Goal: Task Accomplishment & Management: Use online tool/utility

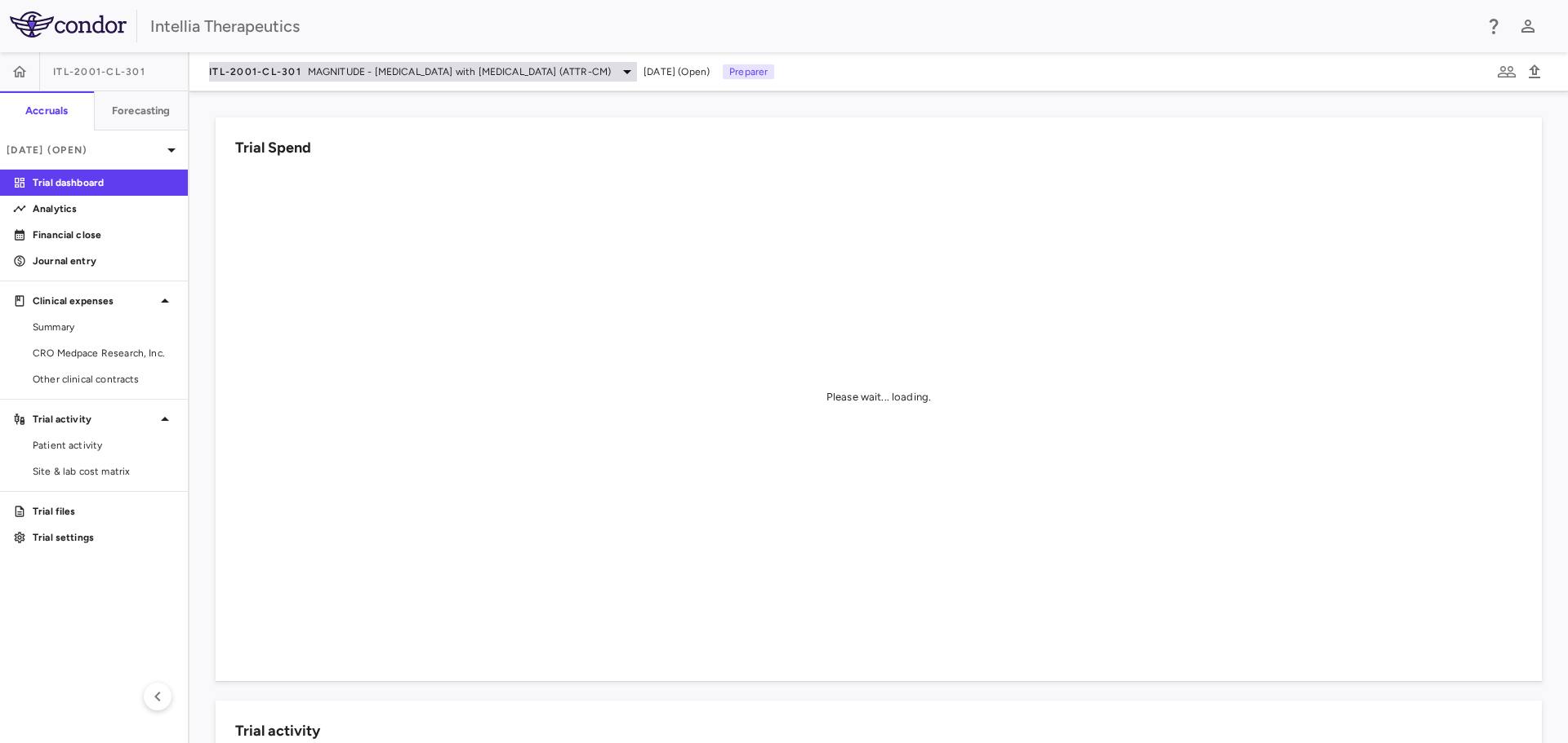
click at [365, 70] on span "MAGNITUDE - [MEDICAL_DATA] with [MEDICAL_DATA] (ATTR-CM)" at bounding box center [459, 72] width 303 height 15
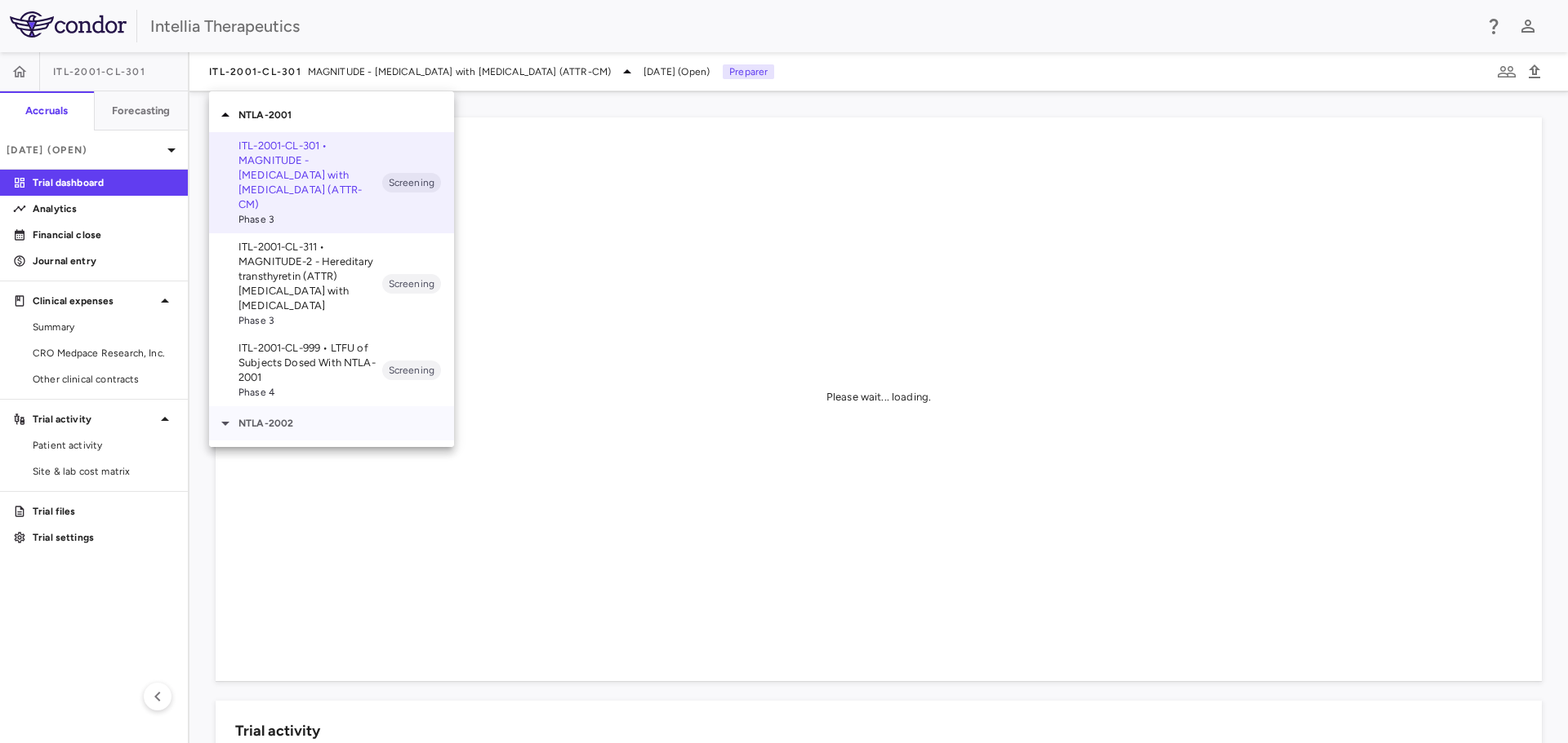
click at [269, 416] on p "NTLA-2002" at bounding box center [347, 423] width 216 height 15
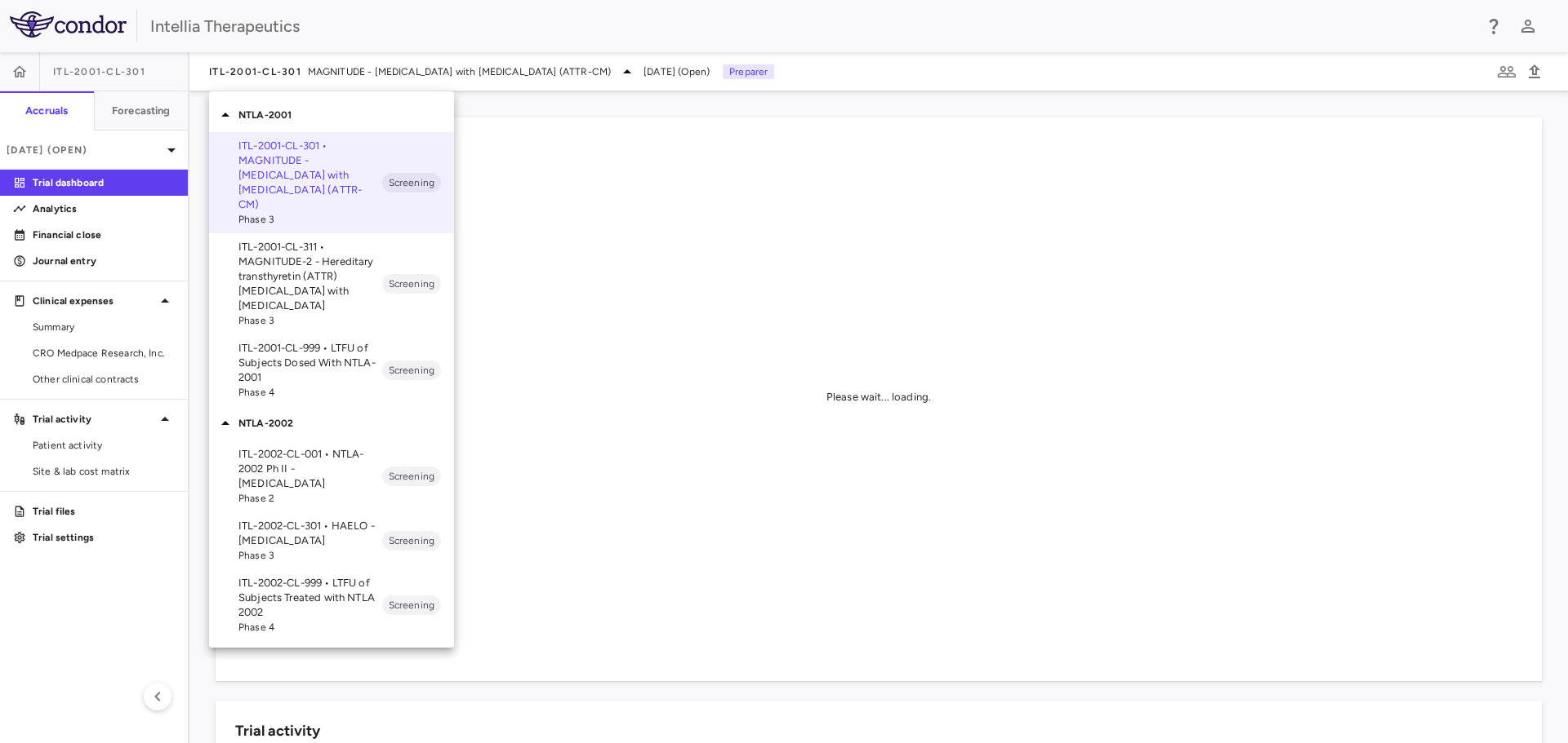
click at [314, 519] on p "ITL-2002-CL-301 • HAELO - [MEDICAL_DATA]" at bounding box center [311, 534] width 144 height 29
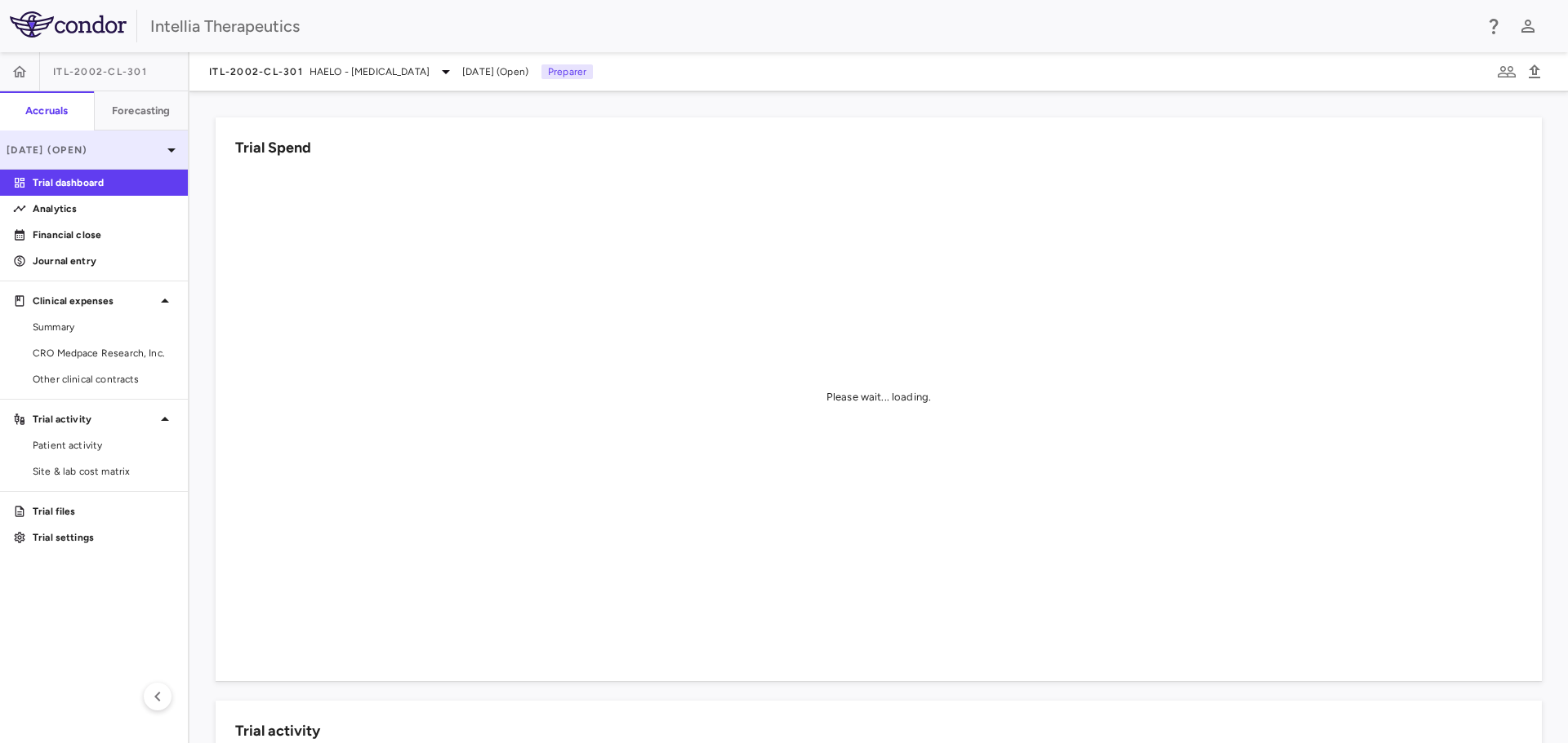
click at [144, 147] on p "[DATE] (Open)" at bounding box center [84, 150] width 155 height 15
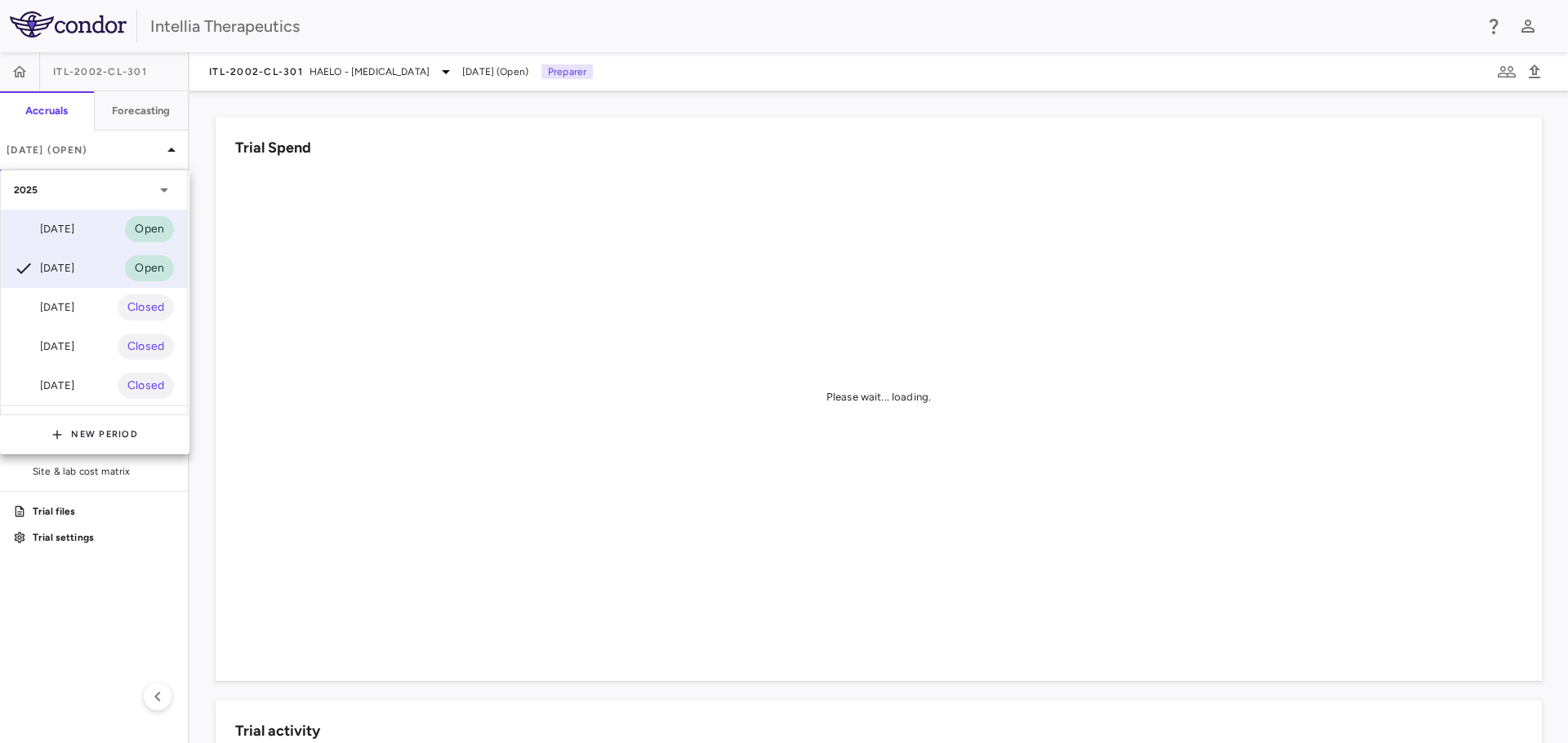
click at [108, 232] on div "[DATE] Open" at bounding box center [94, 230] width 186 height 39
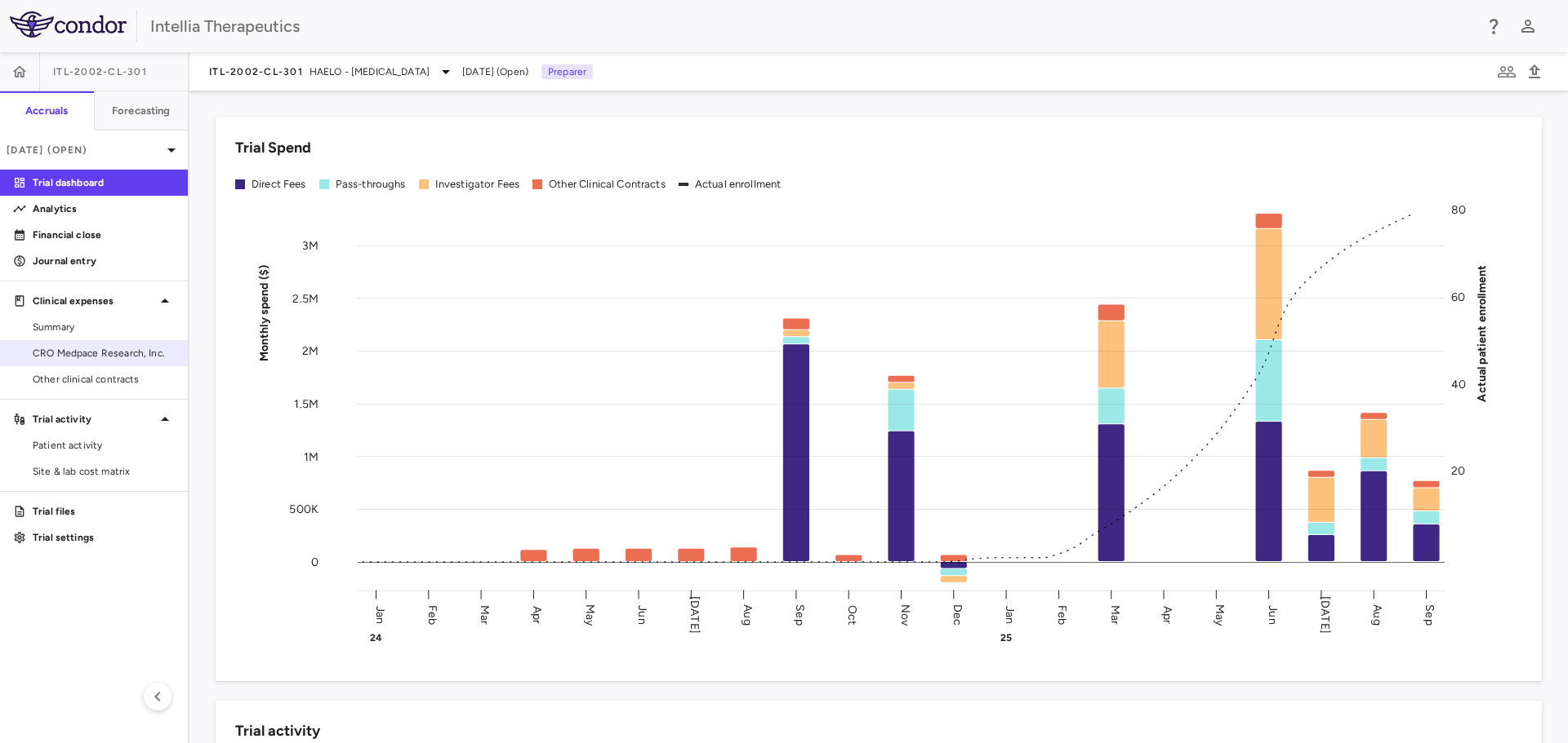
click at [104, 342] on link "CRO Medpace Research, Inc." at bounding box center [94, 353] width 188 height 25
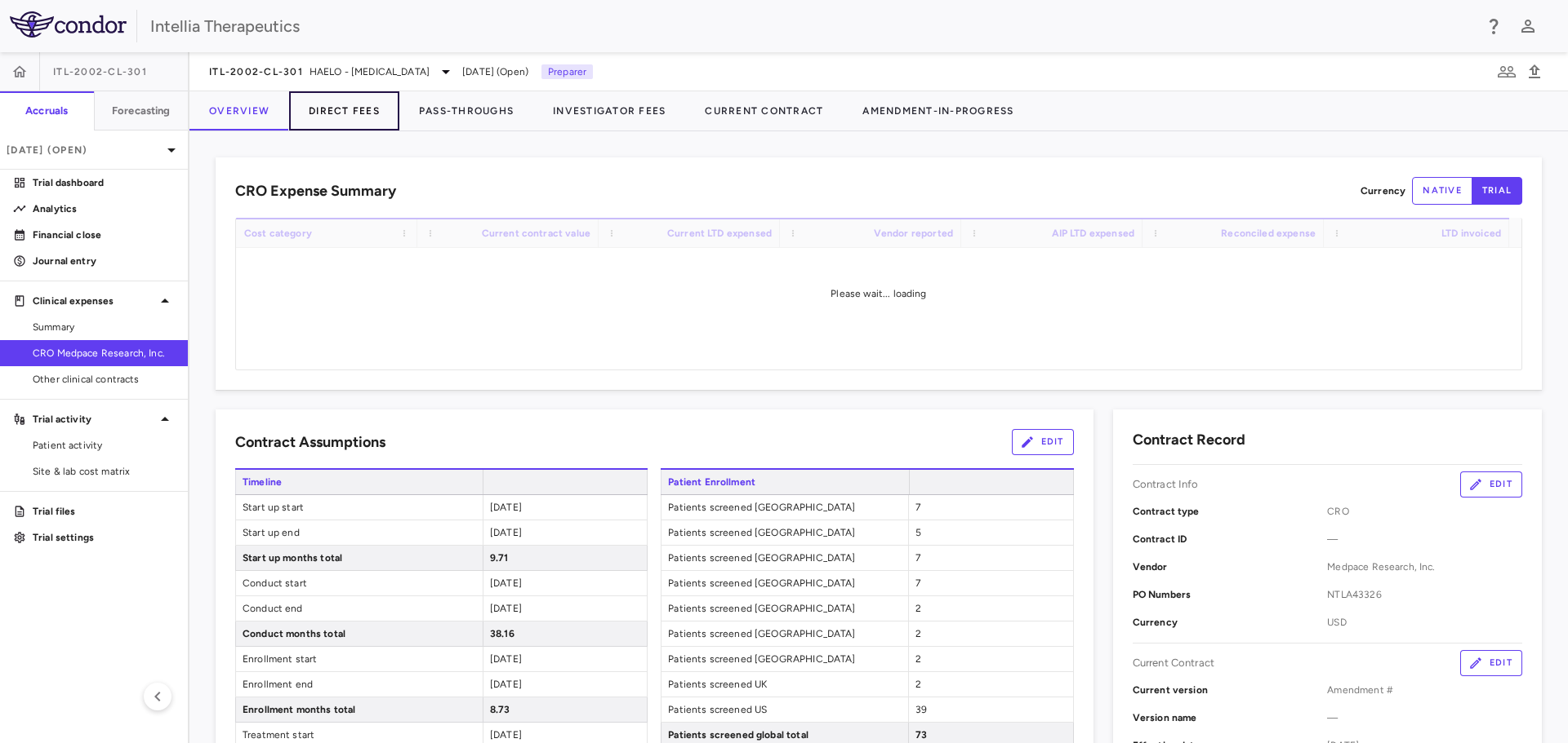
click at [368, 110] on button "Direct Fees" at bounding box center [344, 111] width 111 height 39
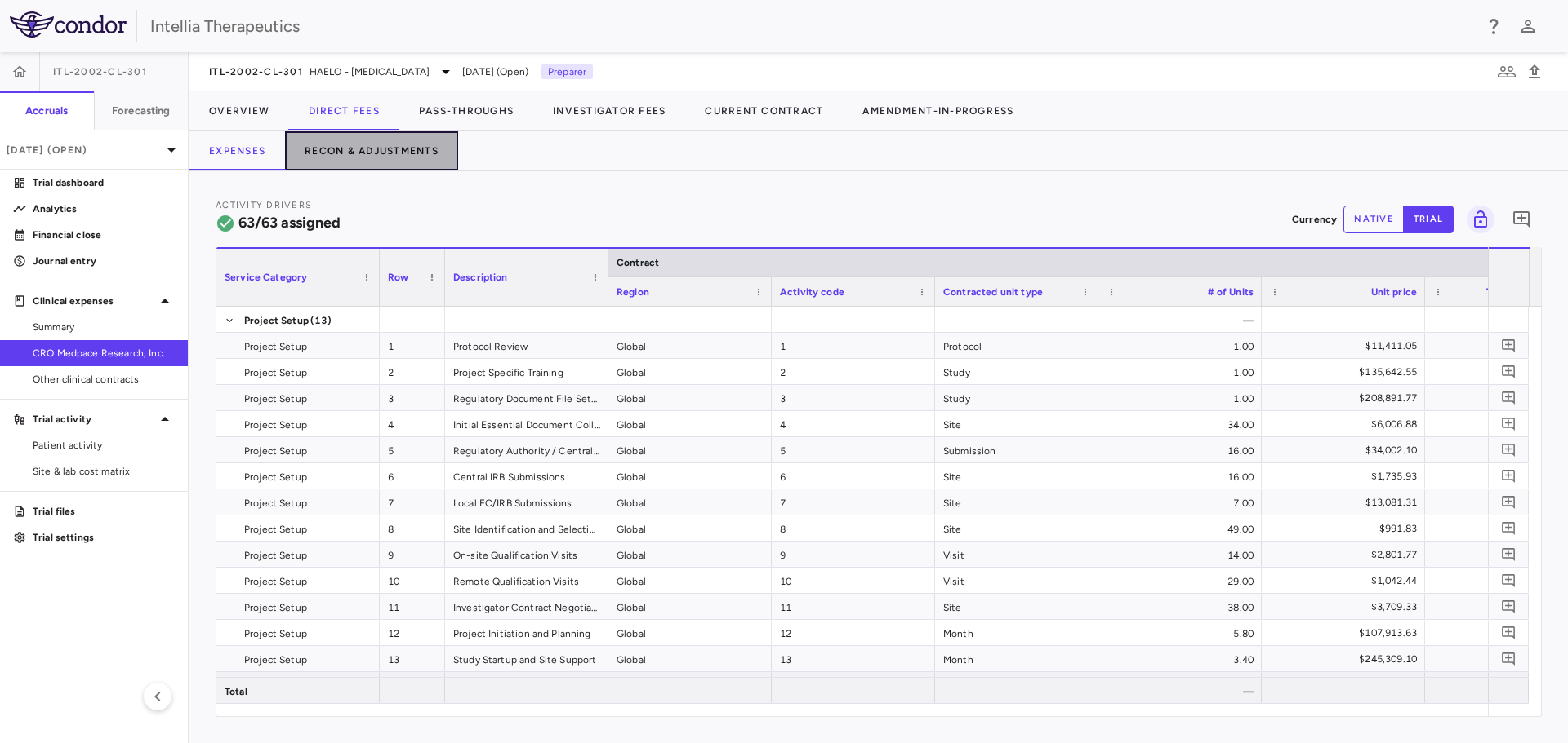
click at [382, 157] on button "Recon & Adjustments" at bounding box center [372, 151] width 173 height 39
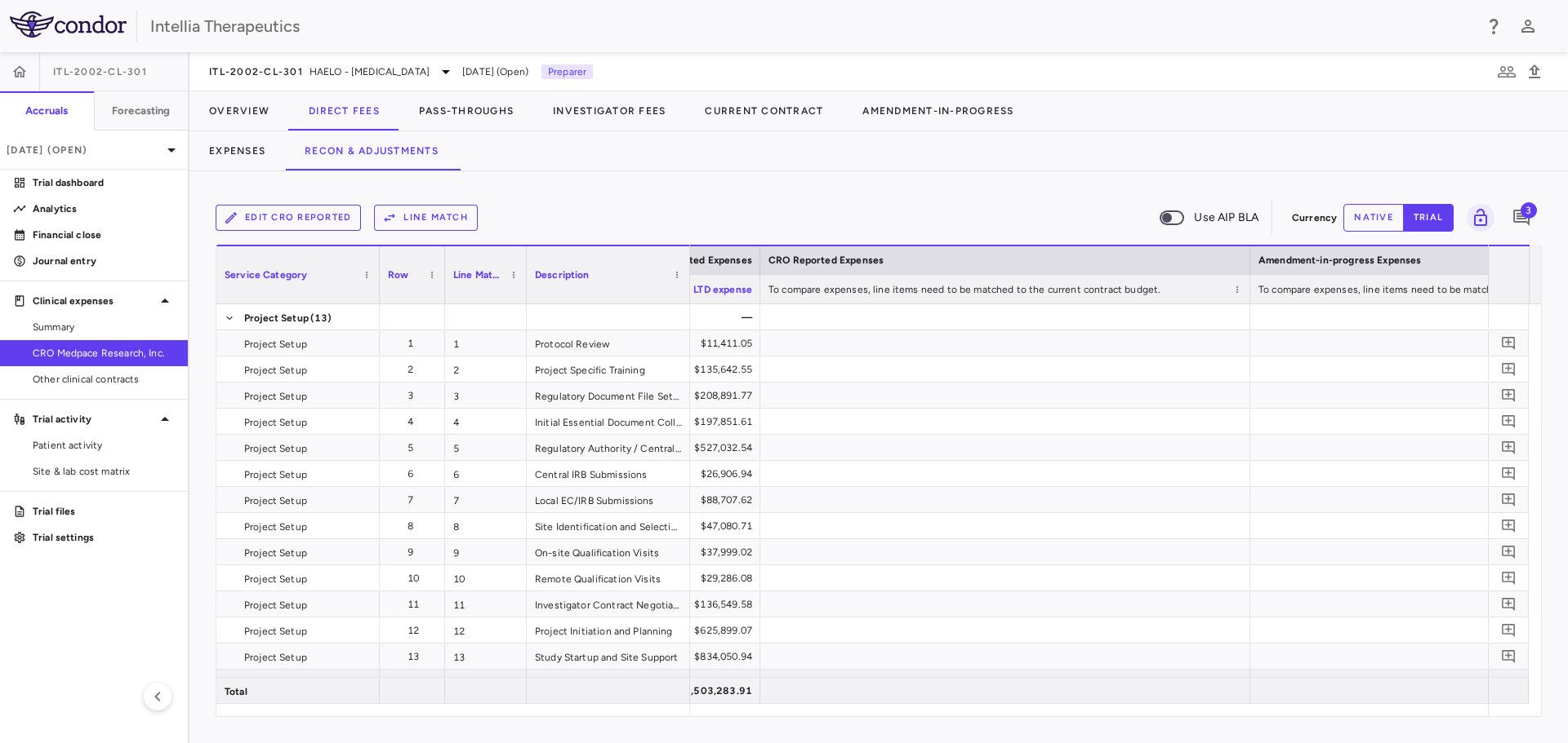
click at [311, 213] on button "Edit CRO reported" at bounding box center [289, 218] width 146 height 26
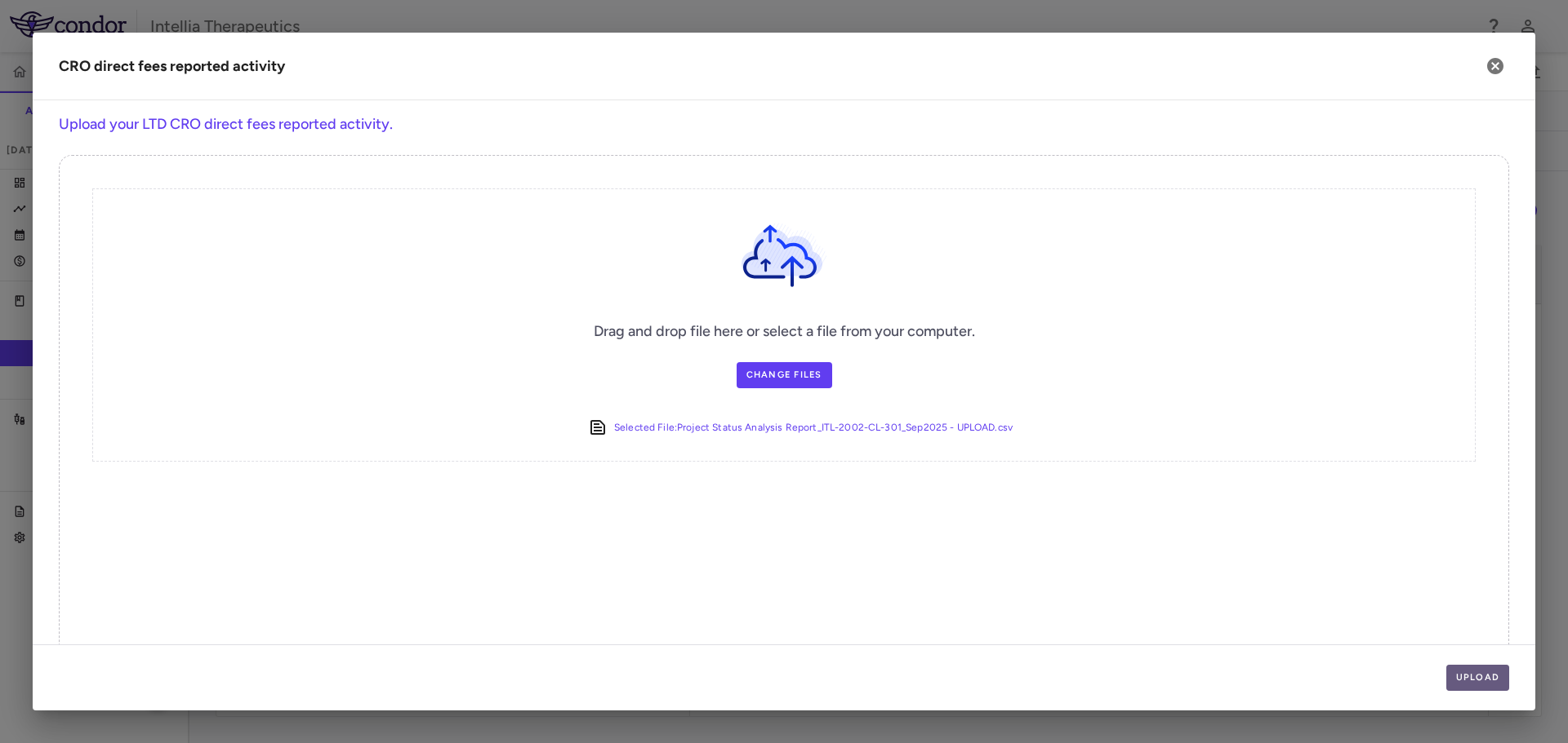
click at [1492, 680] on button "Upload" at bounding box center [1478, 678] width 64 height 26
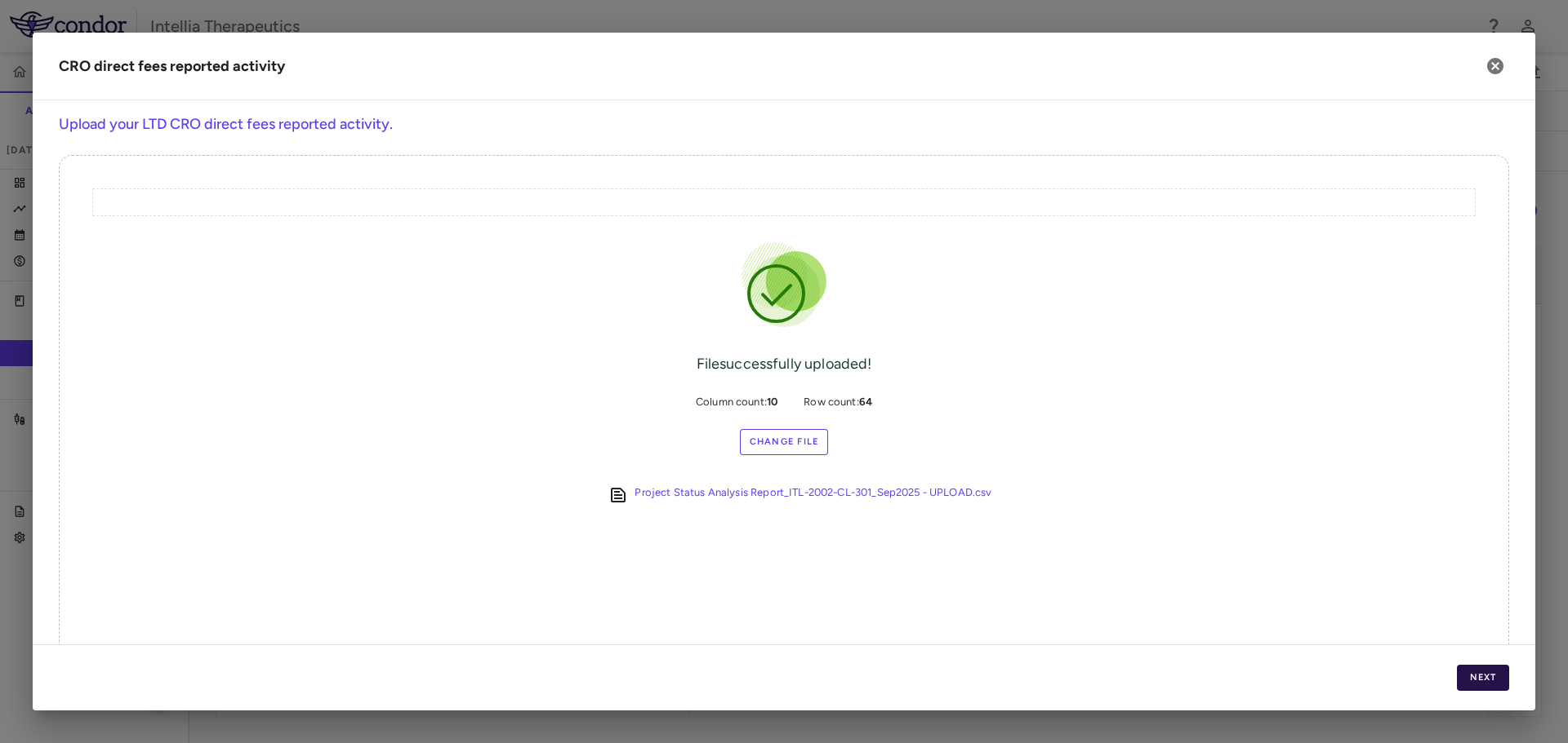
click at [1493, 666] on button "Next" at bounding box center [1482, 678] width 53 height 26
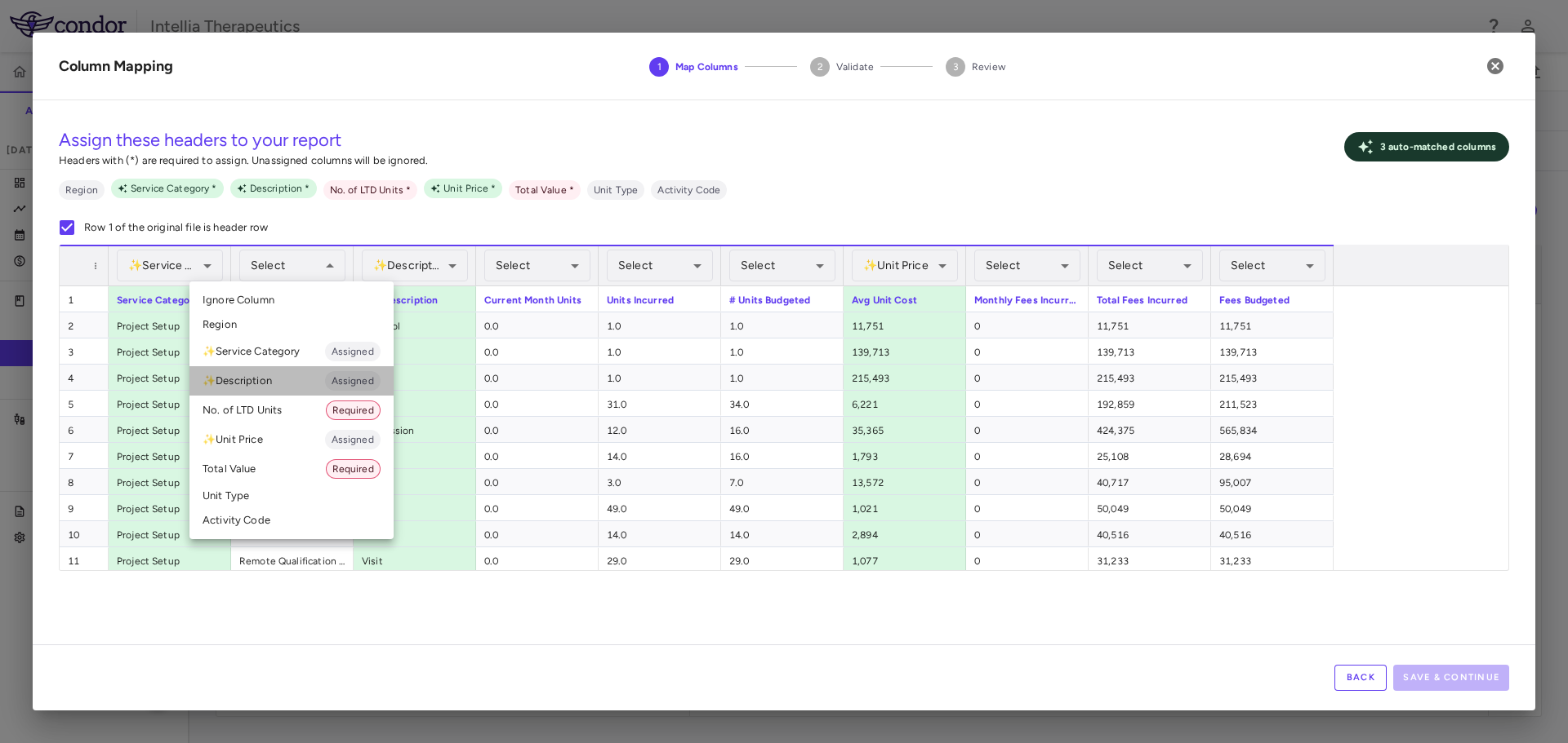
click at [270, 379] on li "✨ Description Assigned" at bounding box center [291, 381] width 204 height 29
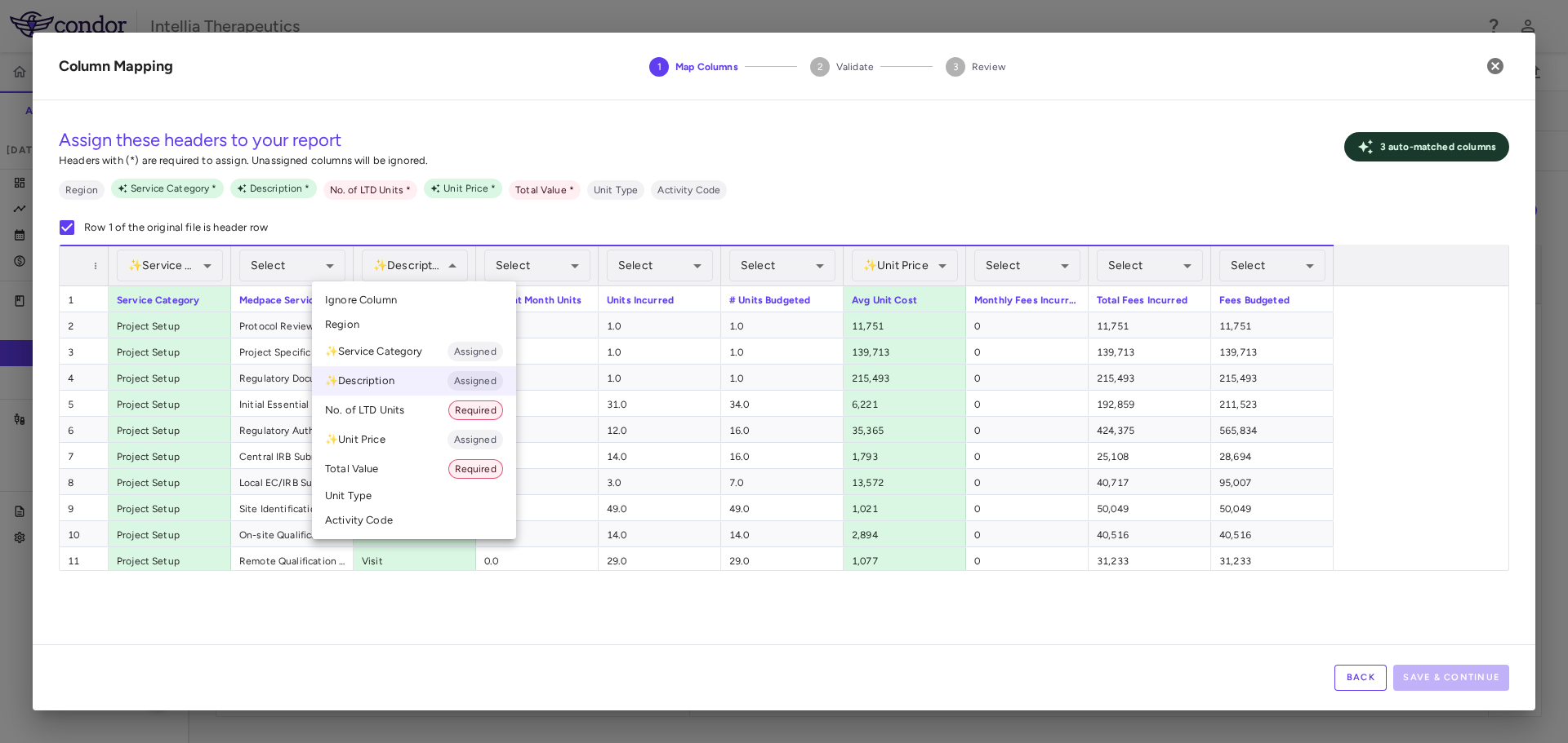
click at [390, 488] on li "Unit Type" at bounding box center [413, 496] width 204 height 25
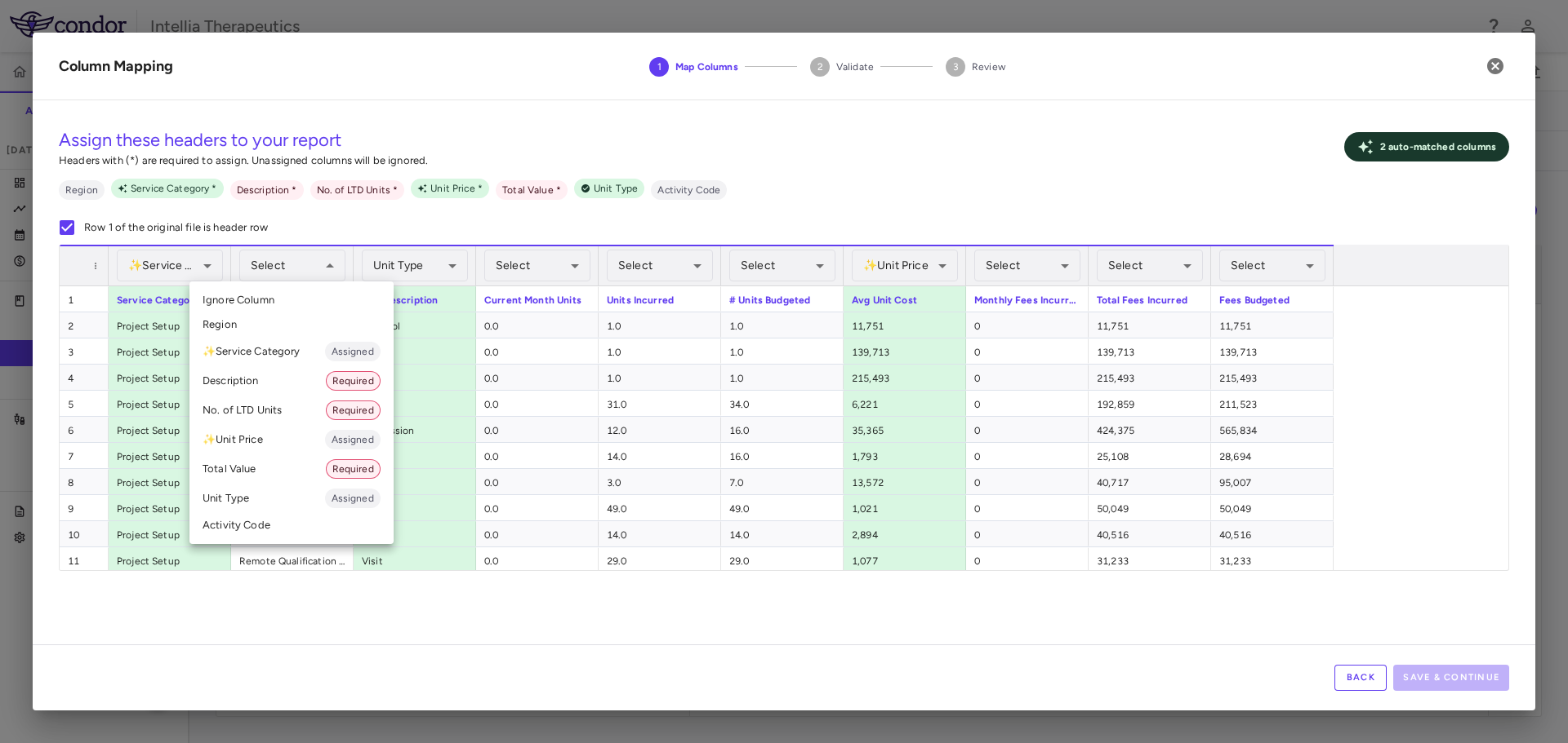
click at [268, 383] on li "Description Required" at bounding box center [291, 381] width 204 height 29
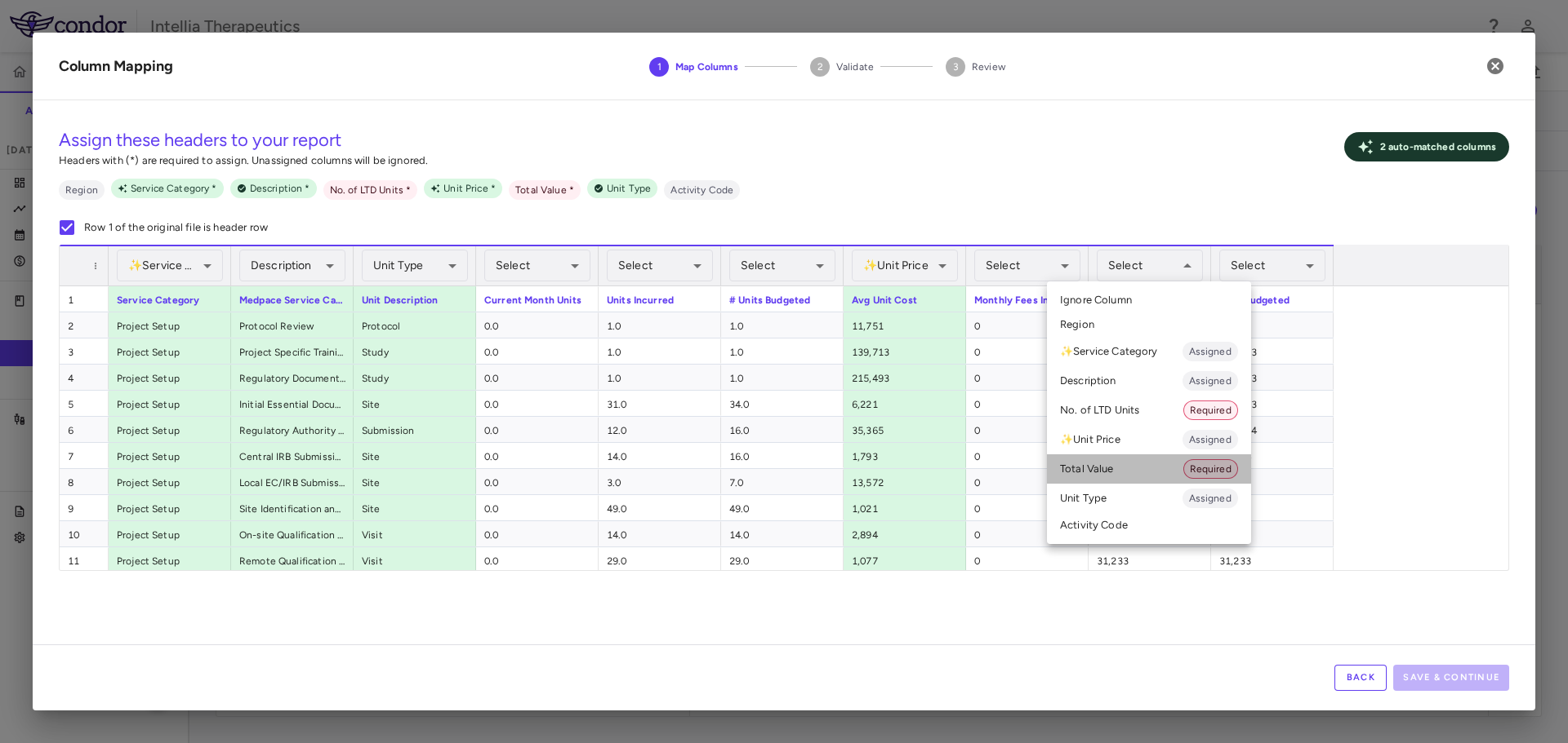
click at [1113, 470] on li "Total Value Required" at bounding box center [1148, 469] width 204 height 29
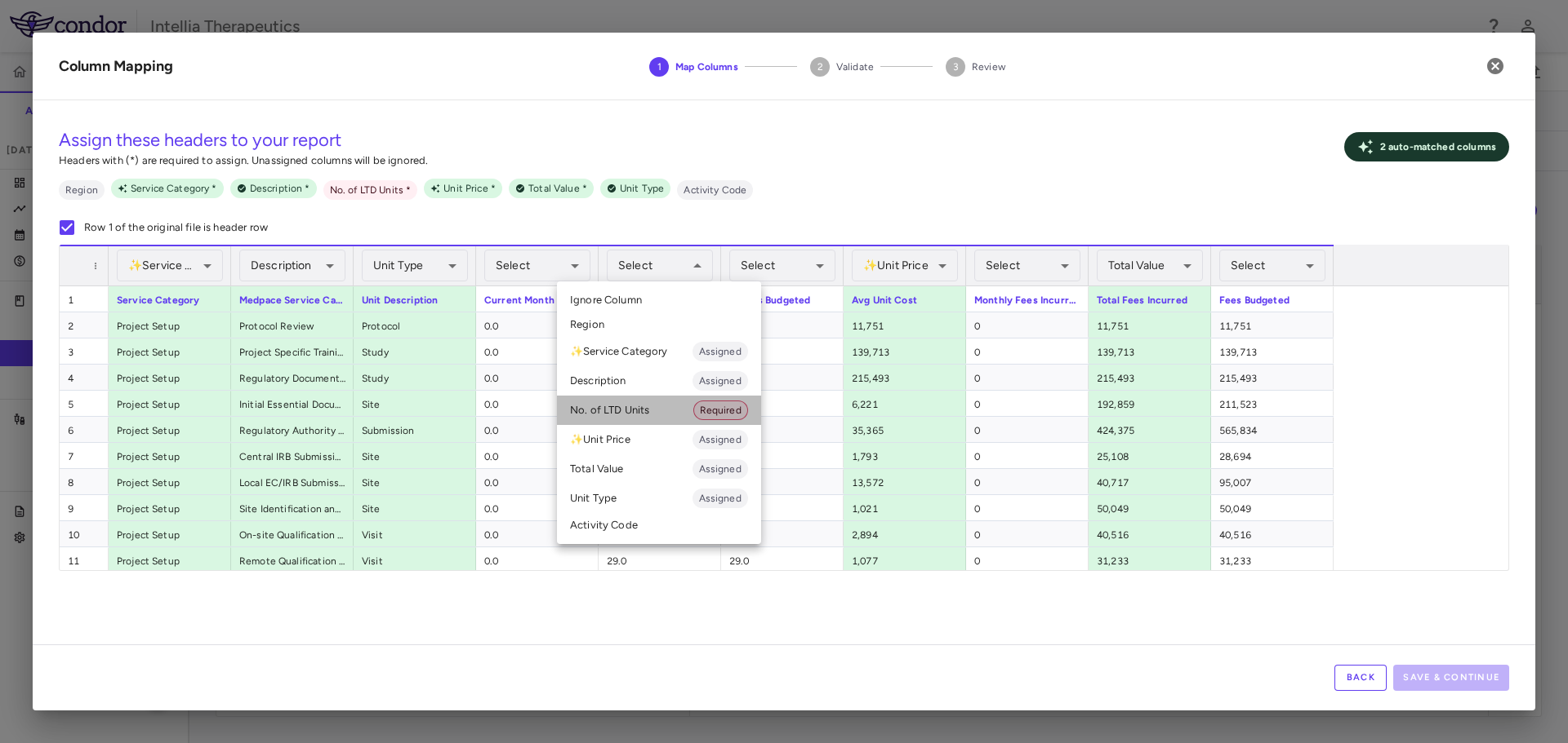
click at [652, 410] on li "No. of LTD Units Required" at bounding box center [659, 410] width 204 height 29
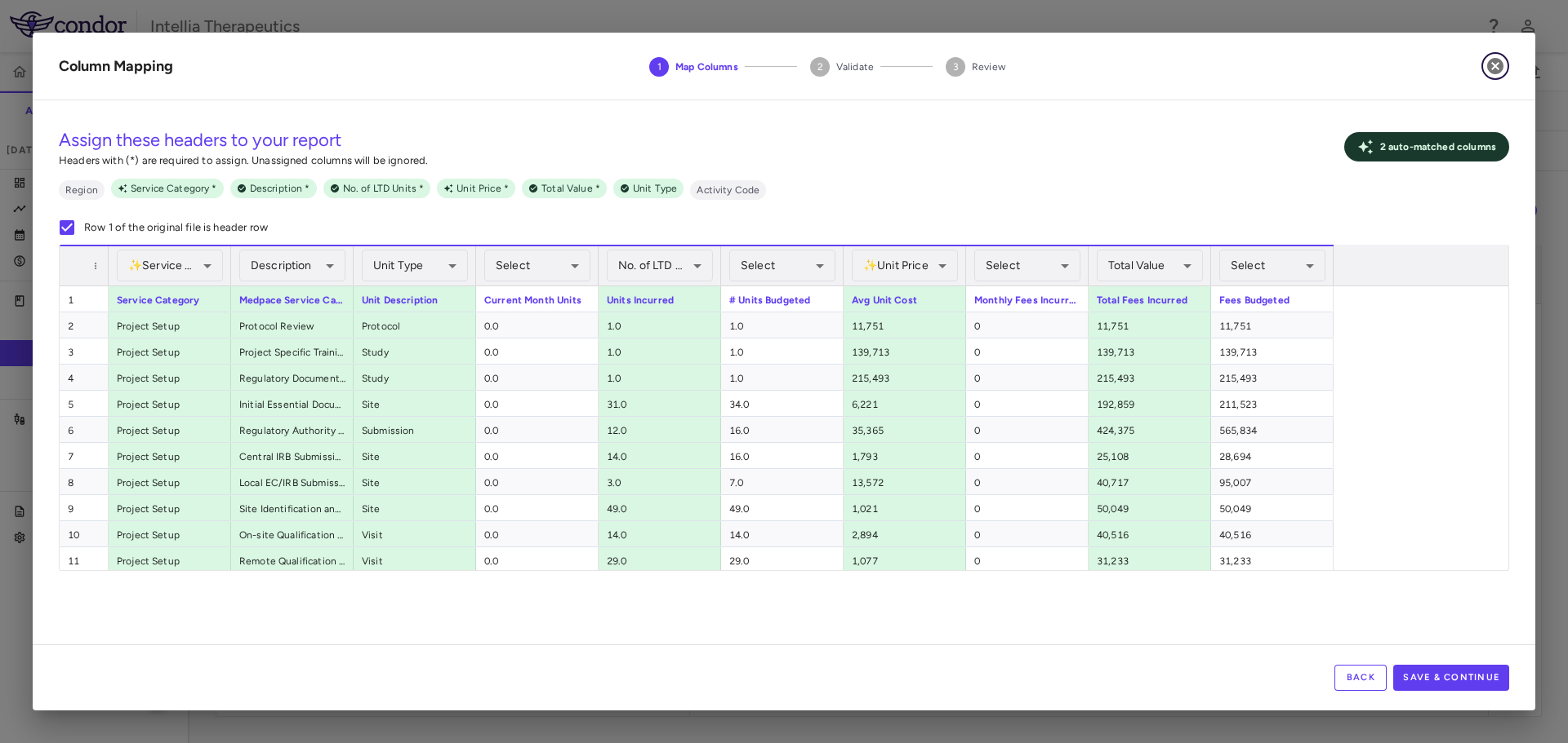
drag, startPoint x: 1493, startPoint y: 65, endPoint x: 1489, endPoint y: 74, distance: 9.8
click at [1493, 65] on icon "button" at bounding box center [1494, 65] width 19 height 19
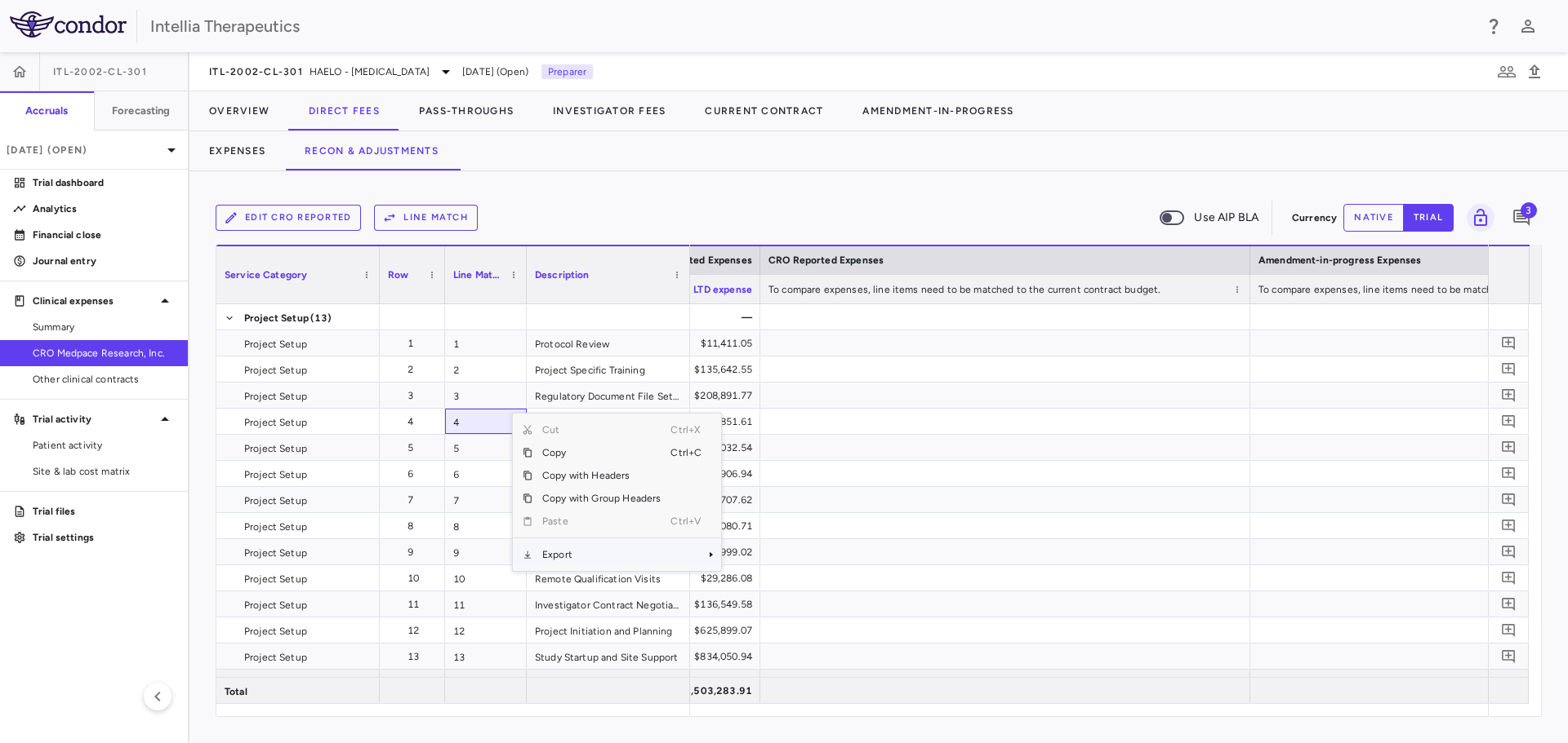
click at [593, 565] on span "Export" at bounding box center [601, 555] width 138 height 23
click at [764, 584] on span "Excel Export" at bounding box center [775, 584] width 77 height 23
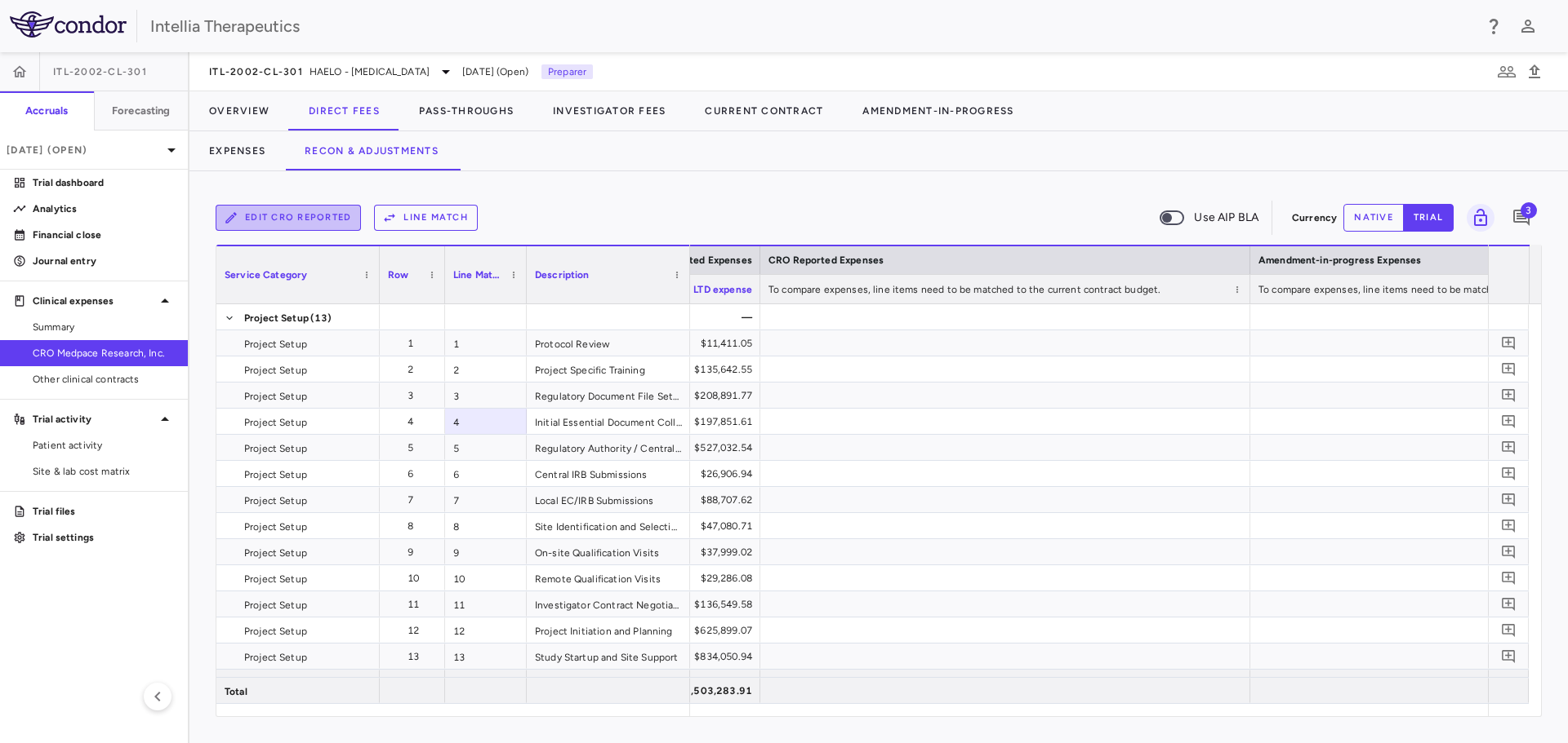
click at [286, 210] on button "Edit CRO reported" at bounding box center [289, 218] width 146 height 26
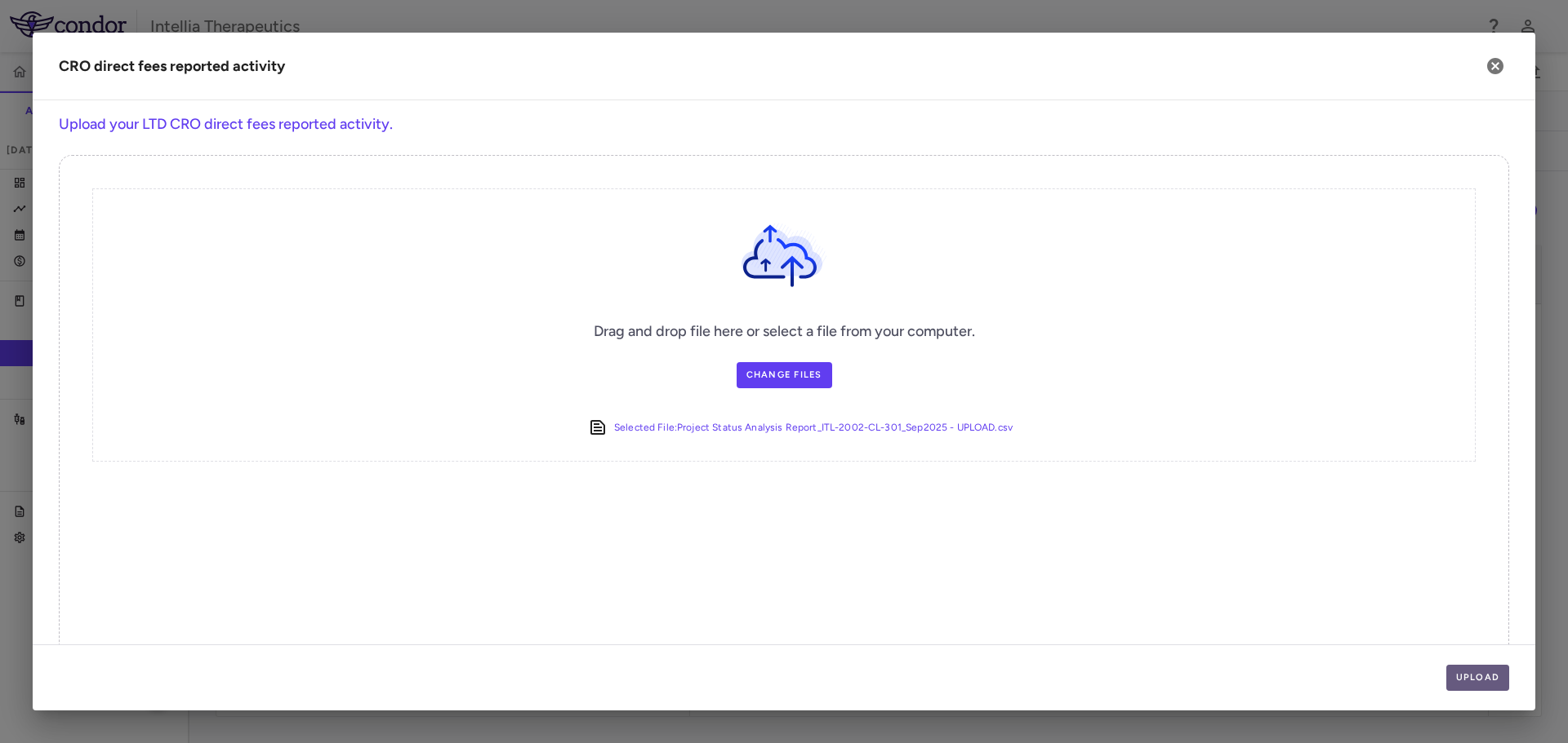
click at [1473, 669] on button "Upload" at bounding box center [1478, 678] width 64 height 26
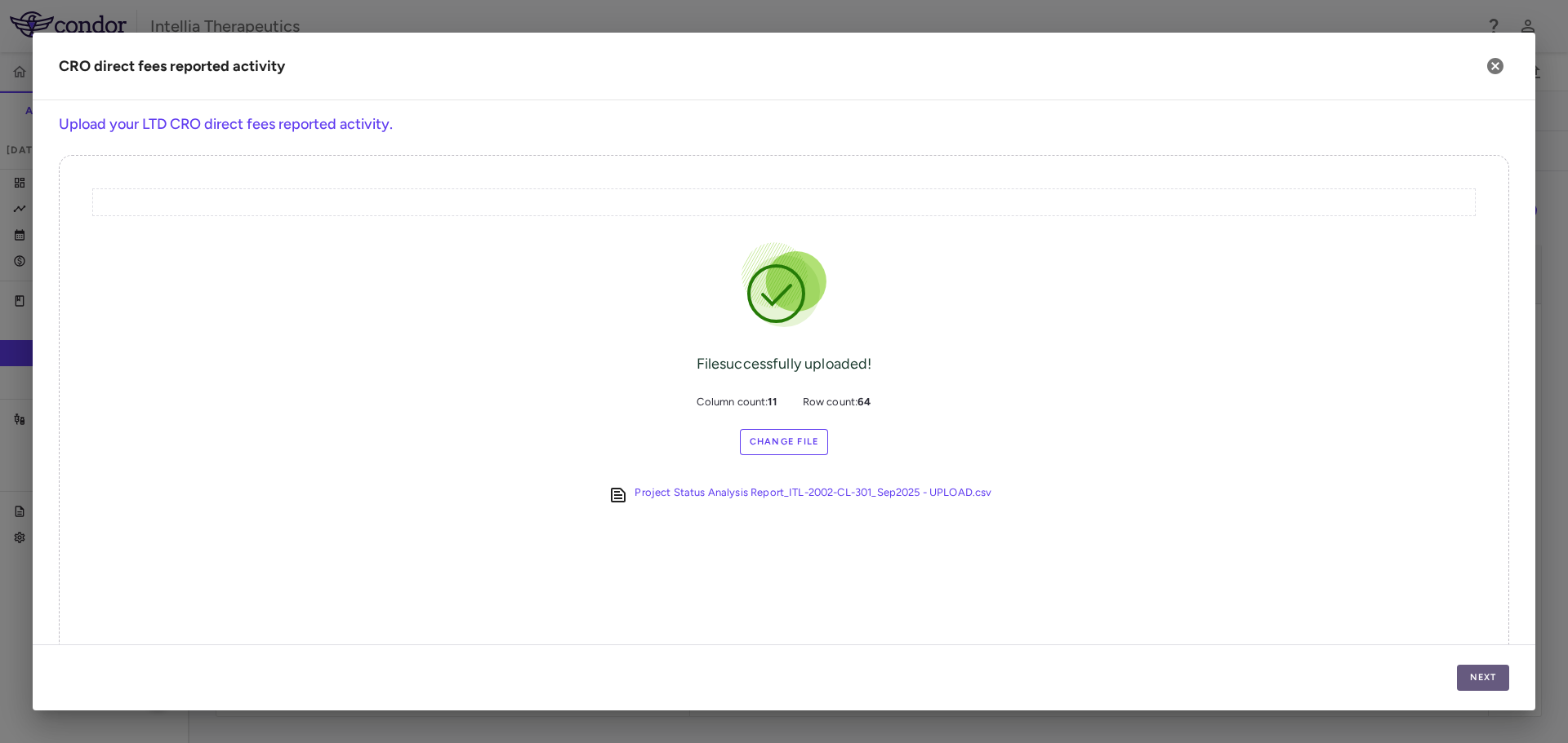
click at [1473, 669] on button "Next" at bounding box center [1482, 678] width 53 height 26
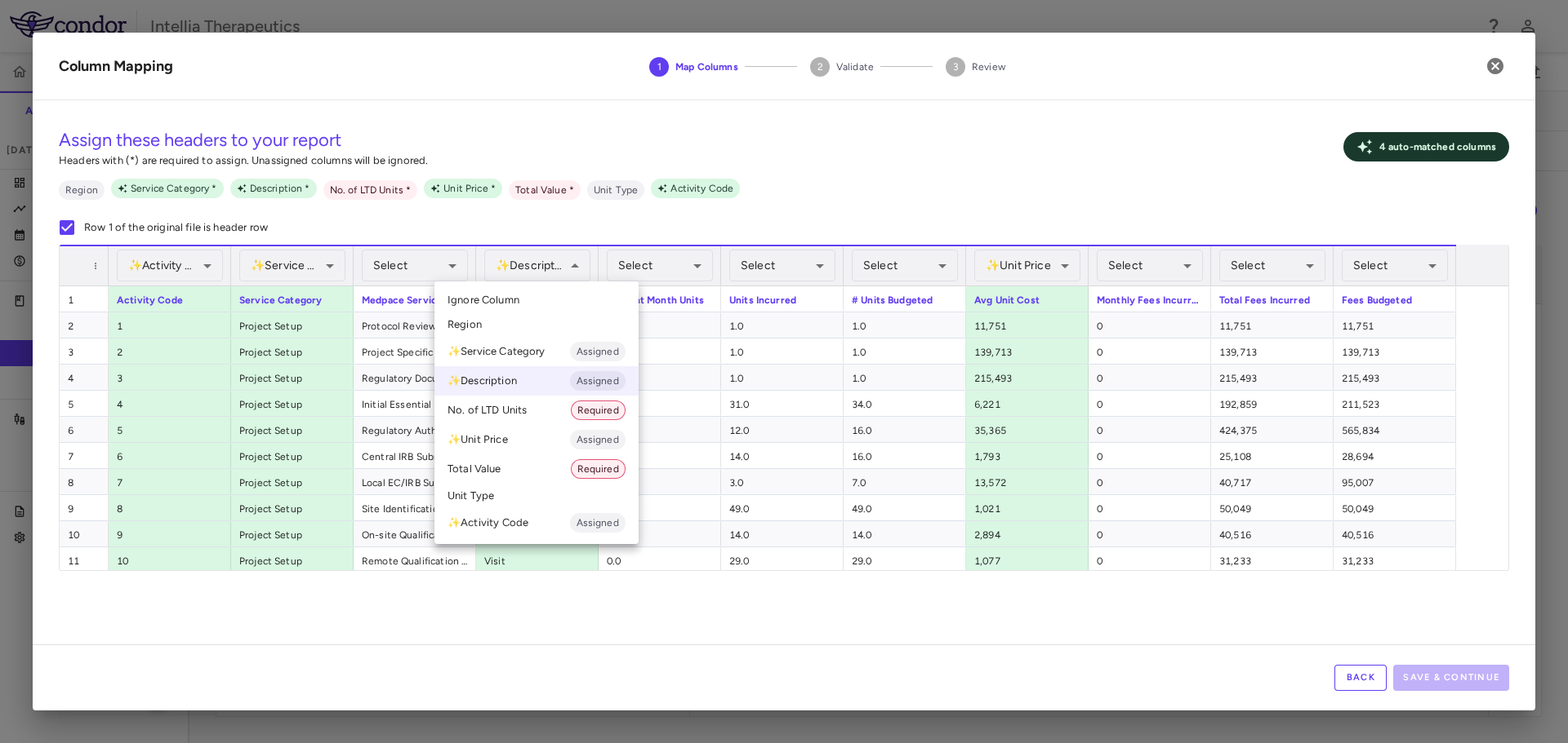
click at [526, 491] on li "Unit Type" at bounding box center [536, 496] width 204 height 25
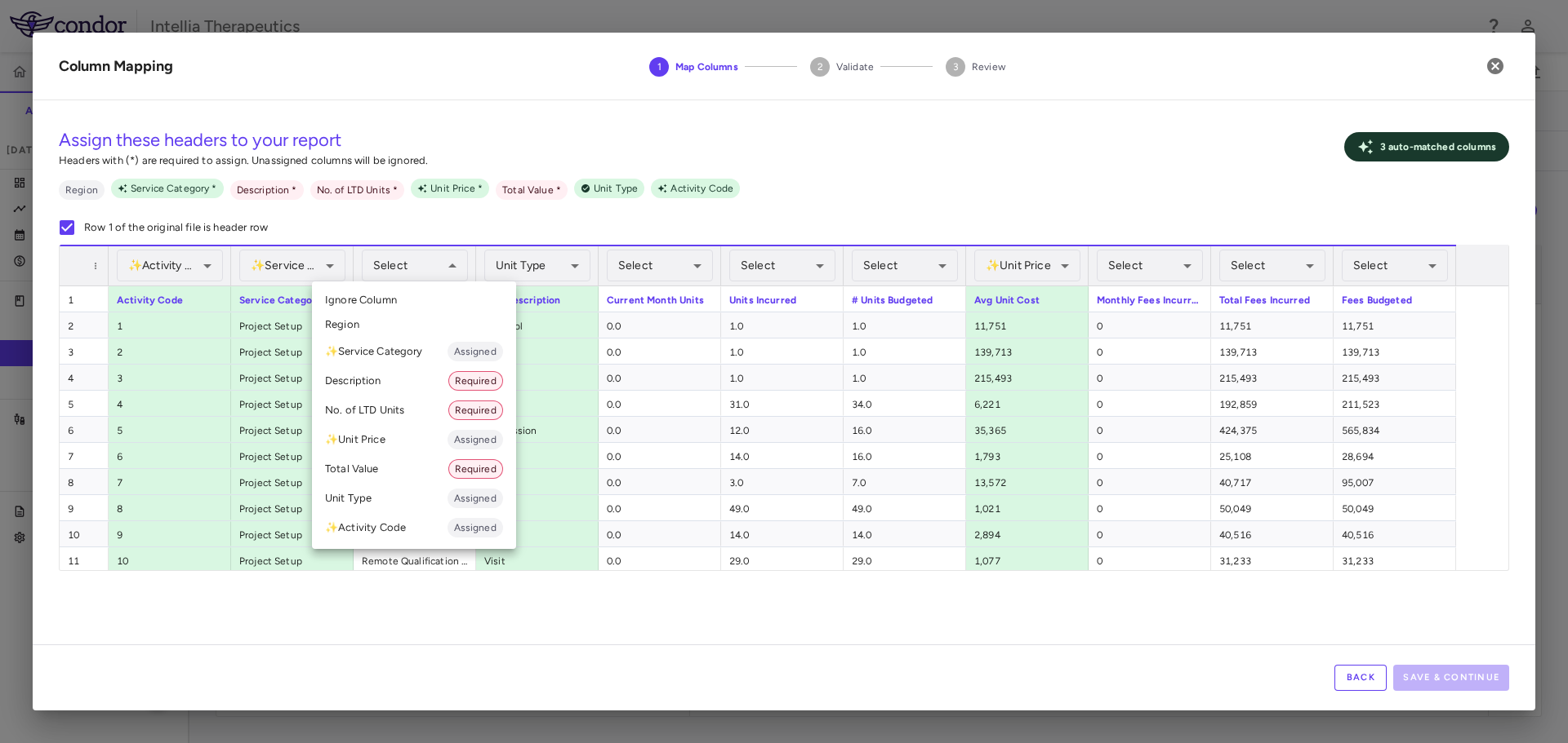
click at [423, 374] on li "Description Required" at bounding box center [413, 381] width 204 height 29
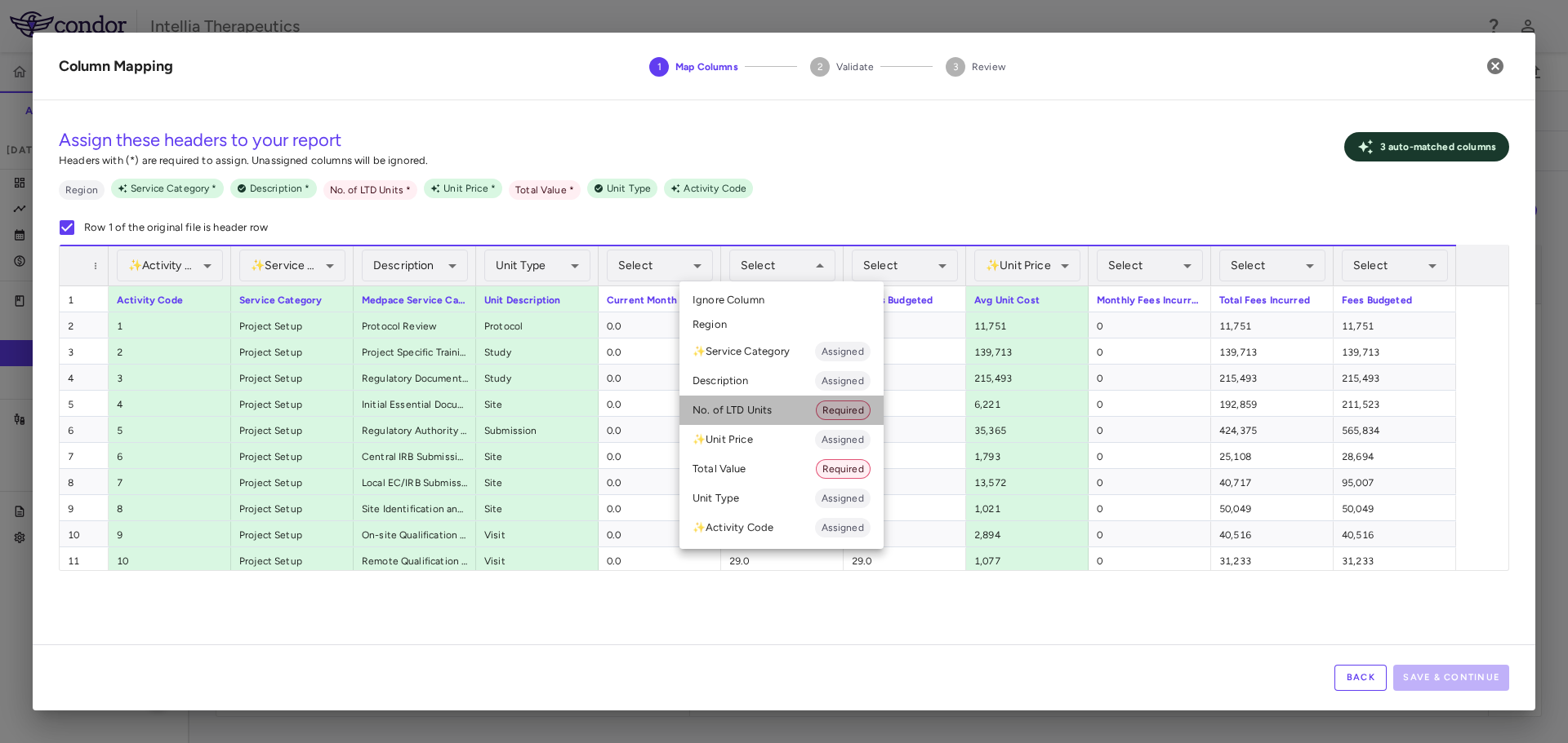
click at [772, 403] on li "No. of LTD Units Required" at bounding box center [781, 410] width 204 height 29
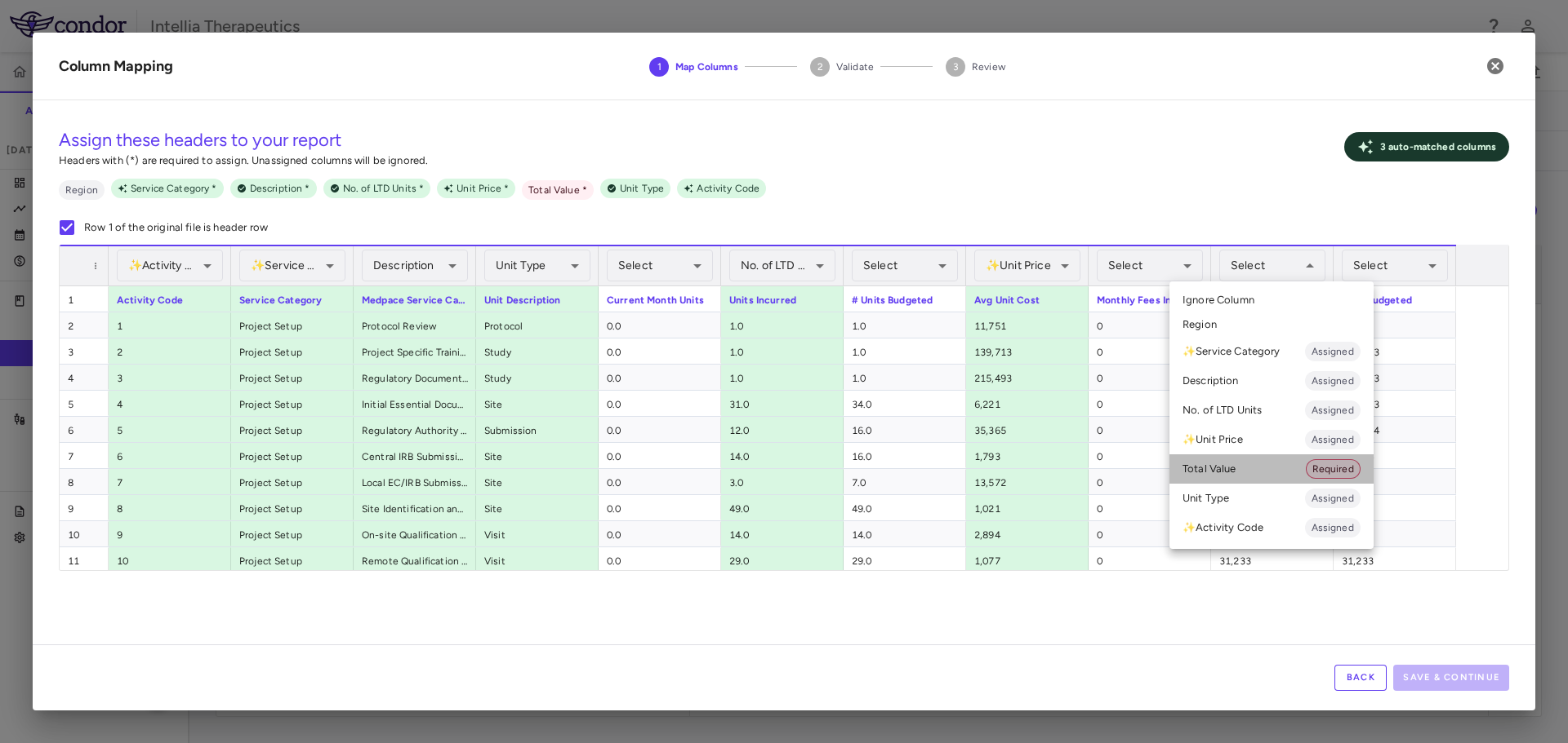
click at [1233, 477] on li "Total Value Required" at bounding box center [1271, 469] width 204 height 29
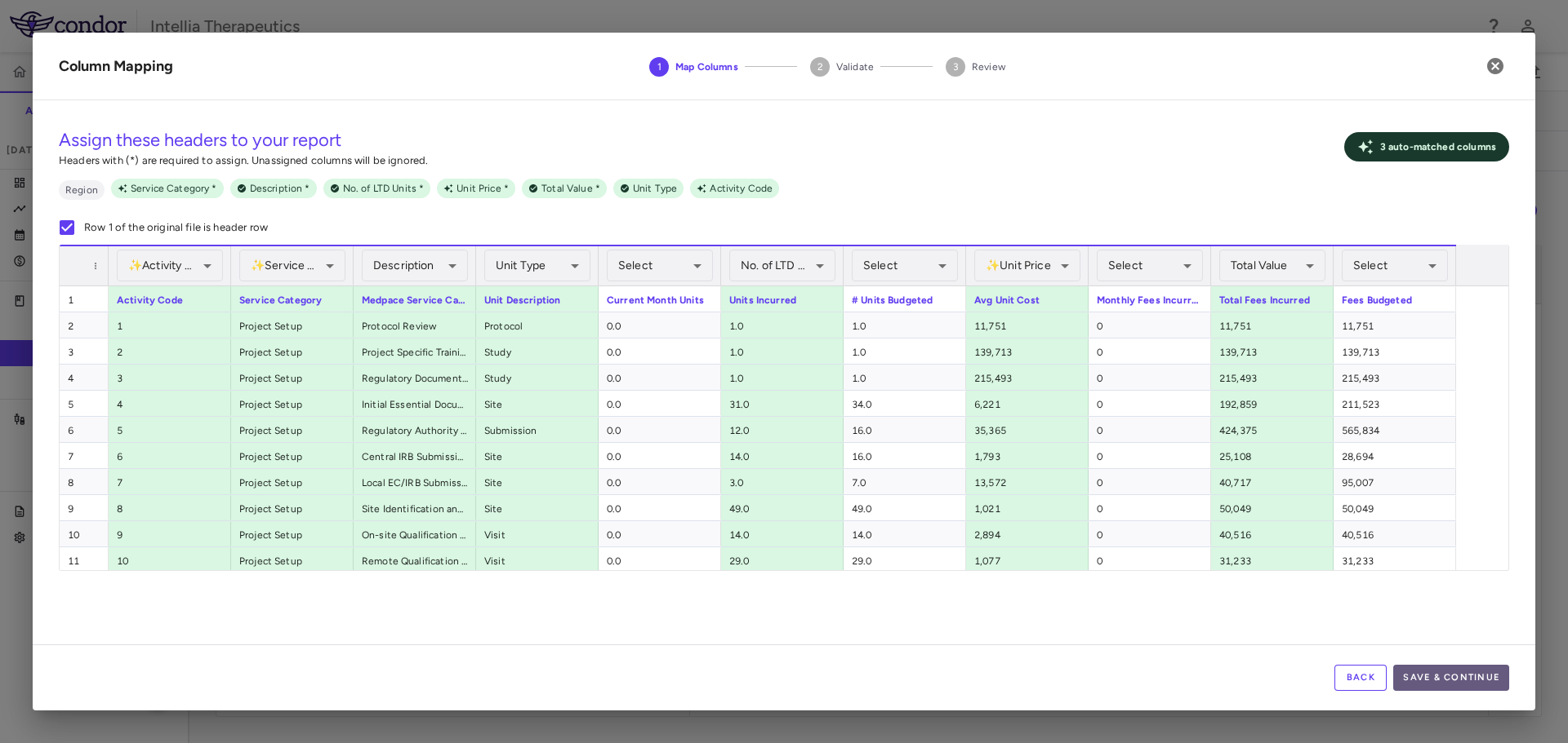
click at [1460, 673] on button "Save & Continue" at bounding box center [1451, 678] width 116 height 26
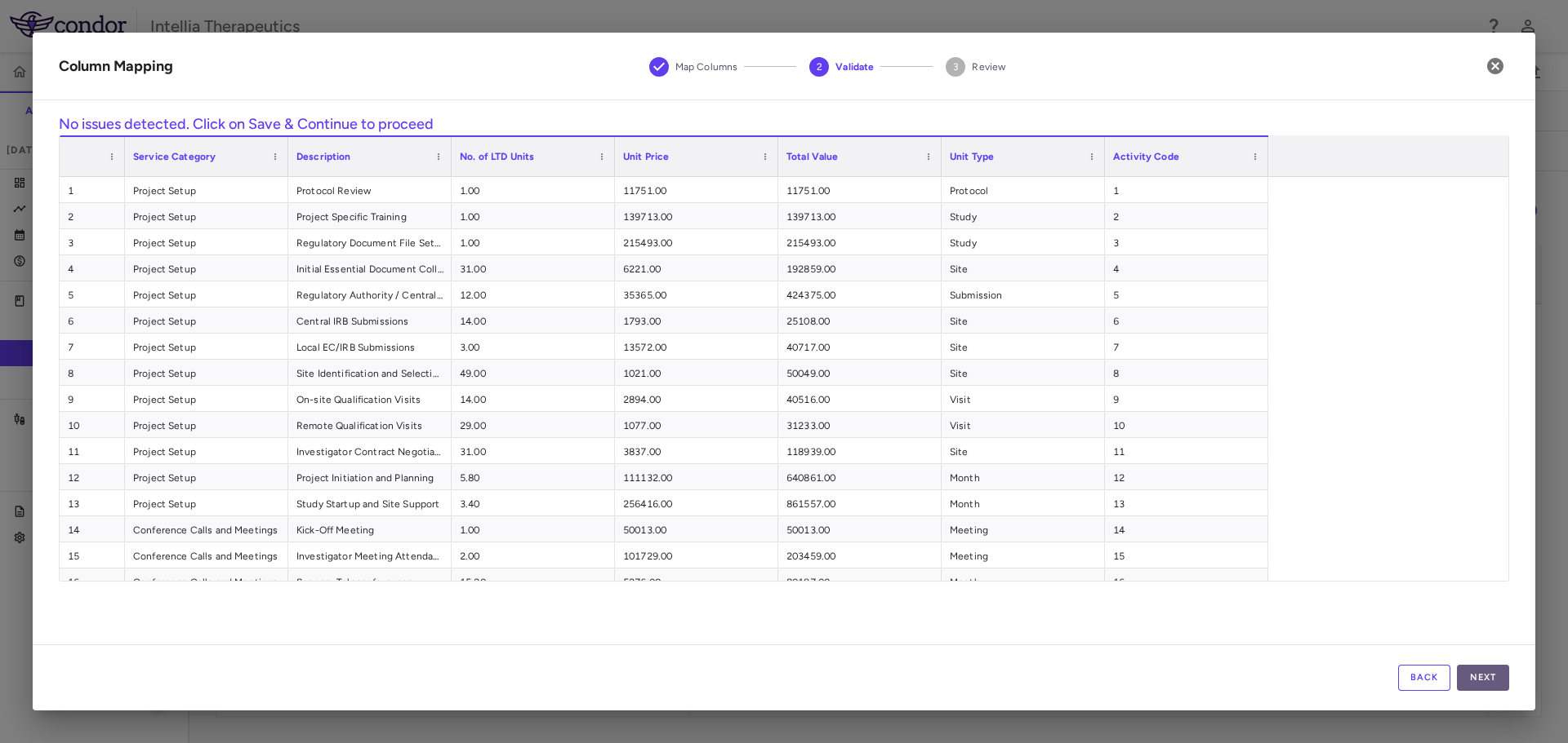
click at [1483, 686] on button "Next" at bounding box center [1482, 678] width 53 height 26
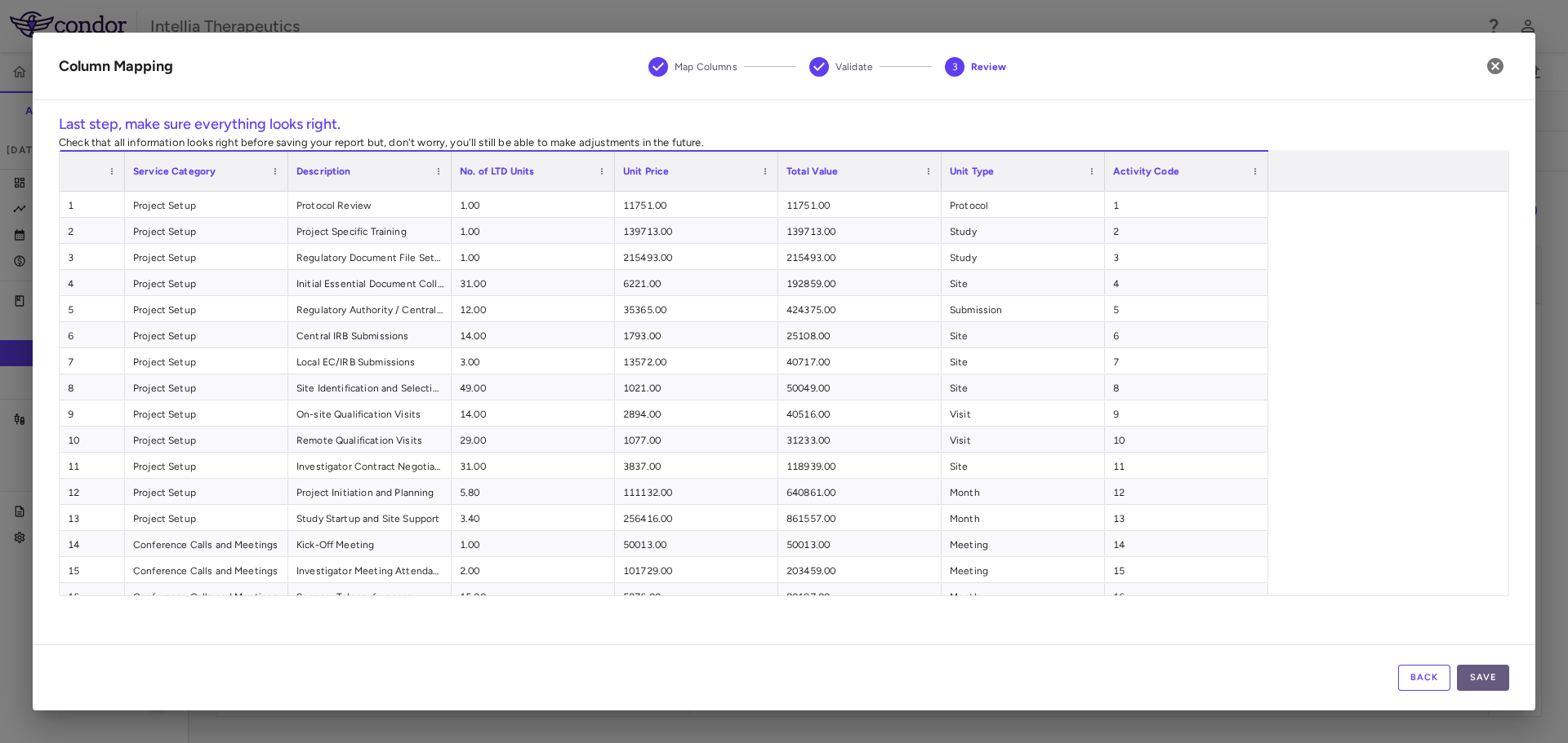
click at [1484, 677] on button "Save" at bounding box center [1482, 678] width 53 height 26
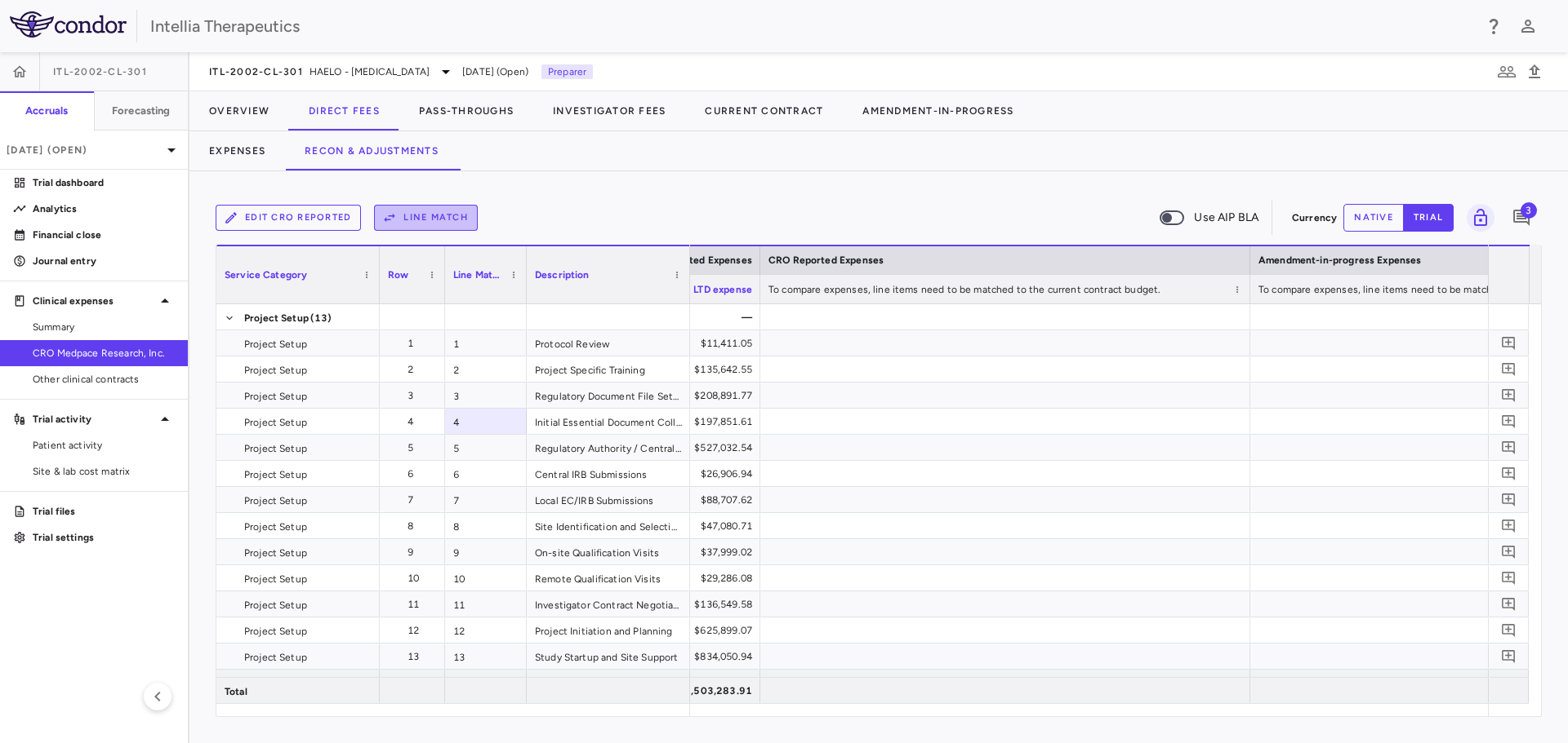
click at [439, 214] on button "Line Match" at bounding box center [425, 218] width 103 height 26
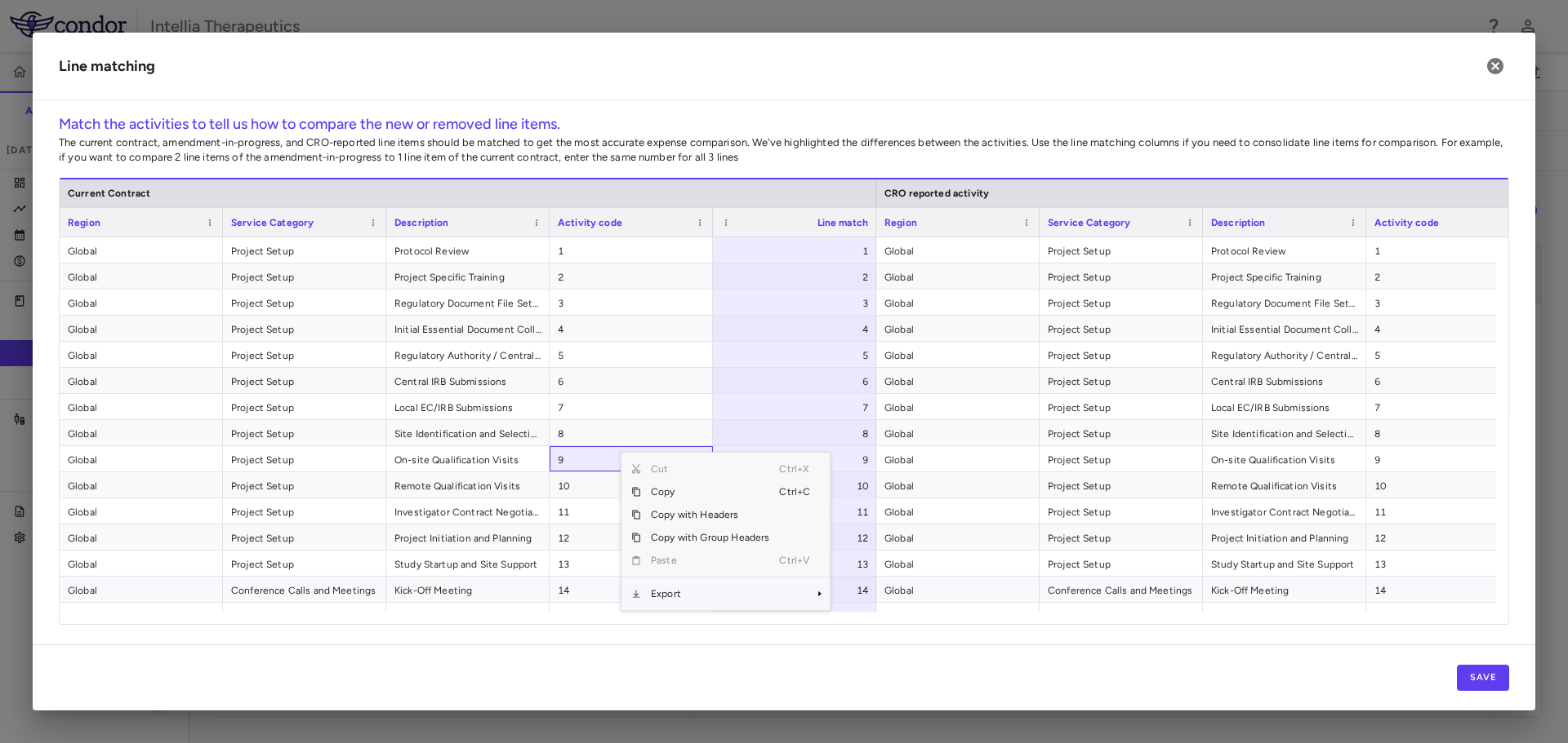
click at [693, 594] on span "Export" at bounding box center [710, 594] width 138 height 23
click at [888, 605] on span "Excel Export" at bounding box center [884, 607] width 77 height 23
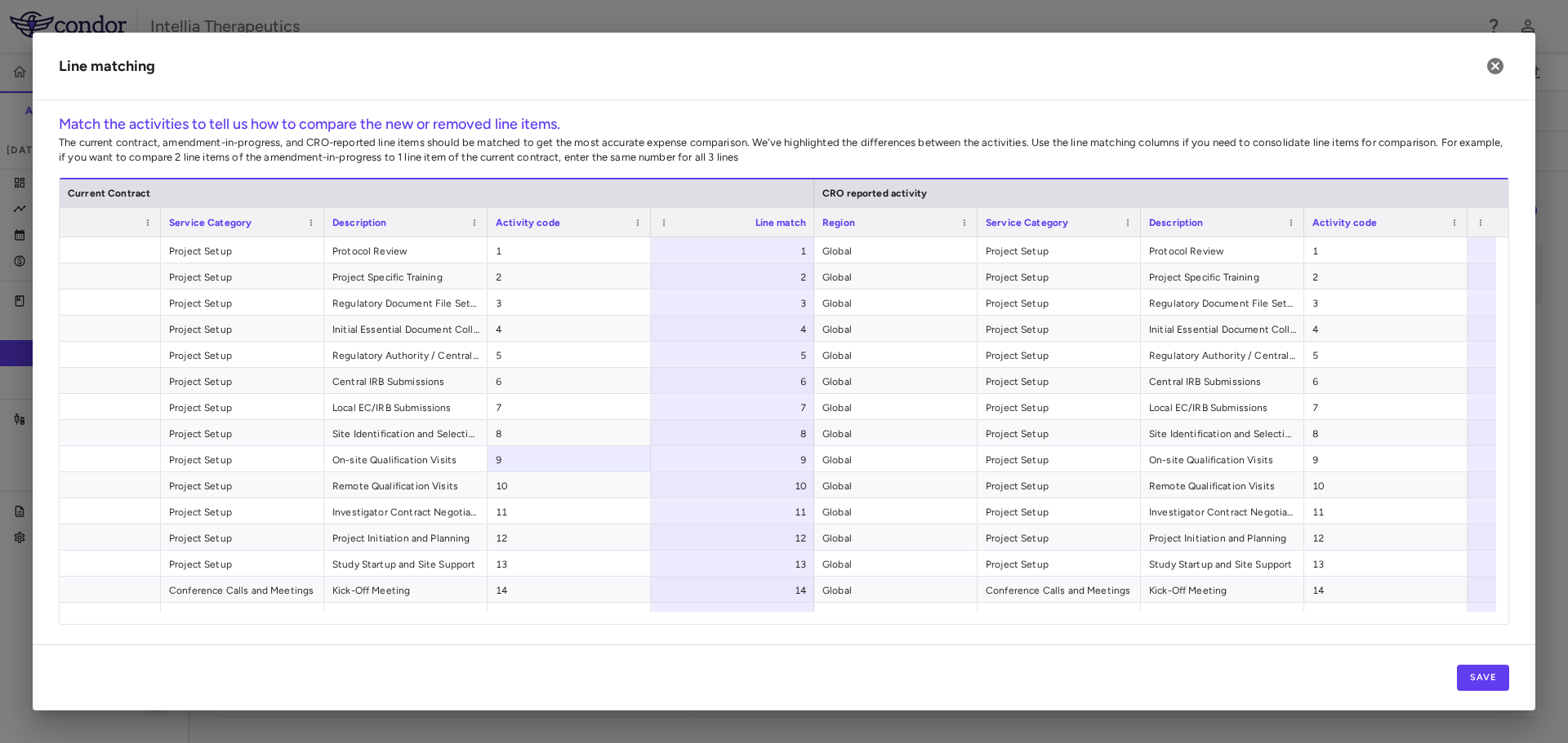
scroll to position [0, 105]
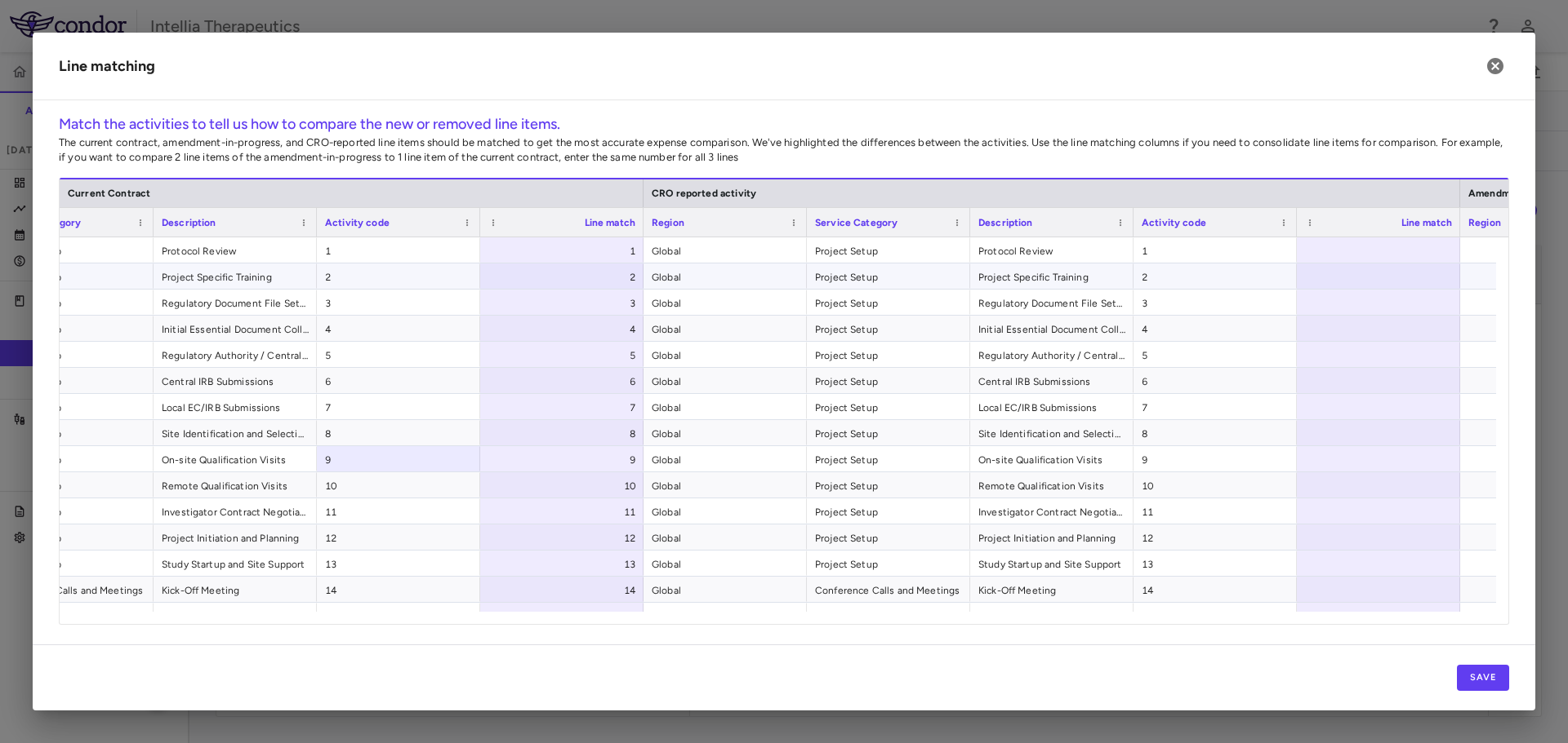
click at [1416, 267] on div at bounding box center [1378, 276] width 163 height 25
click at [1408, 260] on div at bounding box center [1378, 250] width 163 height 25
click at [1484, 669] on button "Save" at bounding box center [1482, 678] width 53 height 26
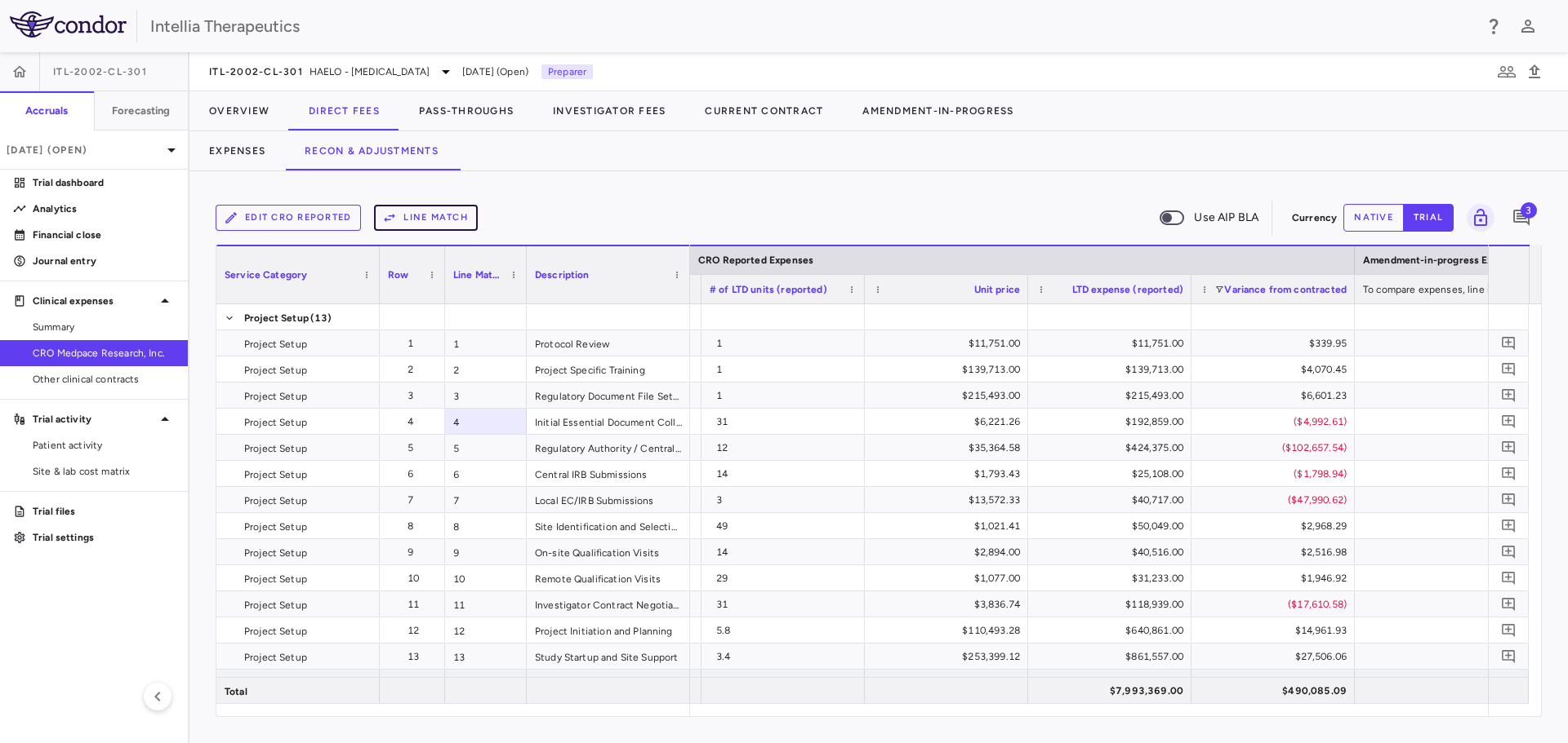
scroll to position [0, 2419]
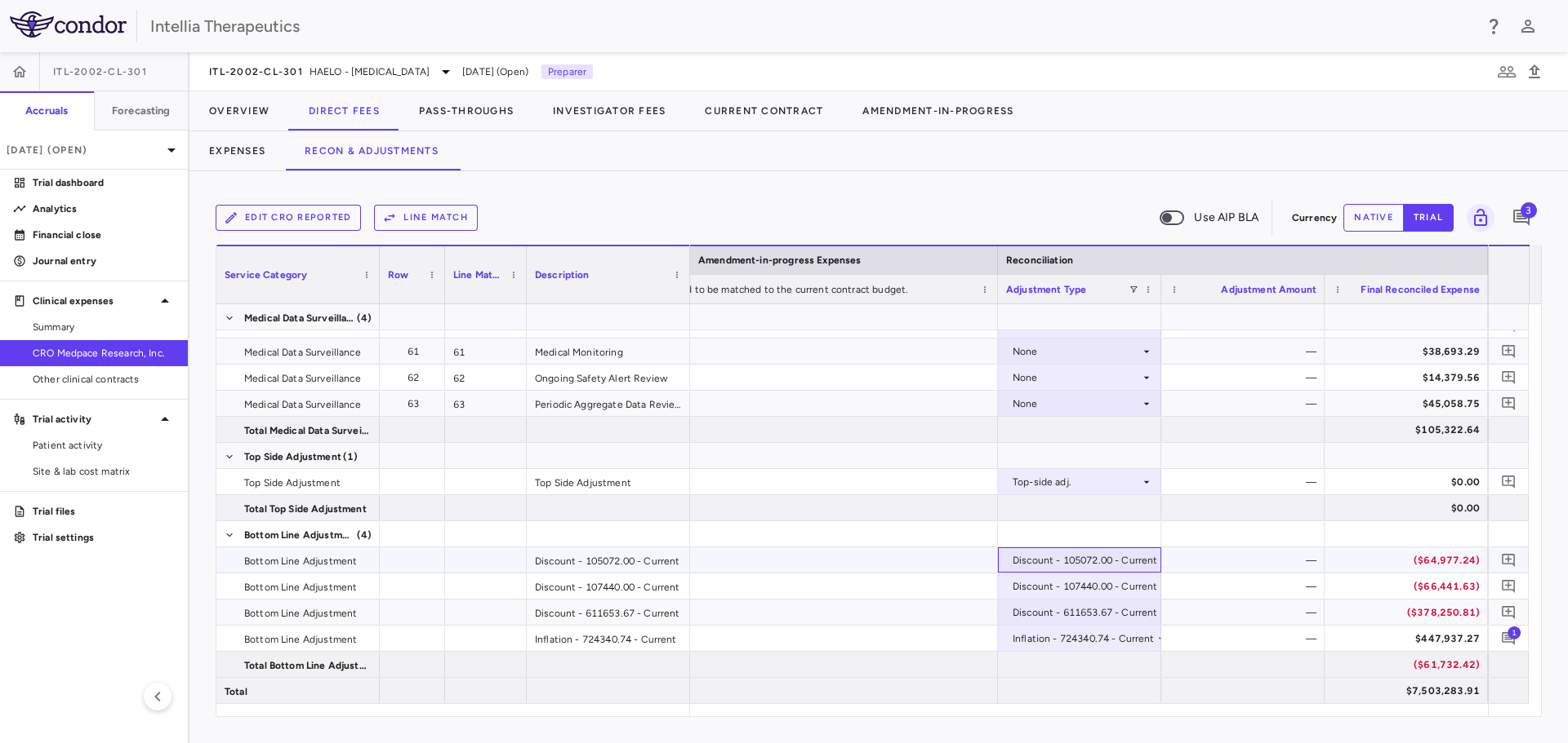
click at [1129, 551] on div "Discount - 105072.00 - Current" at bounding box center [1086, 560] width 146 height 26
click at [1194, 578] on div at bounding box center [784, 372] width 1568 height 743
click at [1384, 231] on button "native" at bounding box center [1373, 218] width 61 height 28
click at [1298, 578] on div "—" at bounding box center [1246, 586] width 140 height 26
click at [1295, 560] on div "—" at bounding box center [1246, 560] width 140 height 26
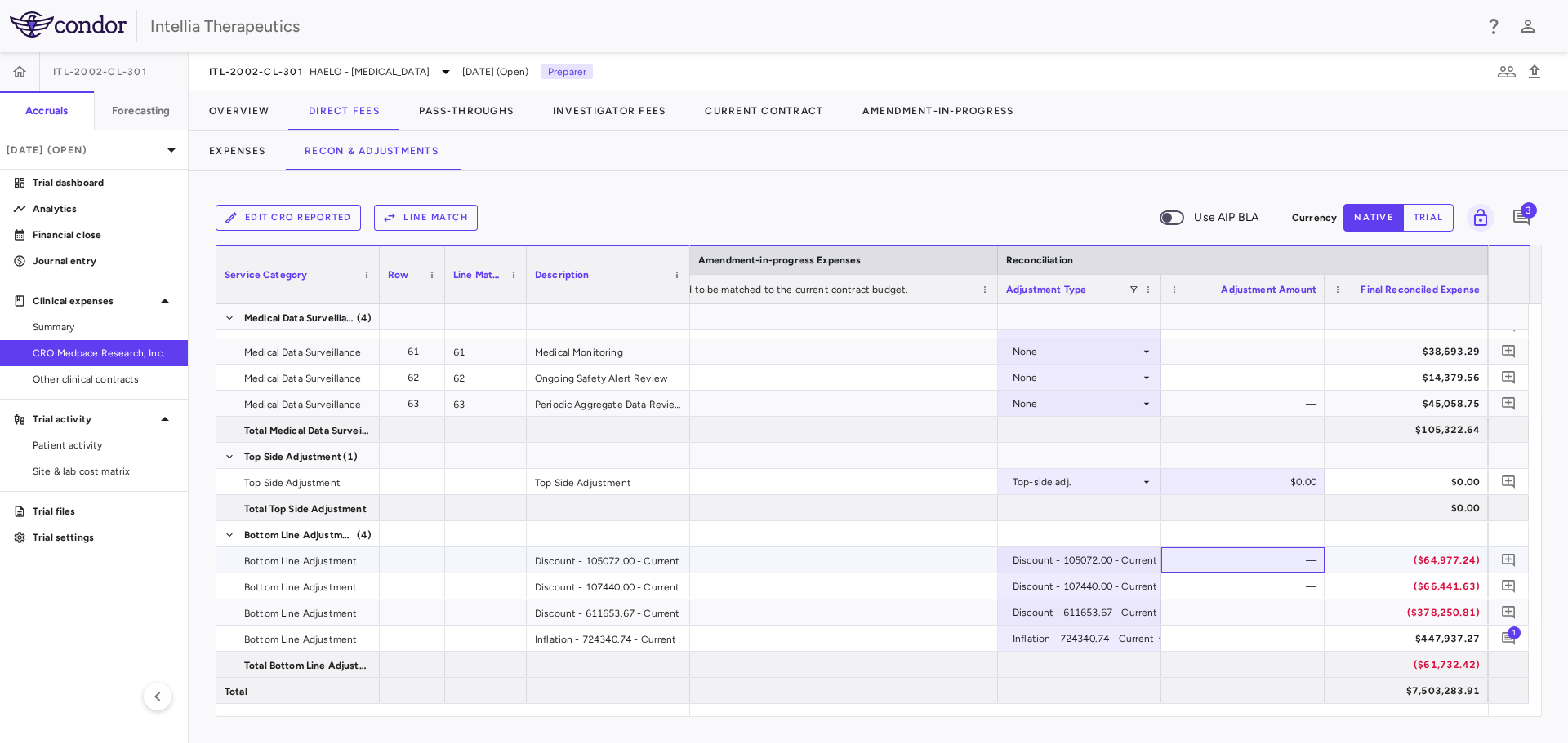
click at [1295, 560] on div "—" at bounding box center [1246, 560] width 140 height 26
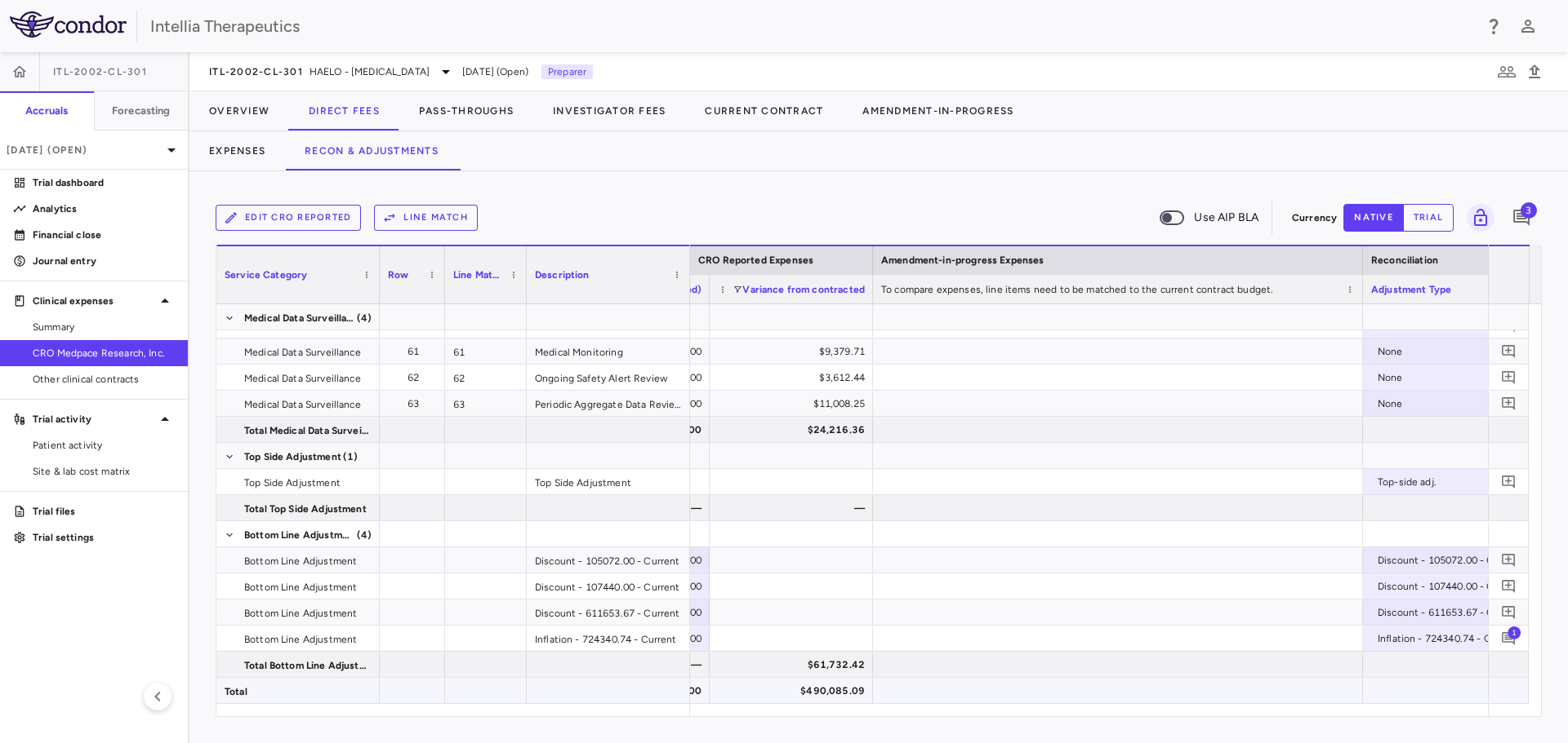
scroll to position [0, 2883]
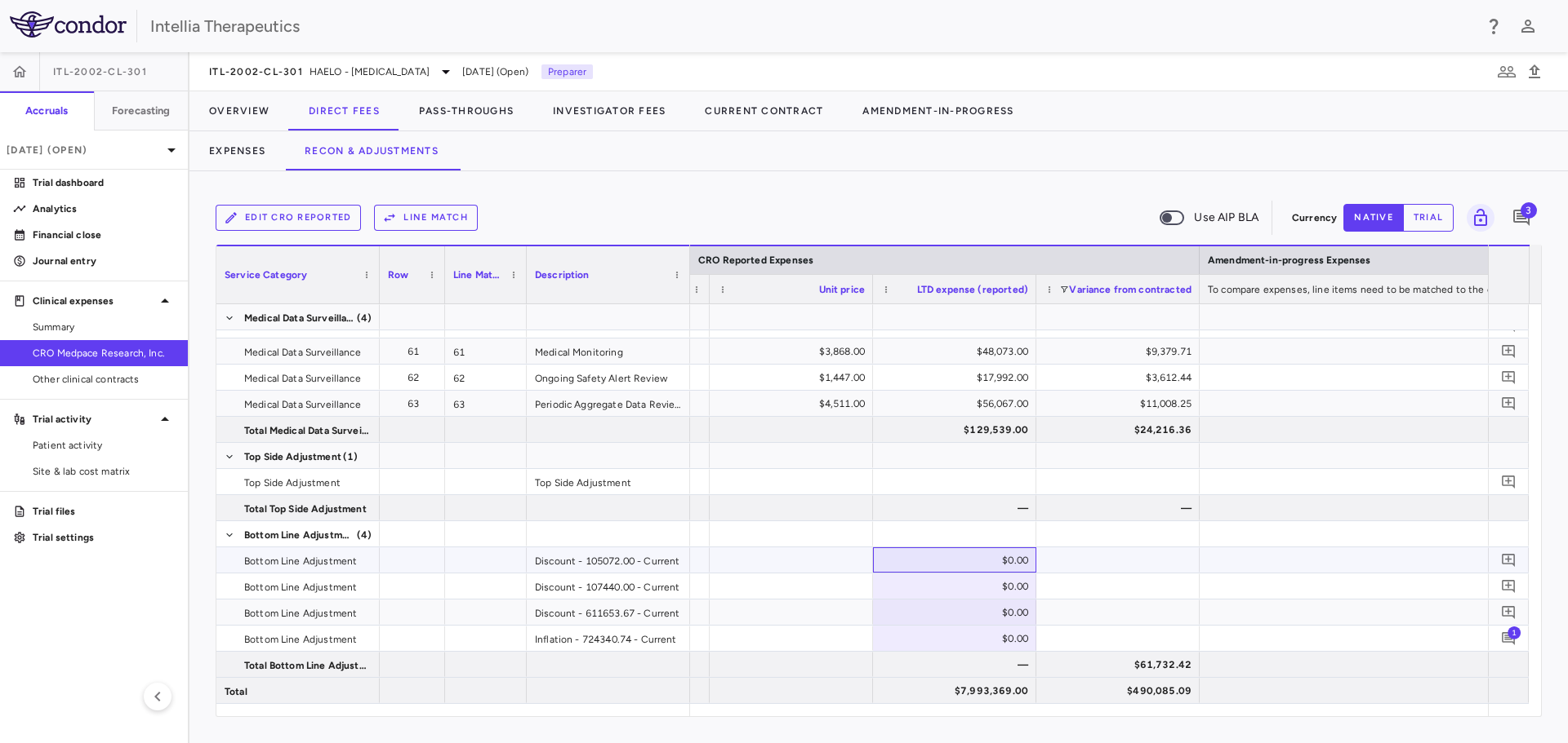
click at [972, 565] on div "$0.00" at bounding box center [957, 560] width 140 height 26
type input "*******"
click at [996, 579] on div "$0.00" at bounding box center [957, 586] width 140 height 26
click at [993, 564] on div "$0.00" at bounding box center [957, 560] width 140 height 26
click at [992, 578] on div "$0.00" at bounding box center [957, 586] width 140 height 26
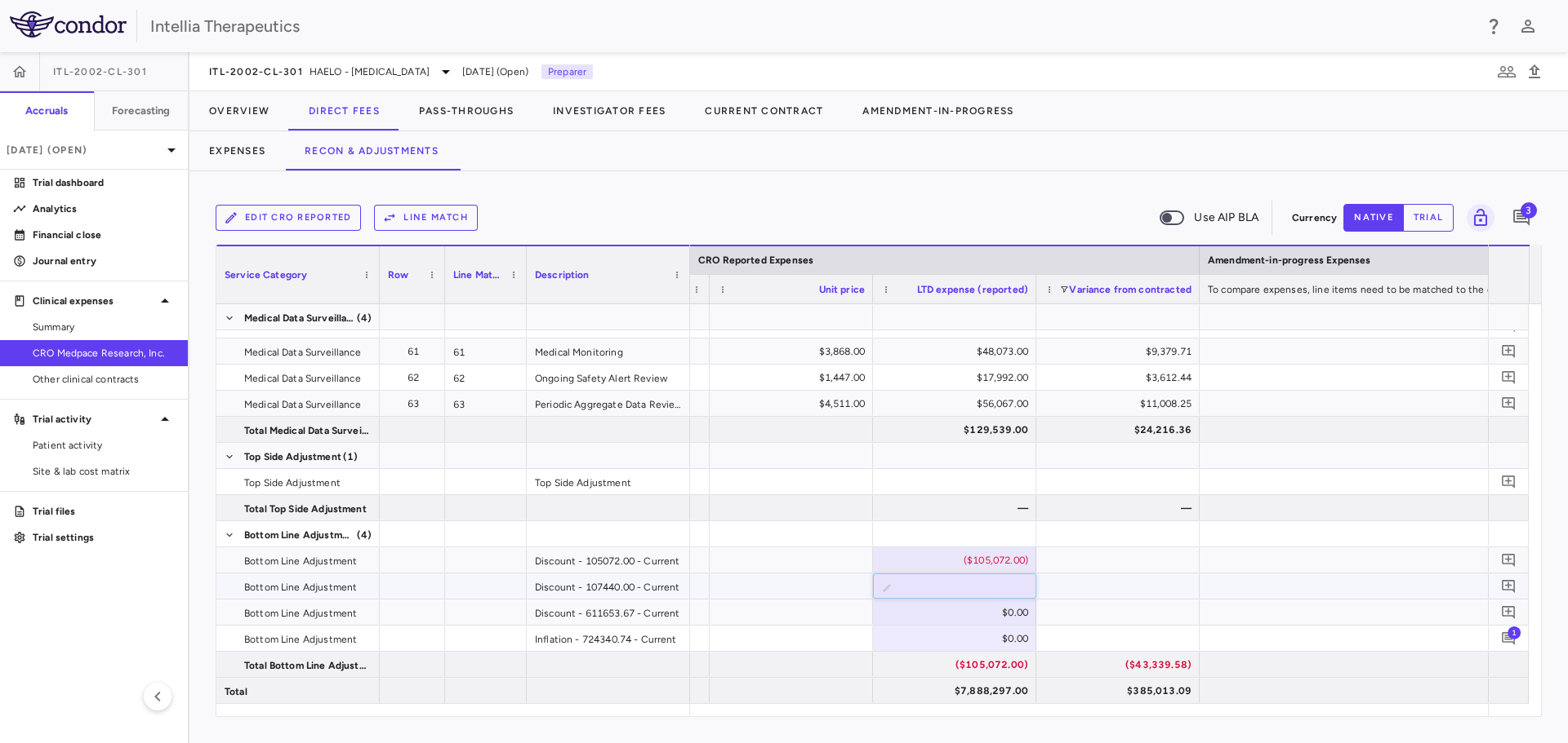
type input "******"
click at [985, 606] on div "$0.00" at bounding box center [957, 613] width 140 height 26
click at [994, 608] on div "$0.00" at bounding box center [957, 613] width 140 height 26
type input "*******"
click at [1143, 557] on div at bounding box center [1117, 560] width 163 height 25
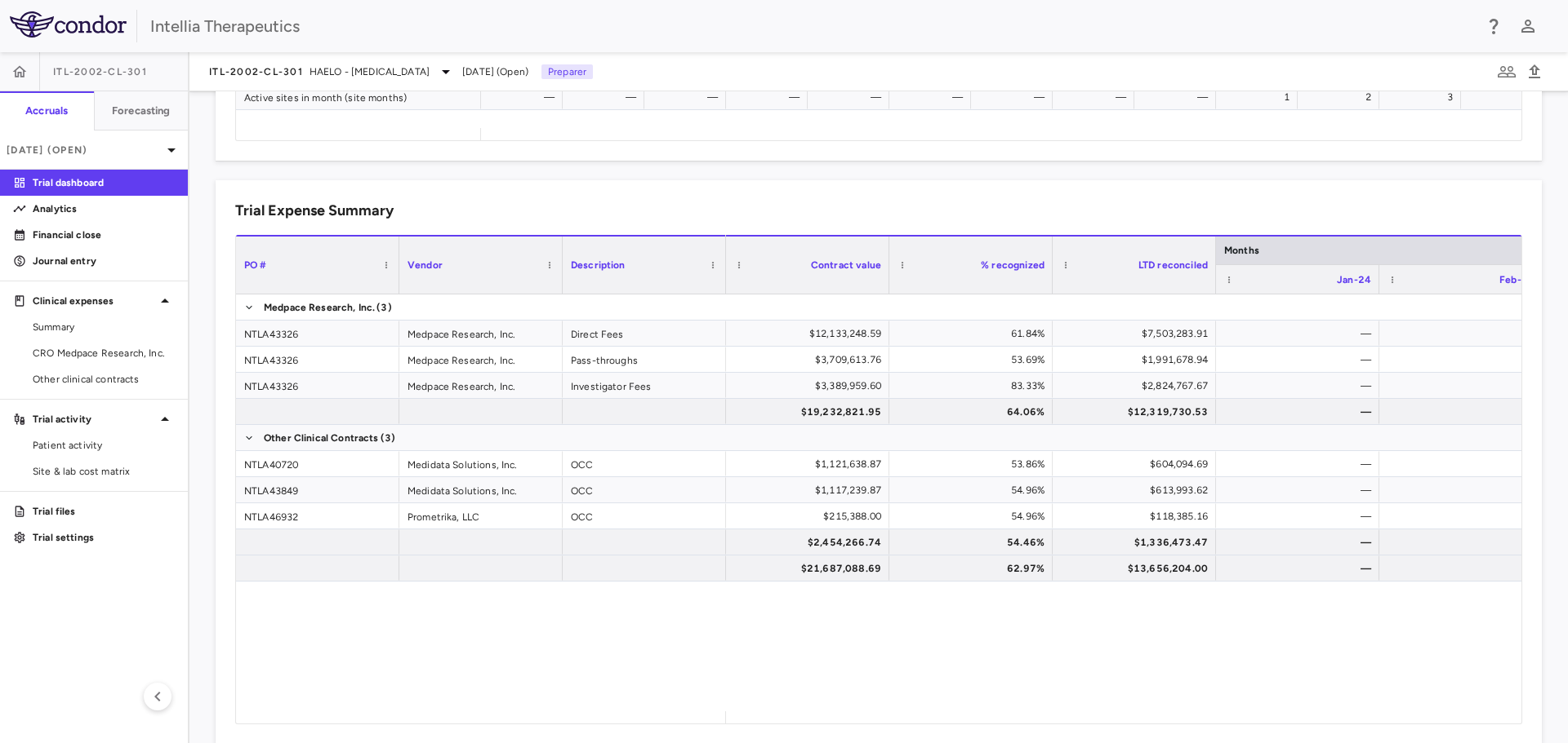
scroll to position [979, 0]
click at [97, 326] on span "Summary" at bounding box center [103, 327] width 142 height 15
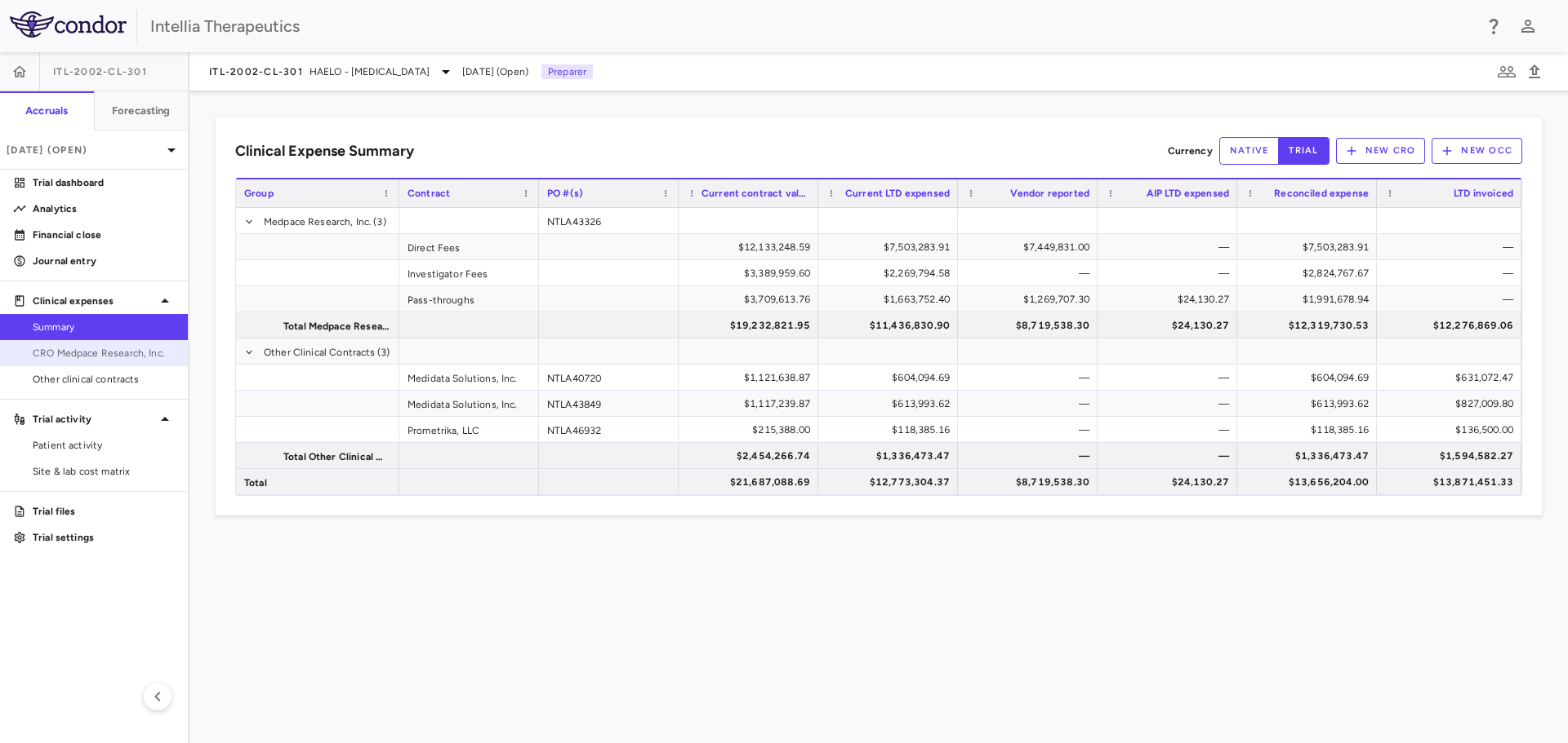
click at [127, 348] on span "CRO Medpace Research, Inc." at bounding box center [103, 353] width 142 height 15
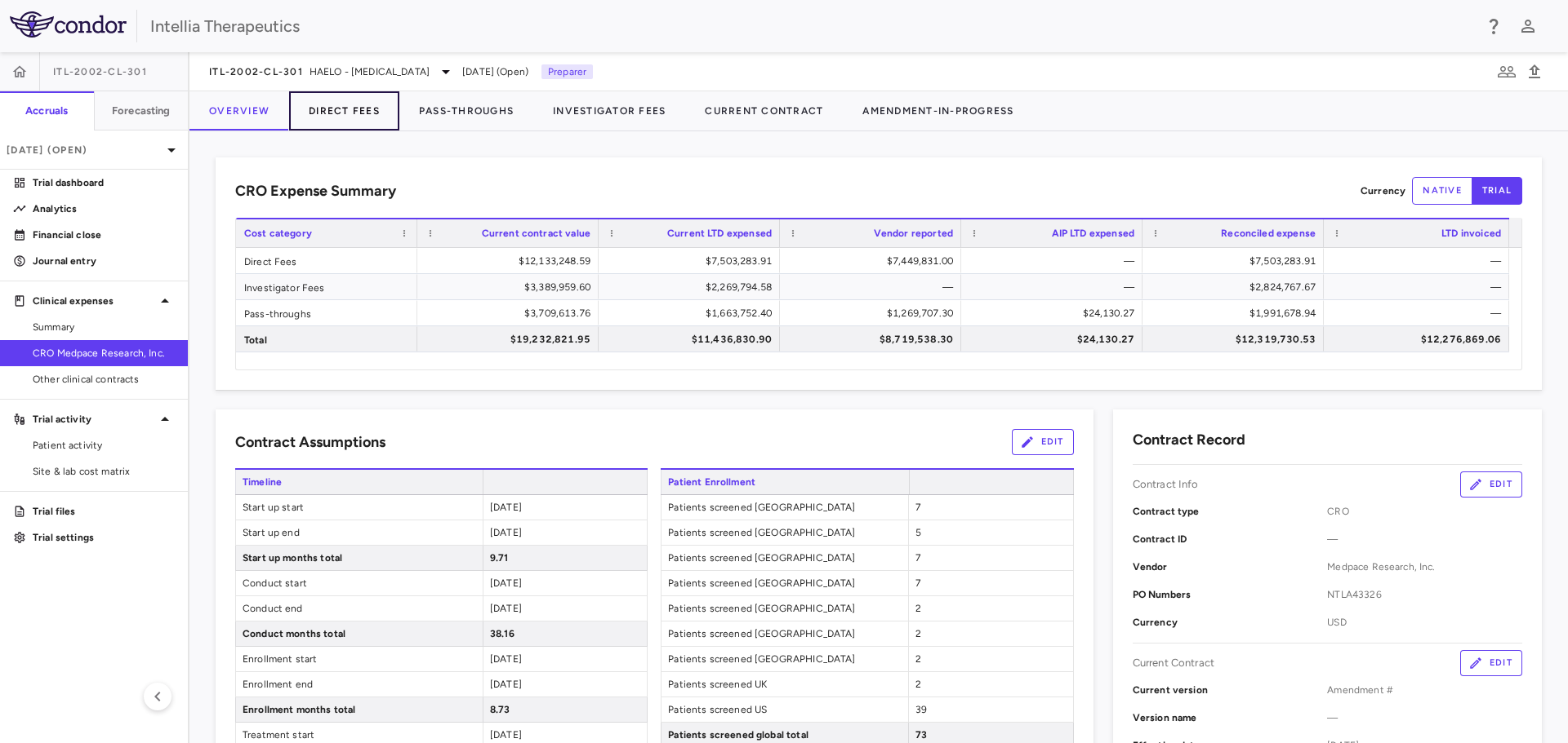
click at [366, 121] on button "Direct Fees" at bounding box center [344, 111] width 111 height 39
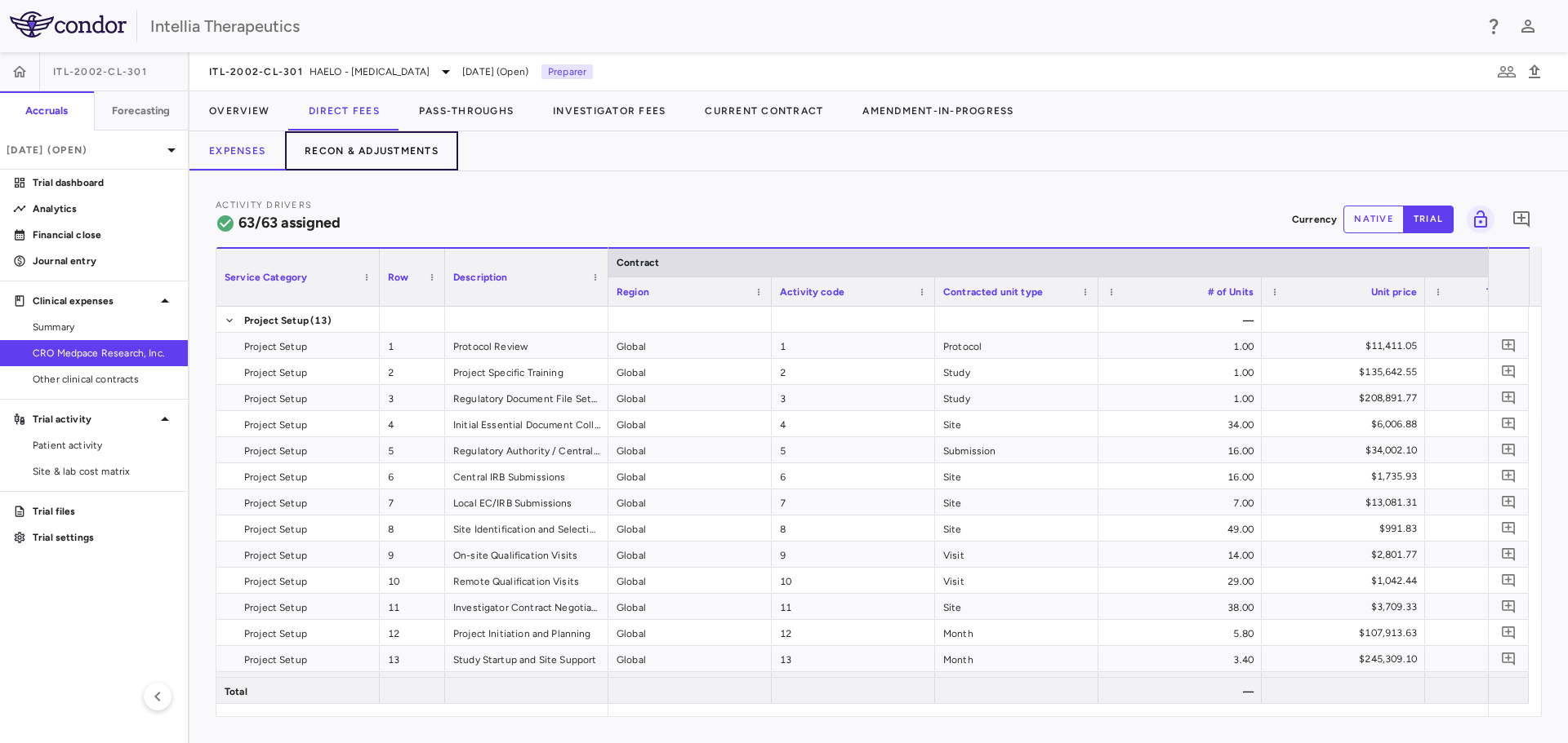
click at [339, 165] on button "Recon & Adjustments" at bounding box center [372, 151] width 173 height 39
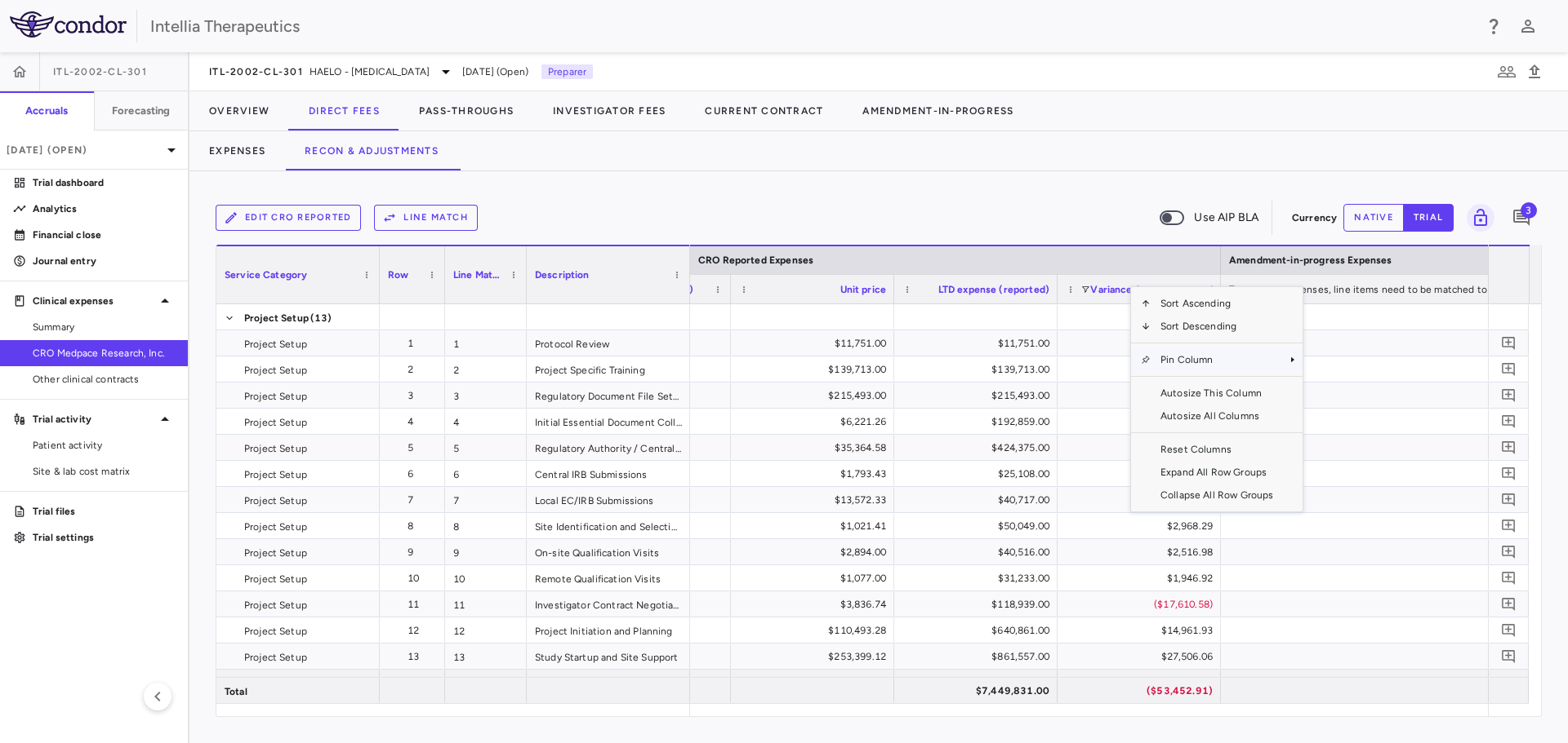
click at [1229, 366] on span "Pin Column" at bounding box center [1216, 360] width 132 height 23
click at [1288, 356] on span "Column Menu" at bounding box center [1292, 360] width 10 height 10
click at [1312, 388] on span "SubMenu" at bounding box center [1308, 388] width 19 height 23
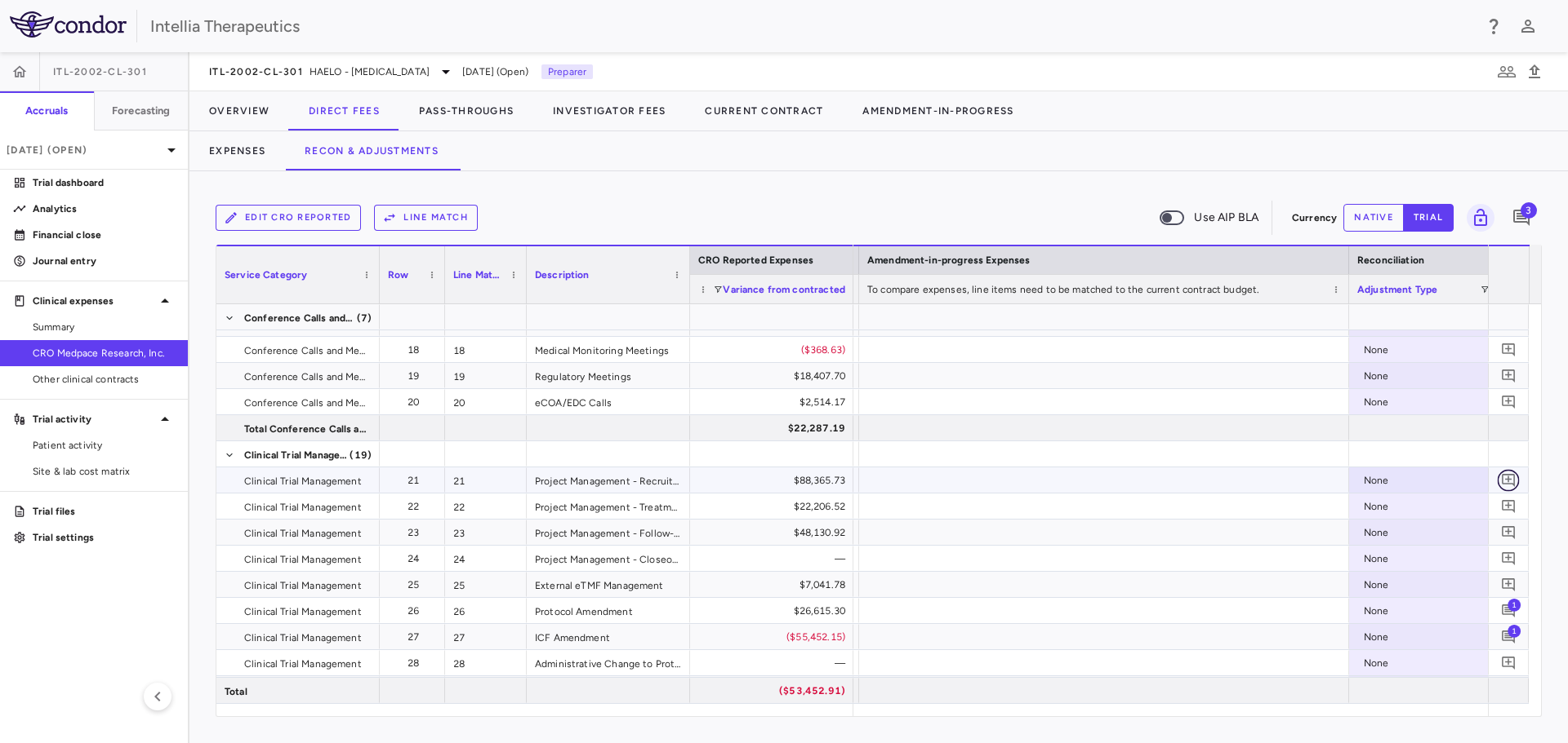
click at [1513, 489] on button "button" at bounding box center [1509, 480] width 22 height 22
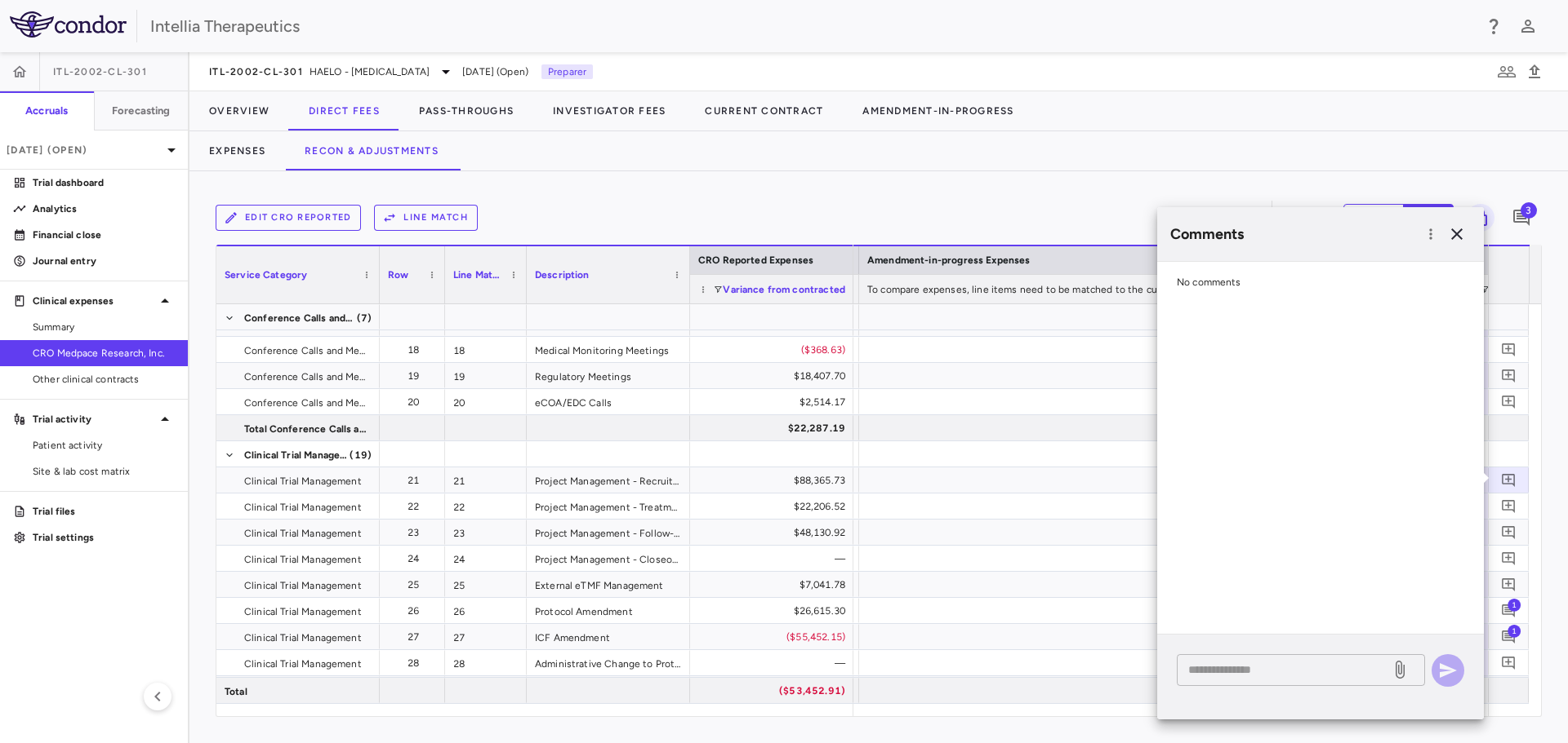
click at [1304, 656] on div "* ​" at bounding box center [1301, 670] width 248 height 32
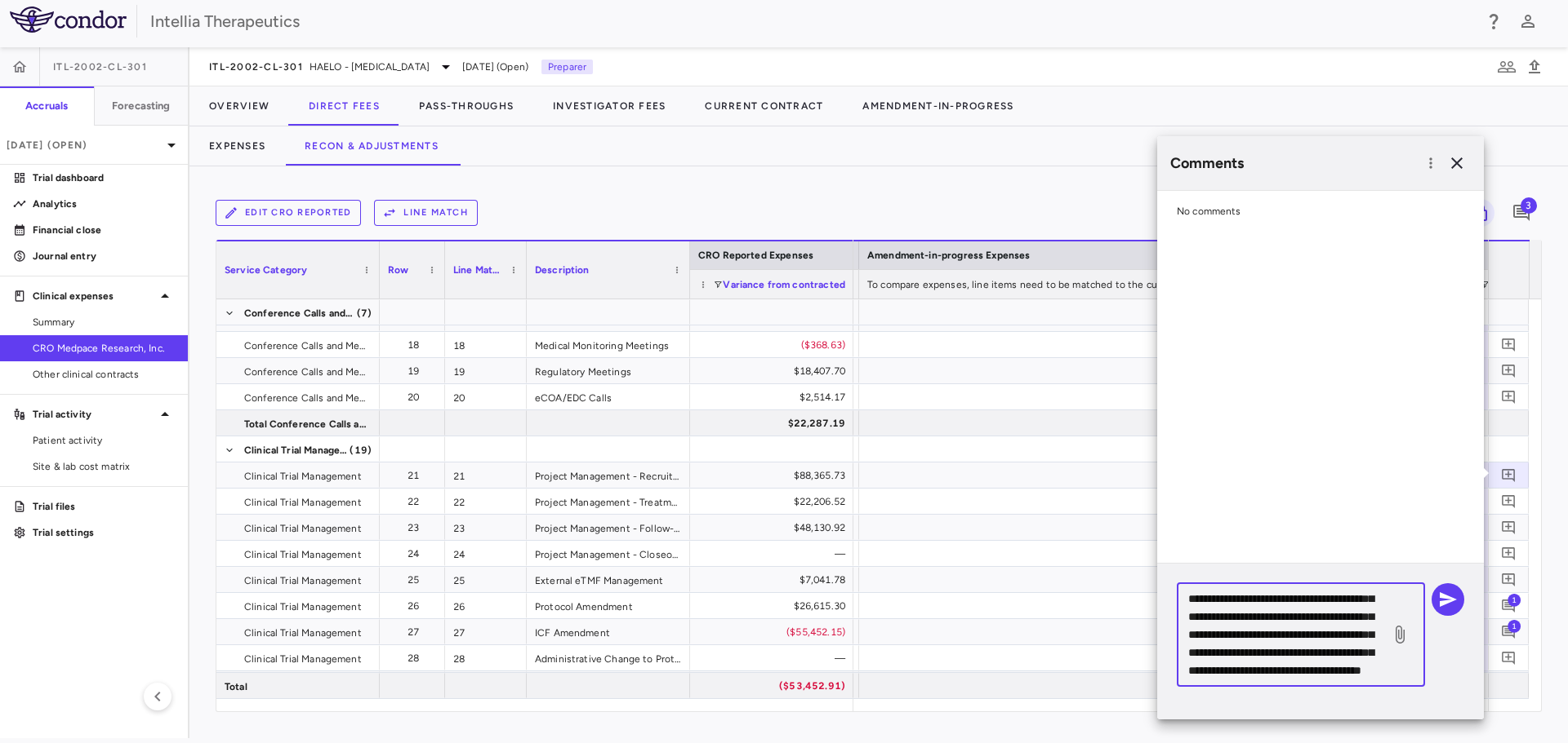
scroll to position [195, 0]
type textarea "**********"
click at [1444, 594] on icon "button" at bounding box center [1447, 599] width 19 height 19
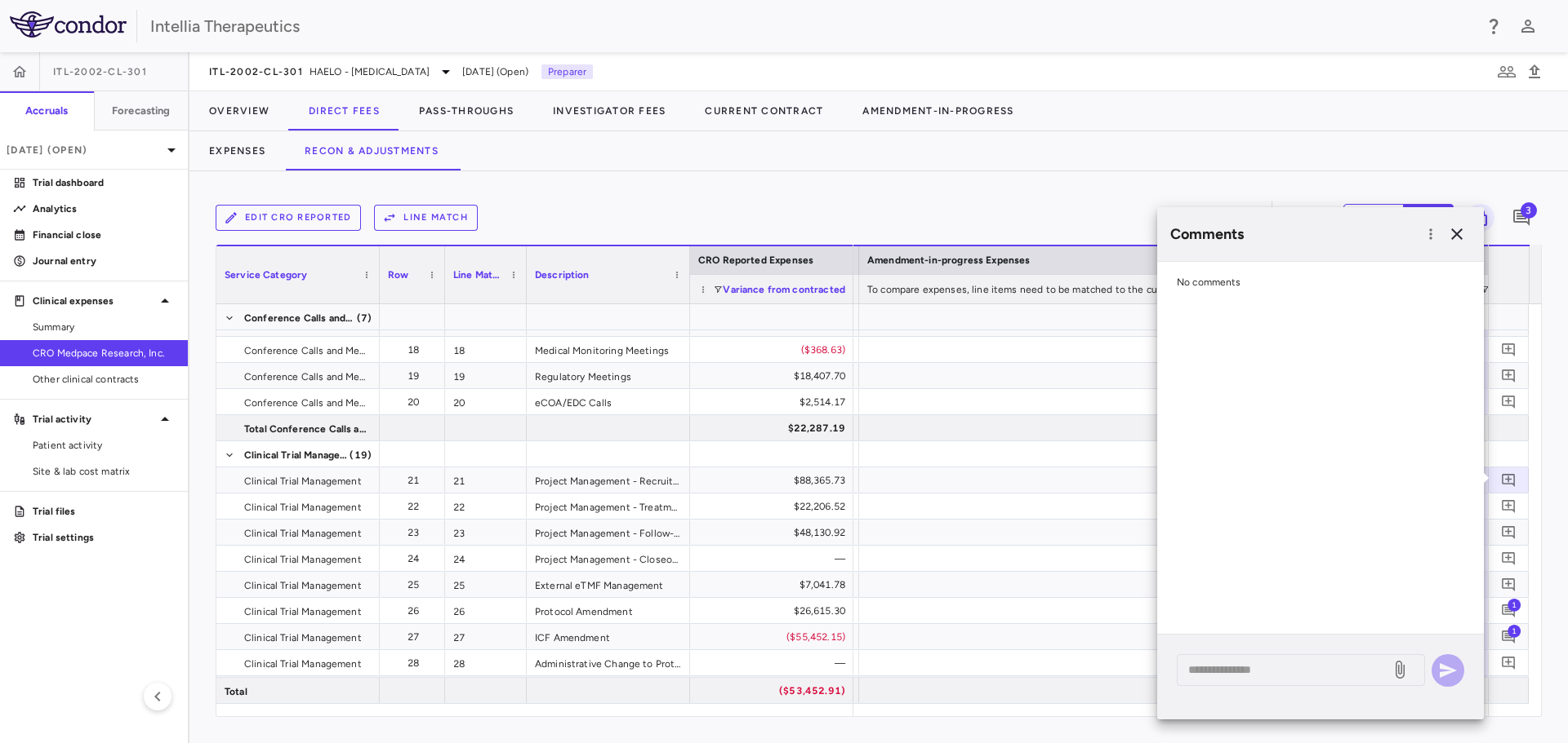
scroll to position [0, 0]
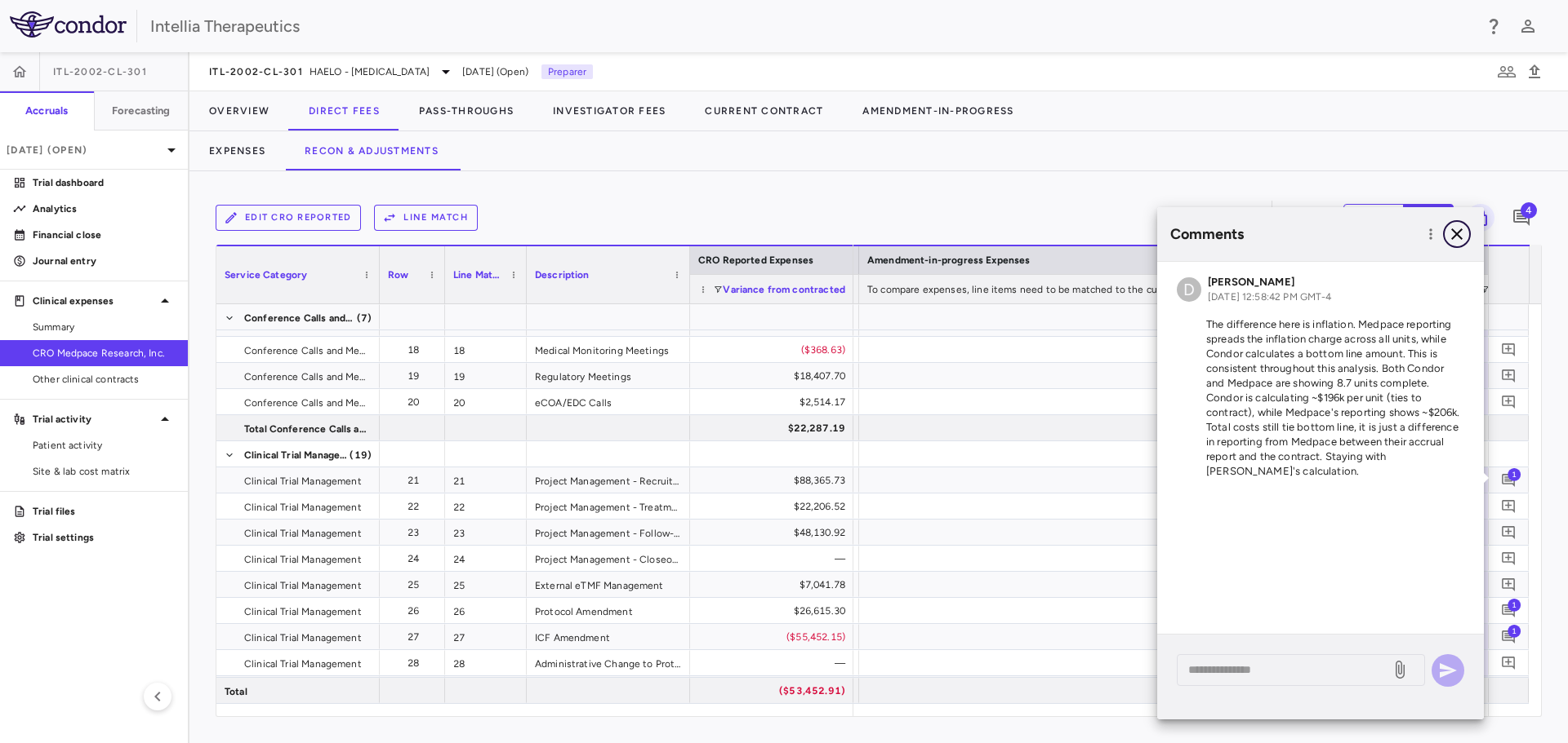
click at [1455, 239] on icon "button" at bounding box center [1456, 233] width 19 height 19
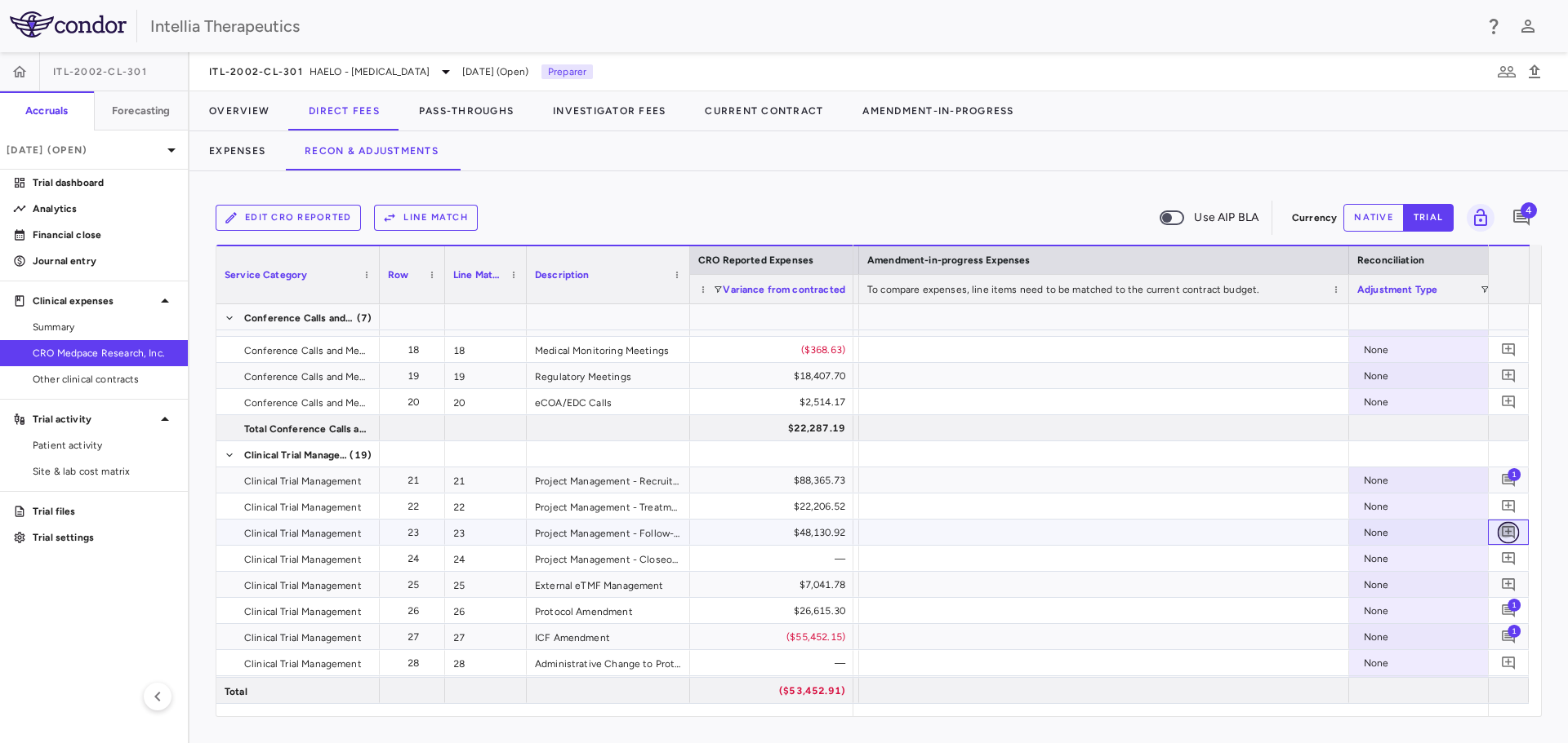
click at [1502, 530] on icon "Add comment" at bounding box center [1508, 532] width 16 height 16
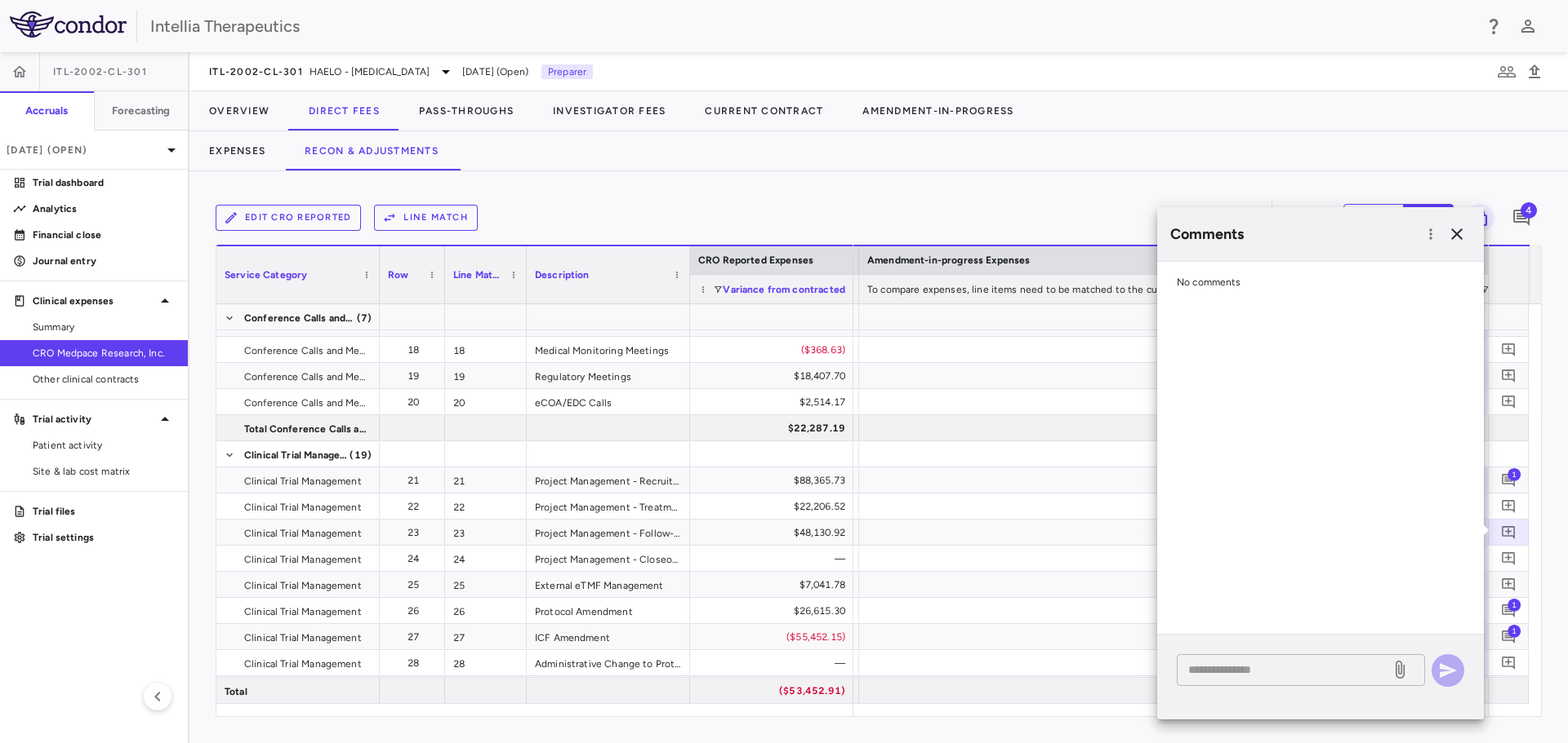
click at [1241, 662] on textarea at bounding box center [1283, 669] width 191 height 18
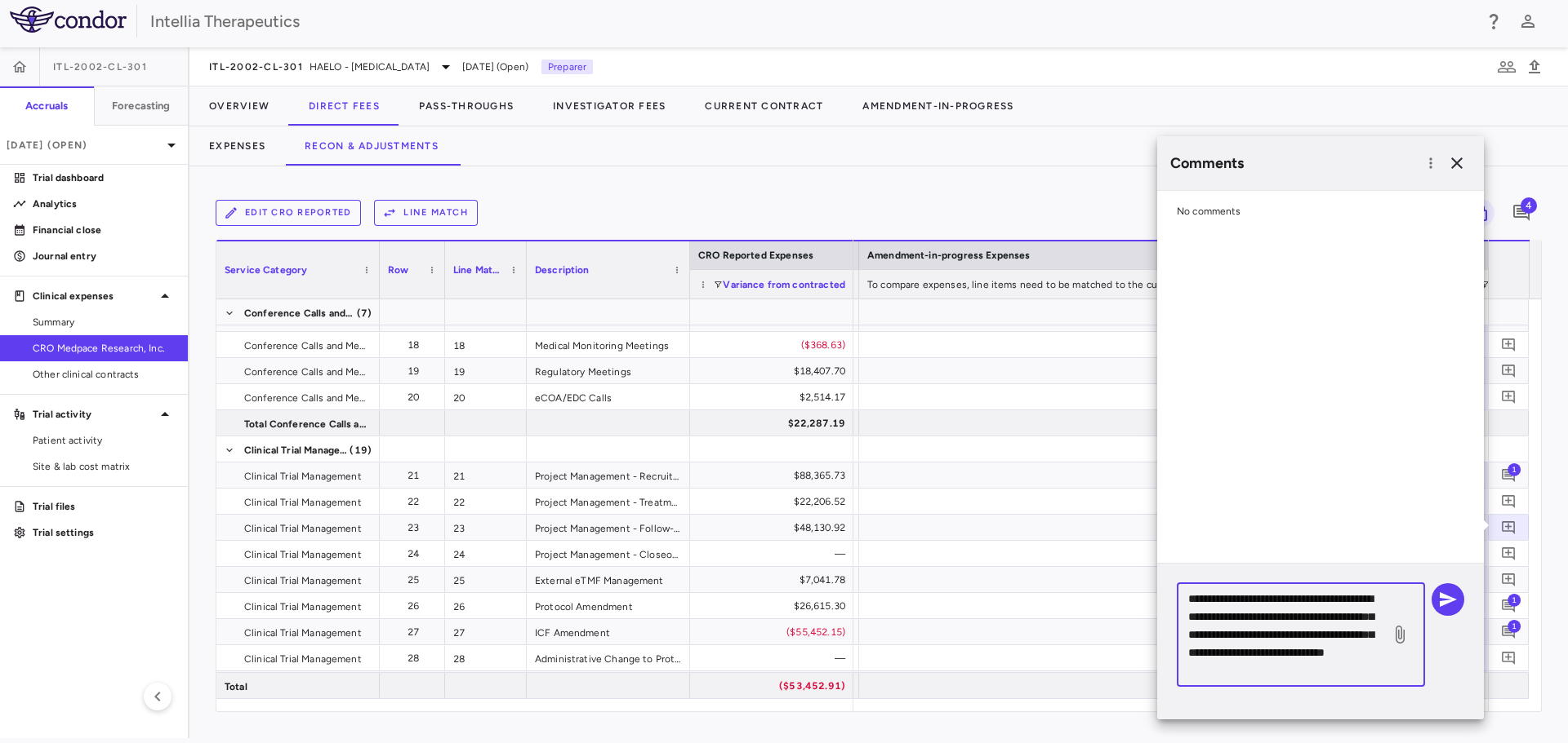
scroll to position [16, 0]
type textarea "**********"
click at [1443, 591] on icon "button" at bounding box center [1447, 599] width 19 height 19
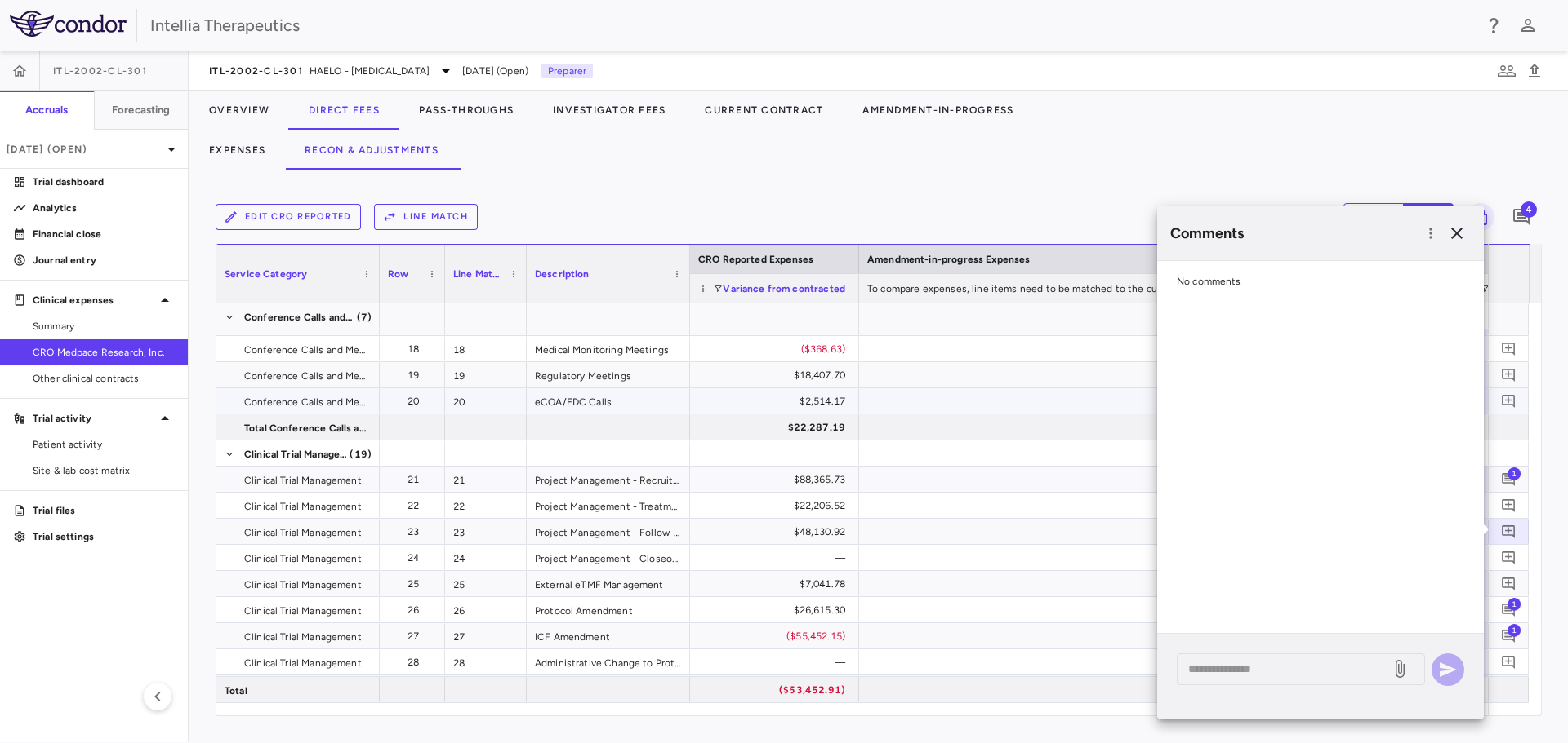
scroll to position [0, 0]
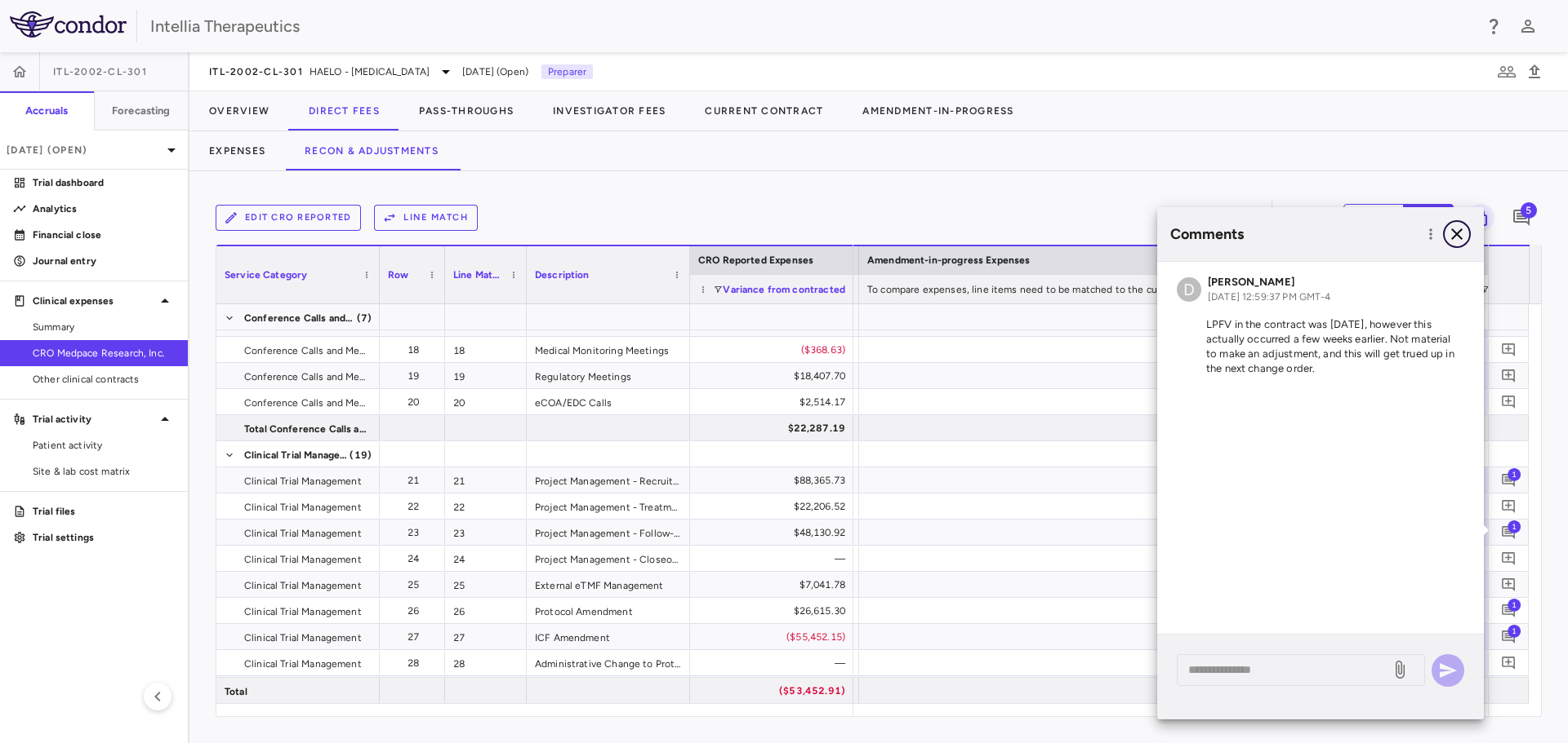
click at [1455, 242] on icon "button" at bounding box center [1456, 233] width 19 height 19
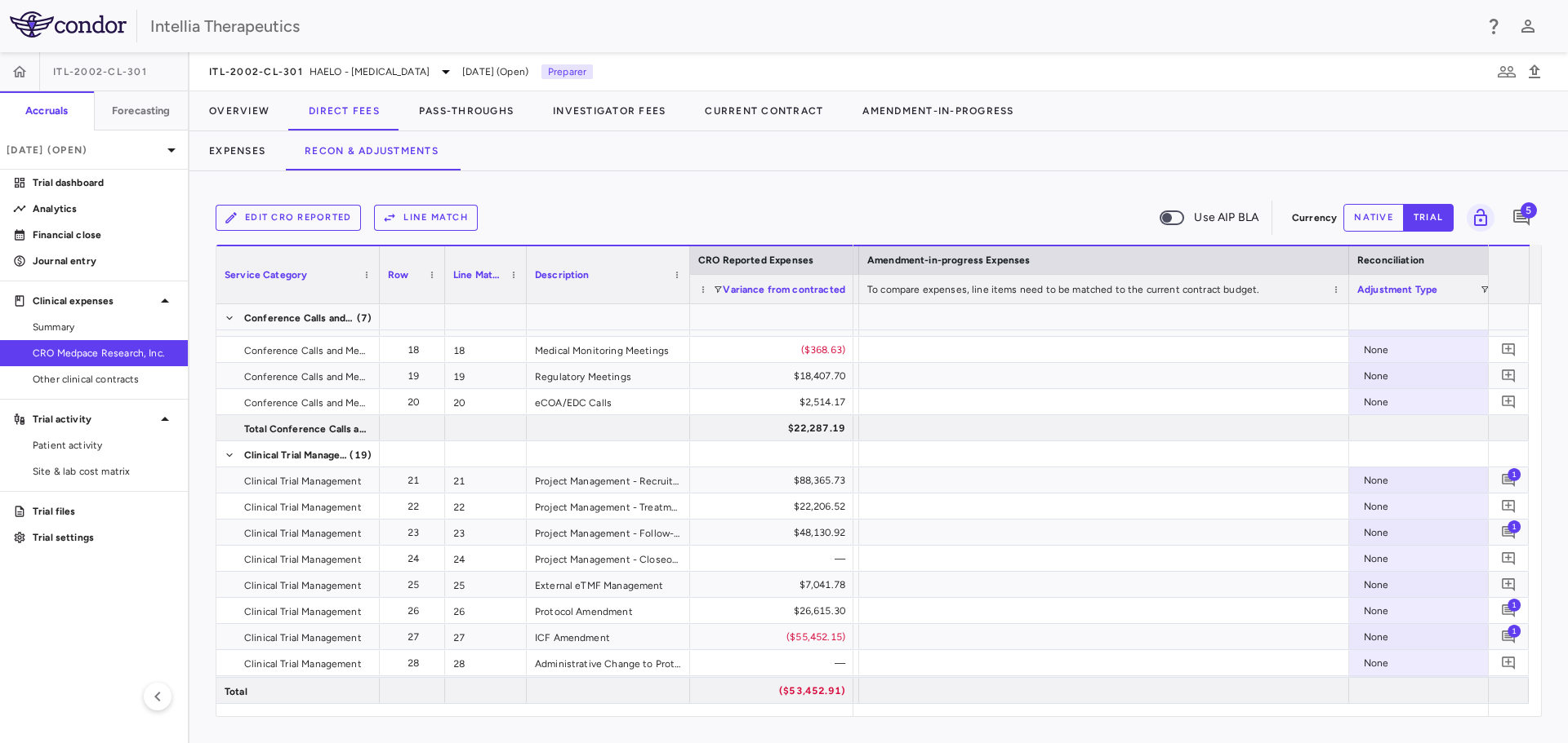
drag, startPoint x: 1376, startPoint y: 719, endPoint x: 1420, endPoint y: 709, distance: 45.1
click at [1420, 709] on div "Edit CRO reported Line Match Use AIP BLA Currency native trial 5 Press ENTER to…" at bounding box center [878, 457] width 1378 height 572
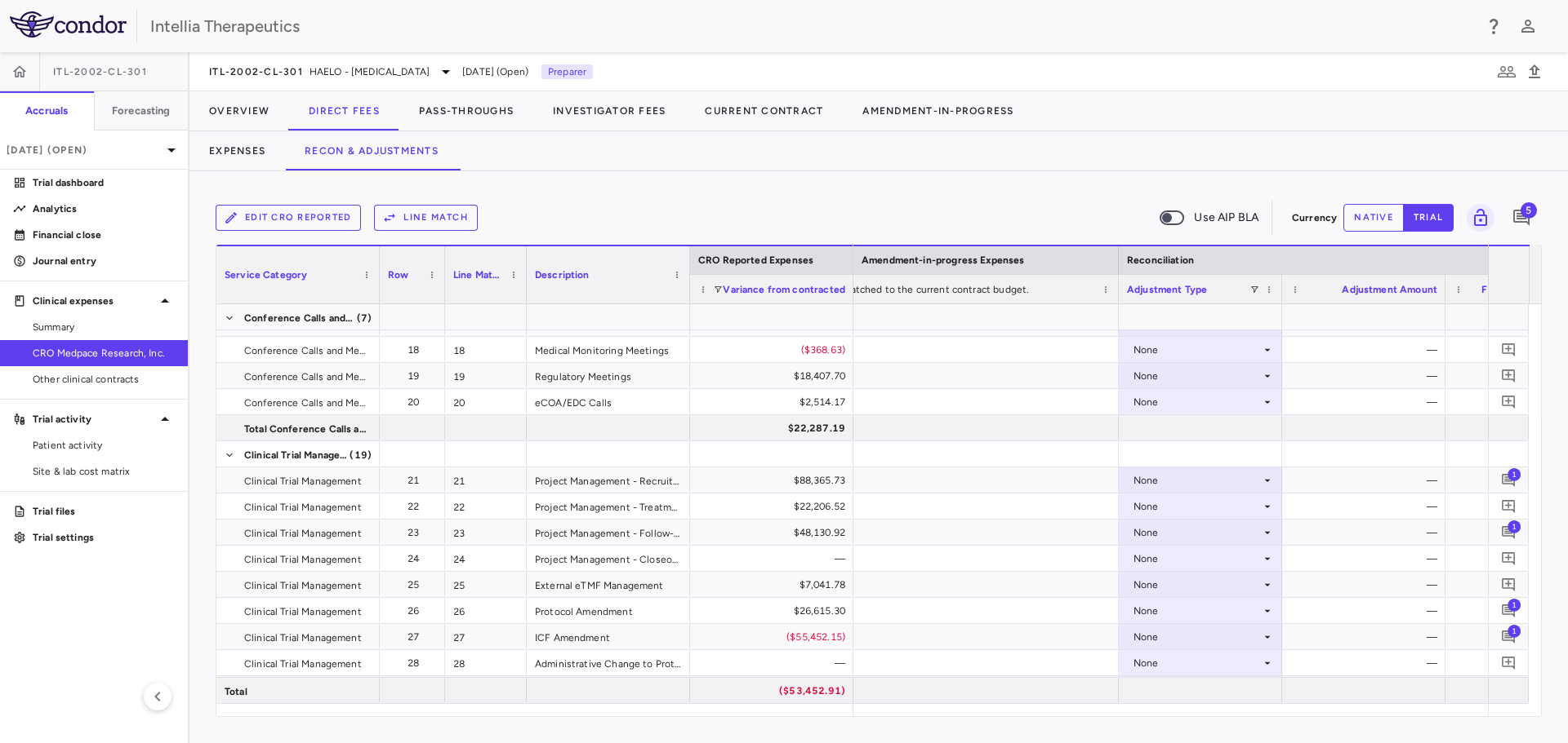
scroll to position [0, 3093]
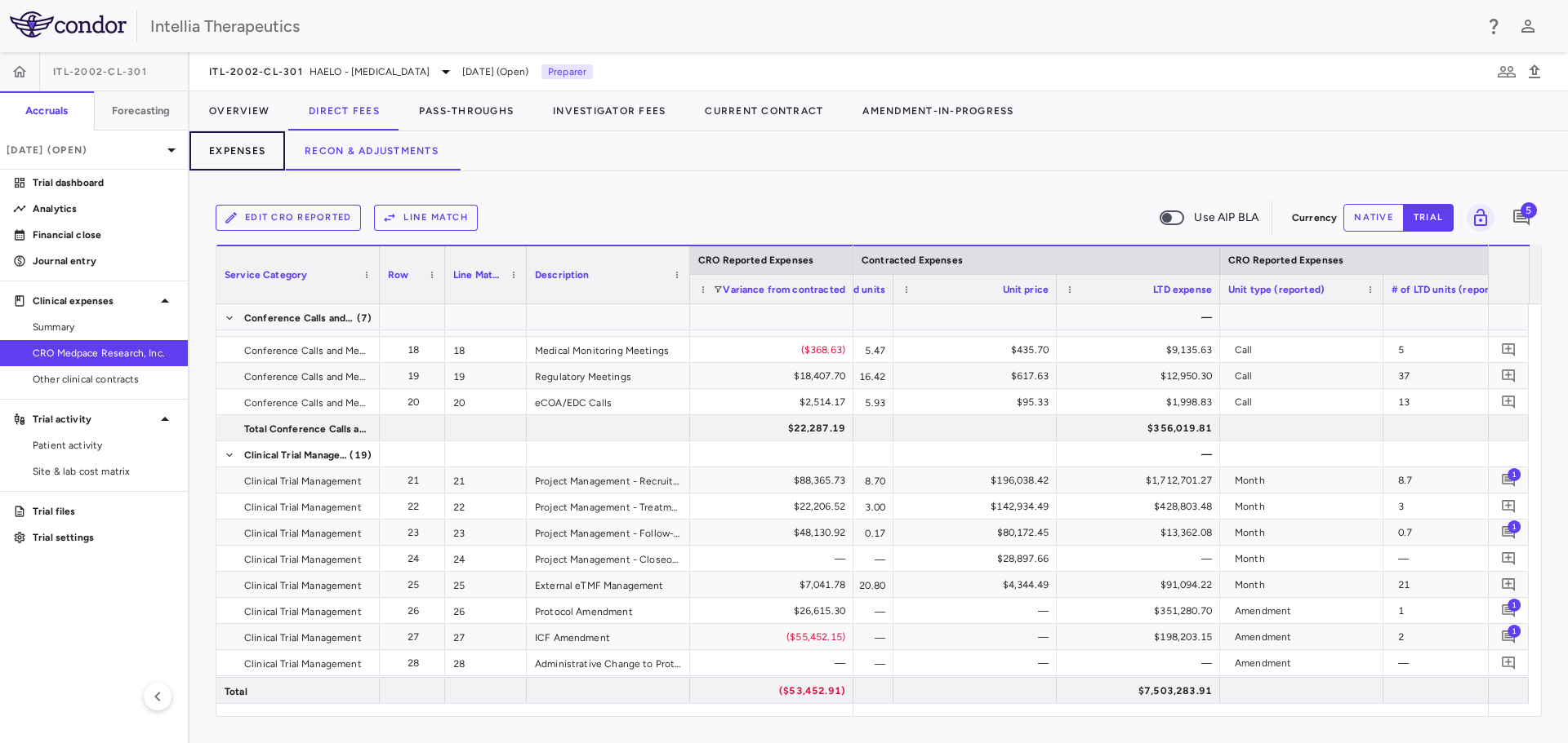
click at [252, 154] on button "Expenses" at bounding box center [237, 151] width 96 height 39
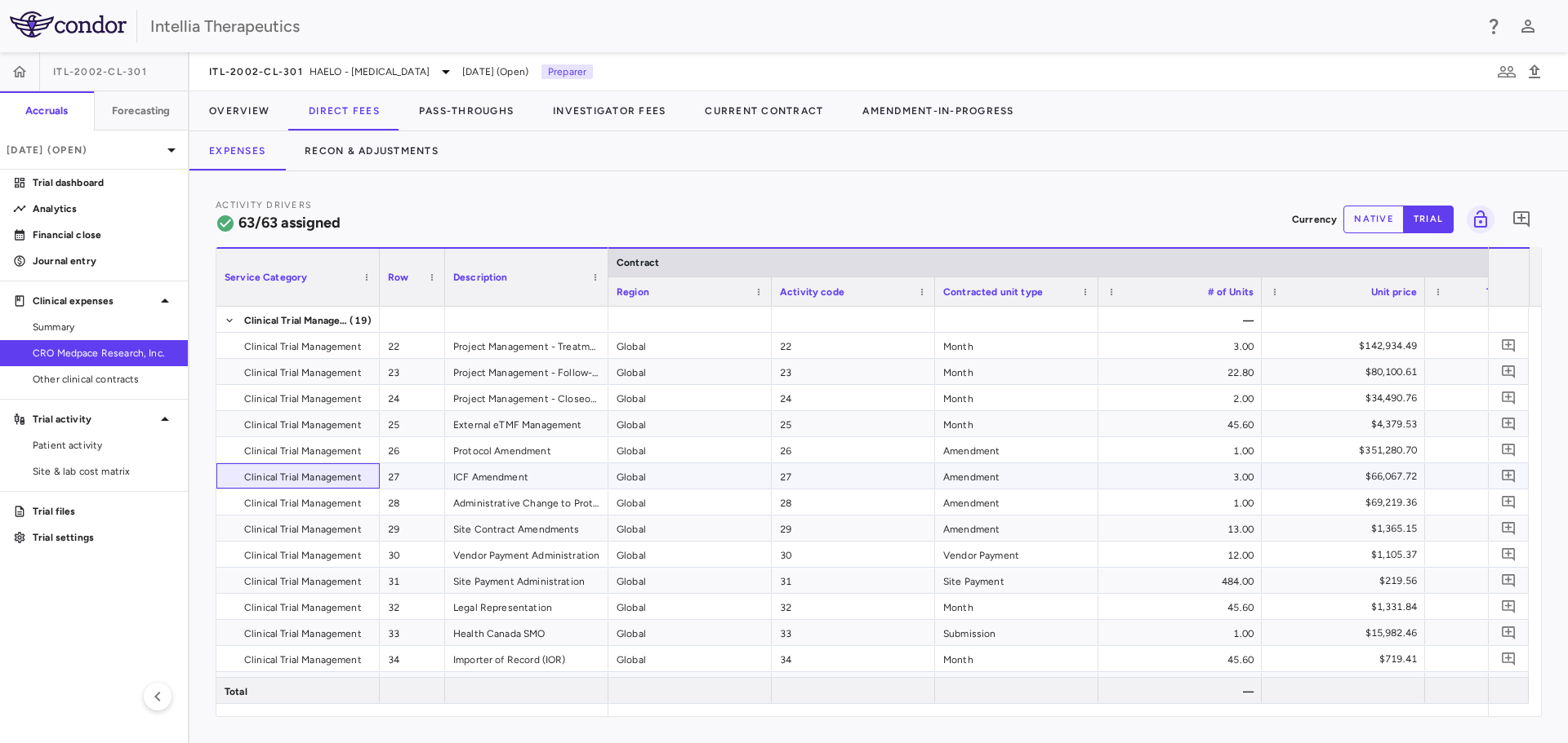
click at [228, 477] on div "Clinical Trial Management" at bounding box center [298, 476] width 163 height 25
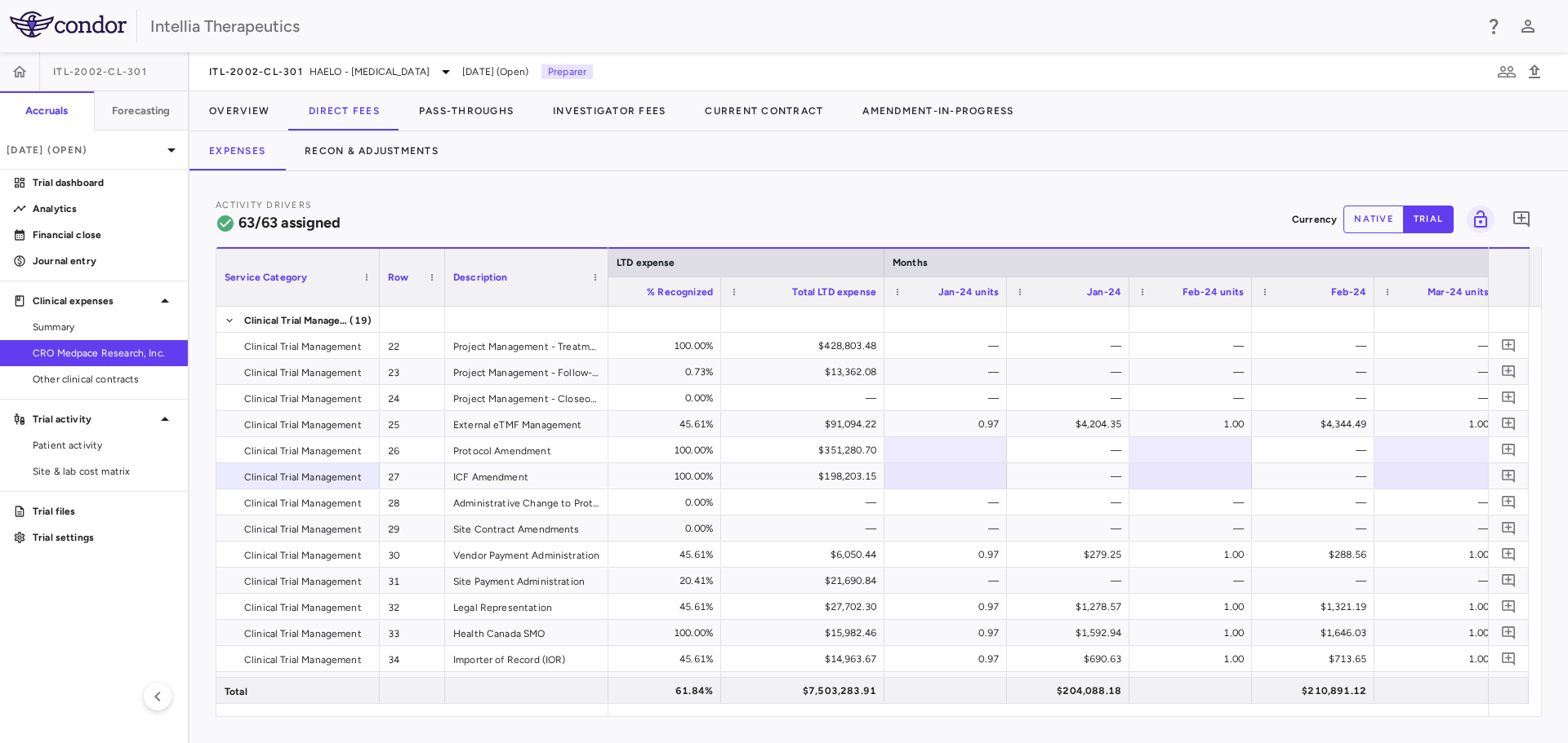
click at [1356, 216] on button "native" at bounding box center [1373, 219] width 61 height 28
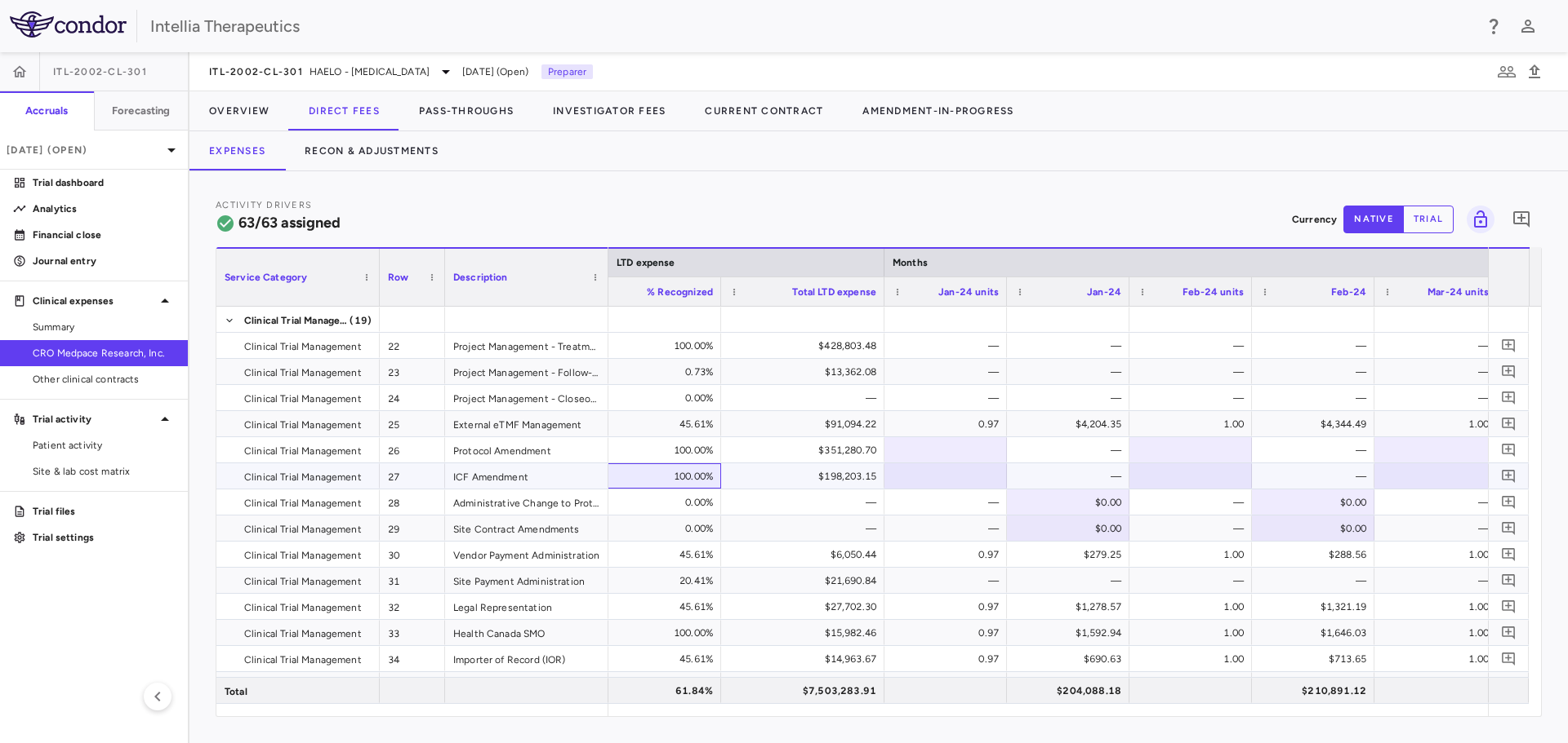
click at [680, 475] on div "100.00%" at bounding box center [643, 477] width 140 height 26
click at [671, 477] on div "100.00%" at bounding box center [643, 477] width 140 height 26
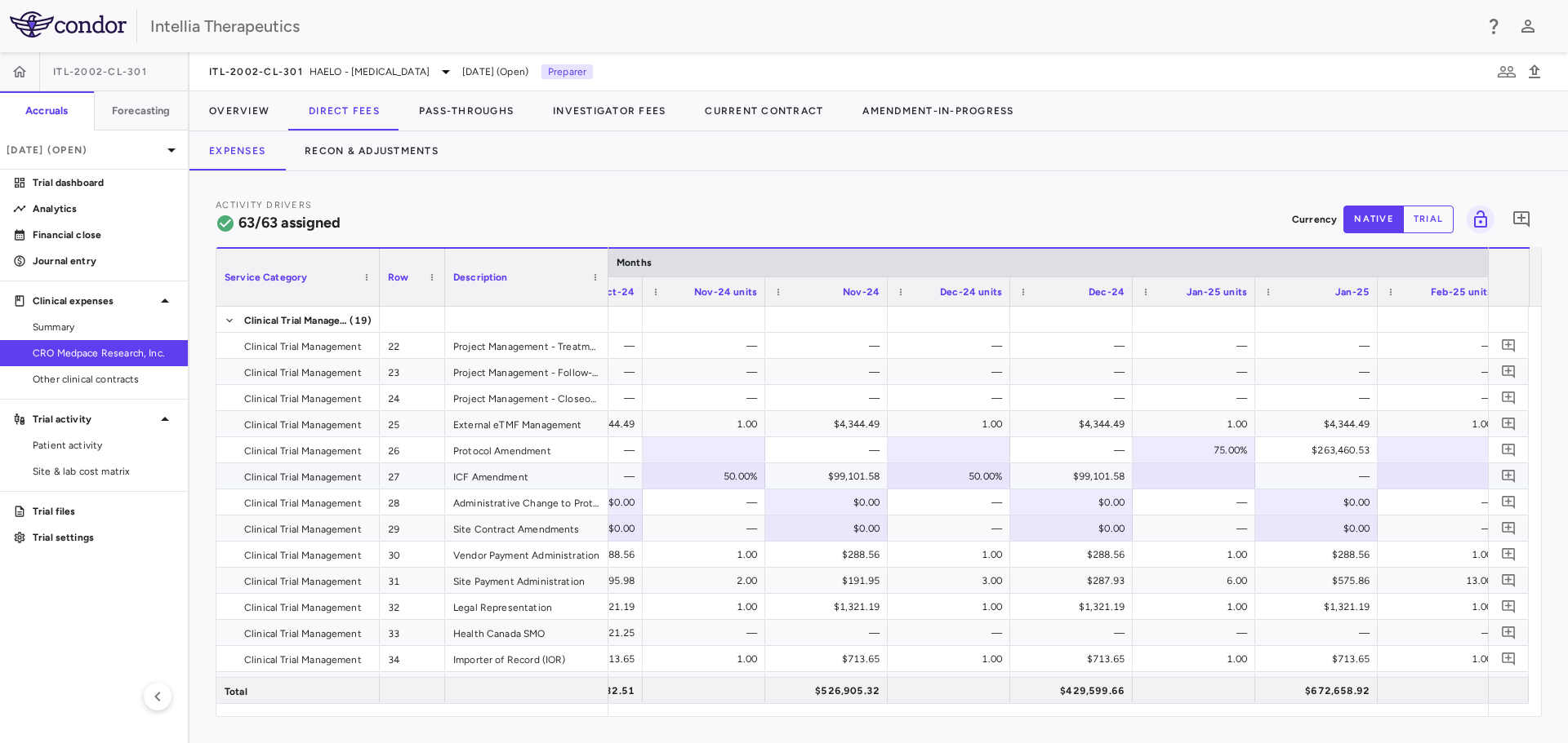
click at [751, 479] on div "50.00%" at bounding box center [707, 477] width 100 height 26
drag, startPoint x: 751, startPoint y: 479, endPoint x: 716, endPoint y: 484, distance: 35.4
click at [716, 484] on input "***" at bounding box center [716, 478] width 96 height 27
click at [972, 469] on div "50.00%" at bounding box center [952, 477] width 100 height 26
drag, startPoint x: 968, startPoint y: 476, endPoint x: 1021, endPoint y: 477, distance: 53.0
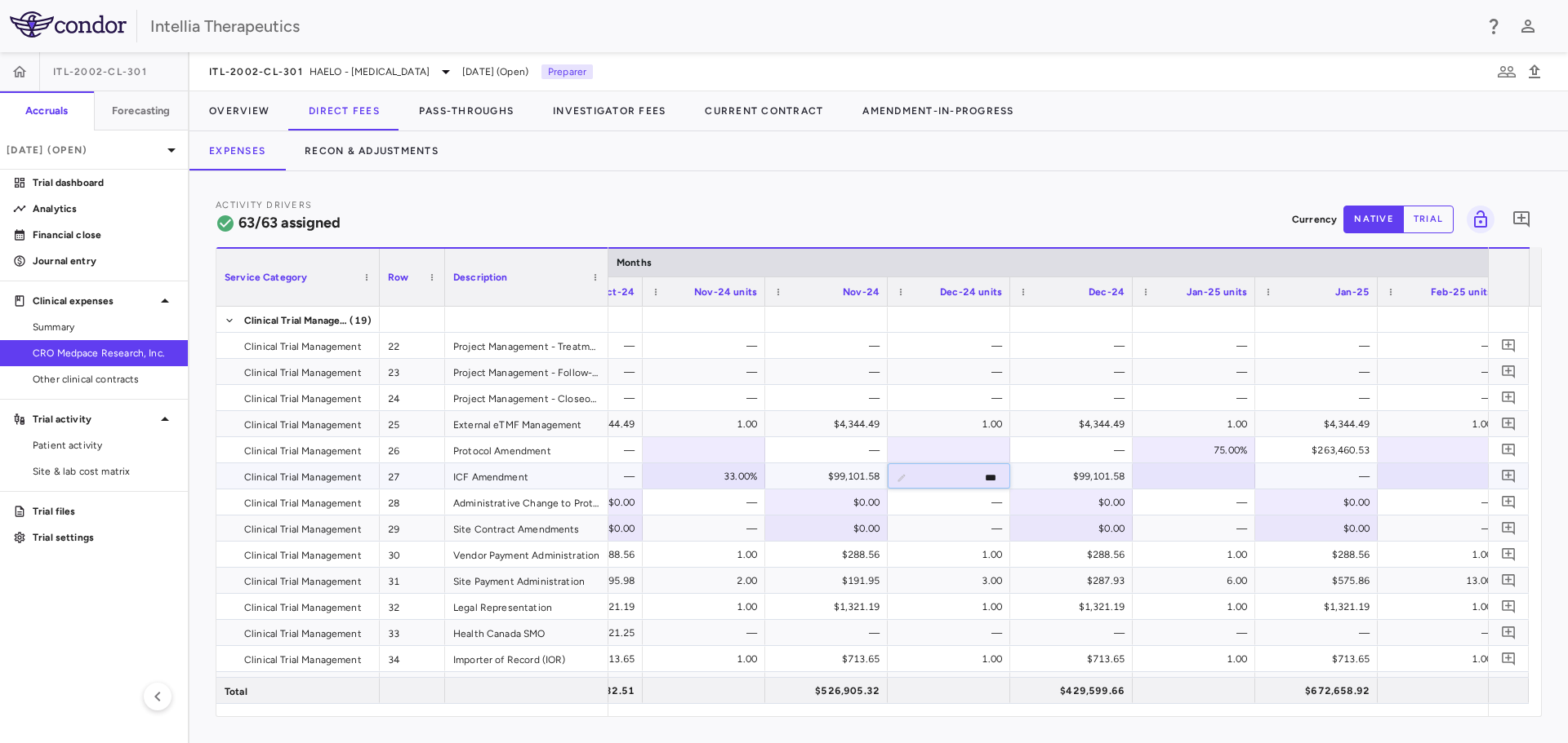
click at [967, 477] on div "50.00%" at bounding box center [952, 477] width 100 height 26
drag, startPoint x: 975, startPoint y: 477, endPoint x: 1015, endPoint y: 475, distance: 40.0
click at [1042, 472] on div "$99,101.58" at bounding box center [1075, 477] width 100 height 26
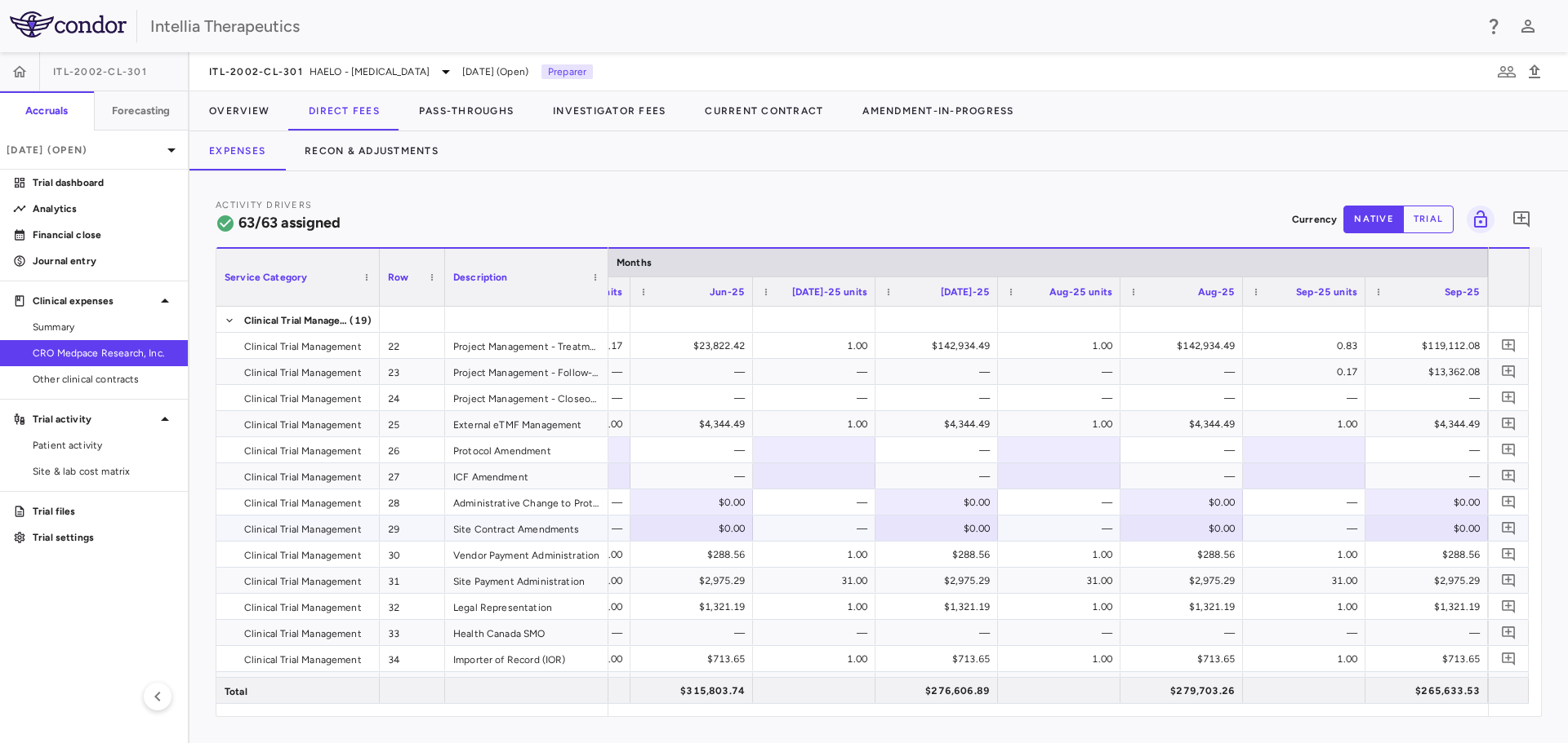
click at [777, 530] on div "—" at bounding box center [817, 528] width 100 height 26
click at [395, 150] on button "Recon & Adjustments" at bounding box center [372, 151] width 173 height 39
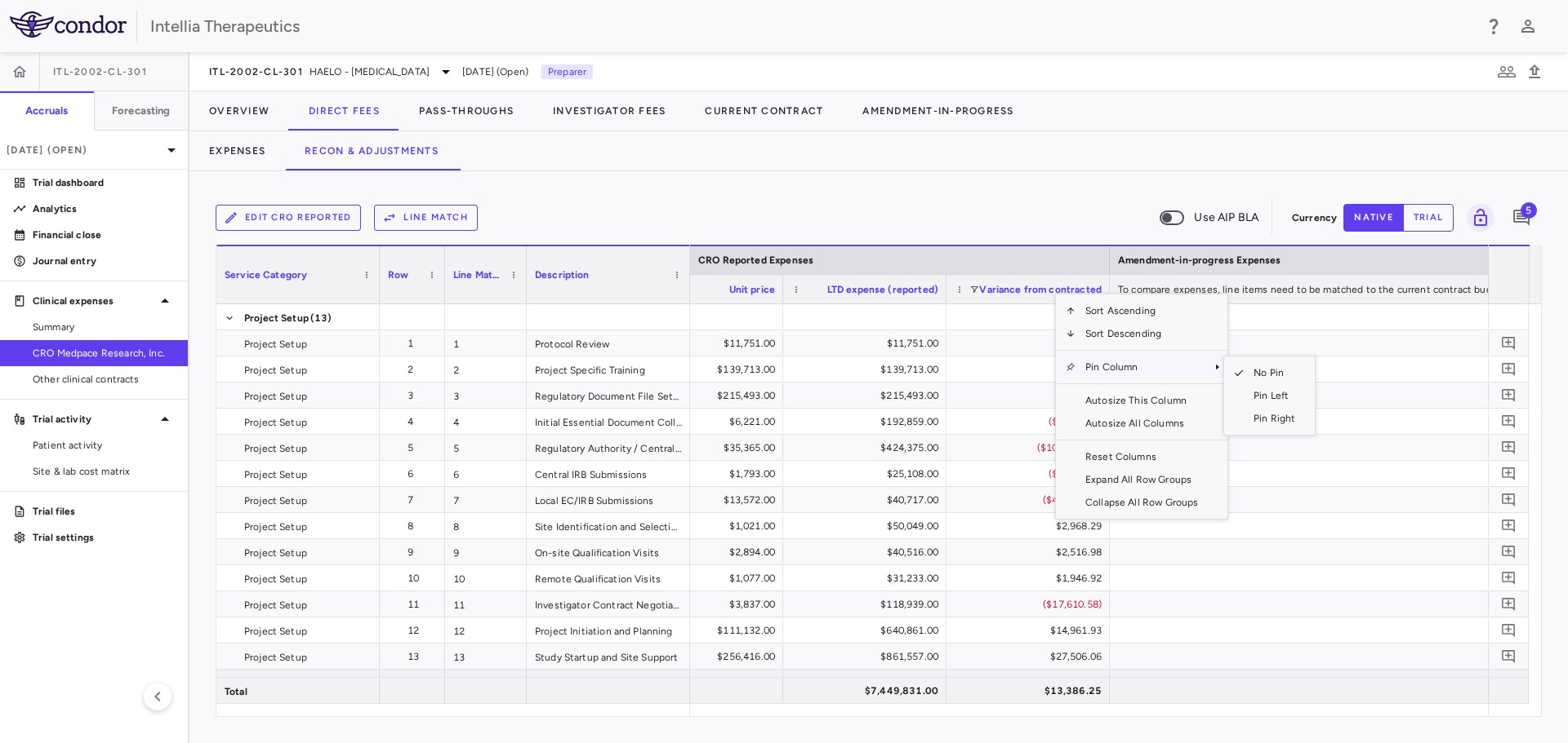
click at [1176, 369] on span "Pin Column" at bounding box center [1141, 367] width 132 height 23
click at [1245, 394] on span "Pin Left" at bounding box center [1274, 395] width 61 height 23
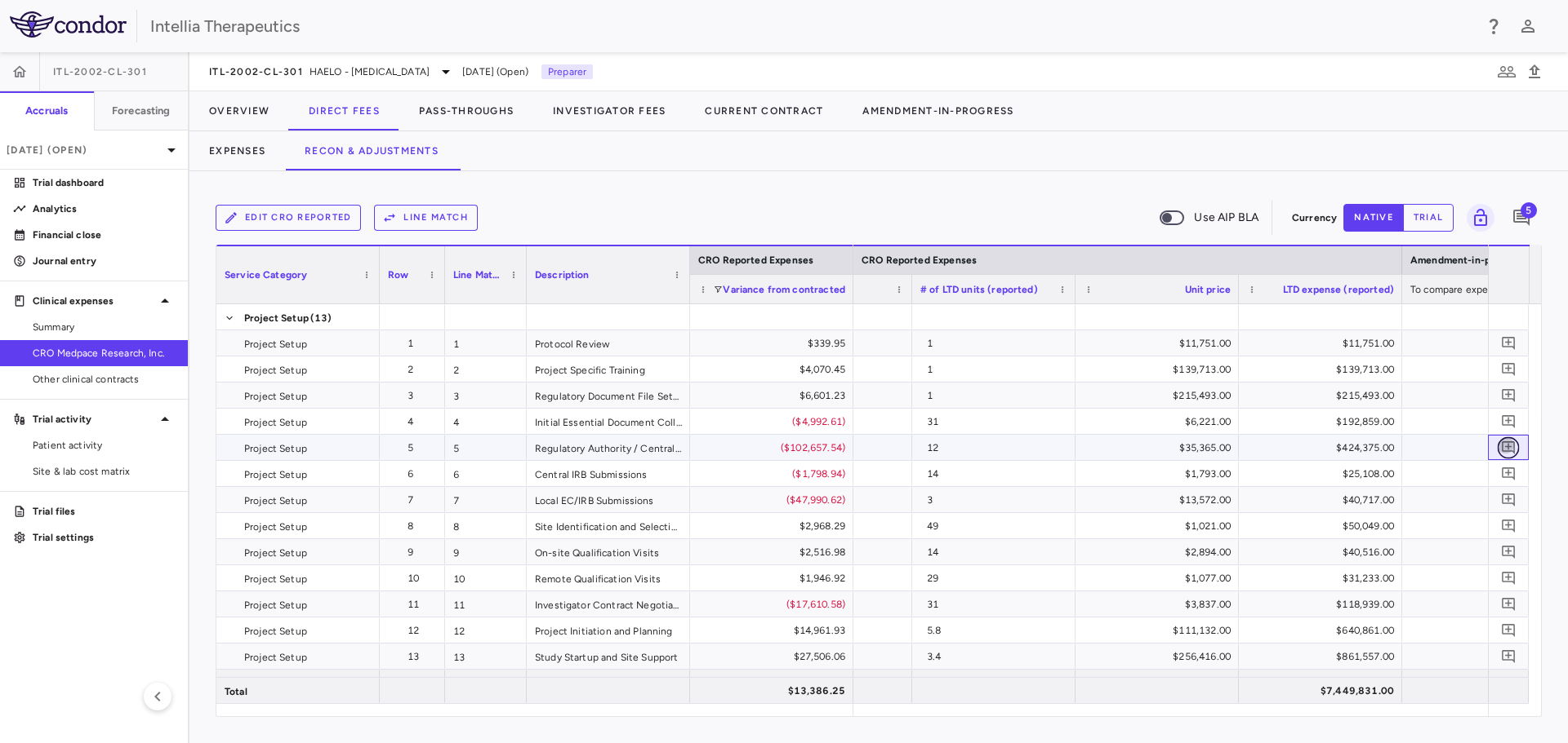
click at [1498, 450] on button "button" at bounding box center [1509, 448] width 22 height 22
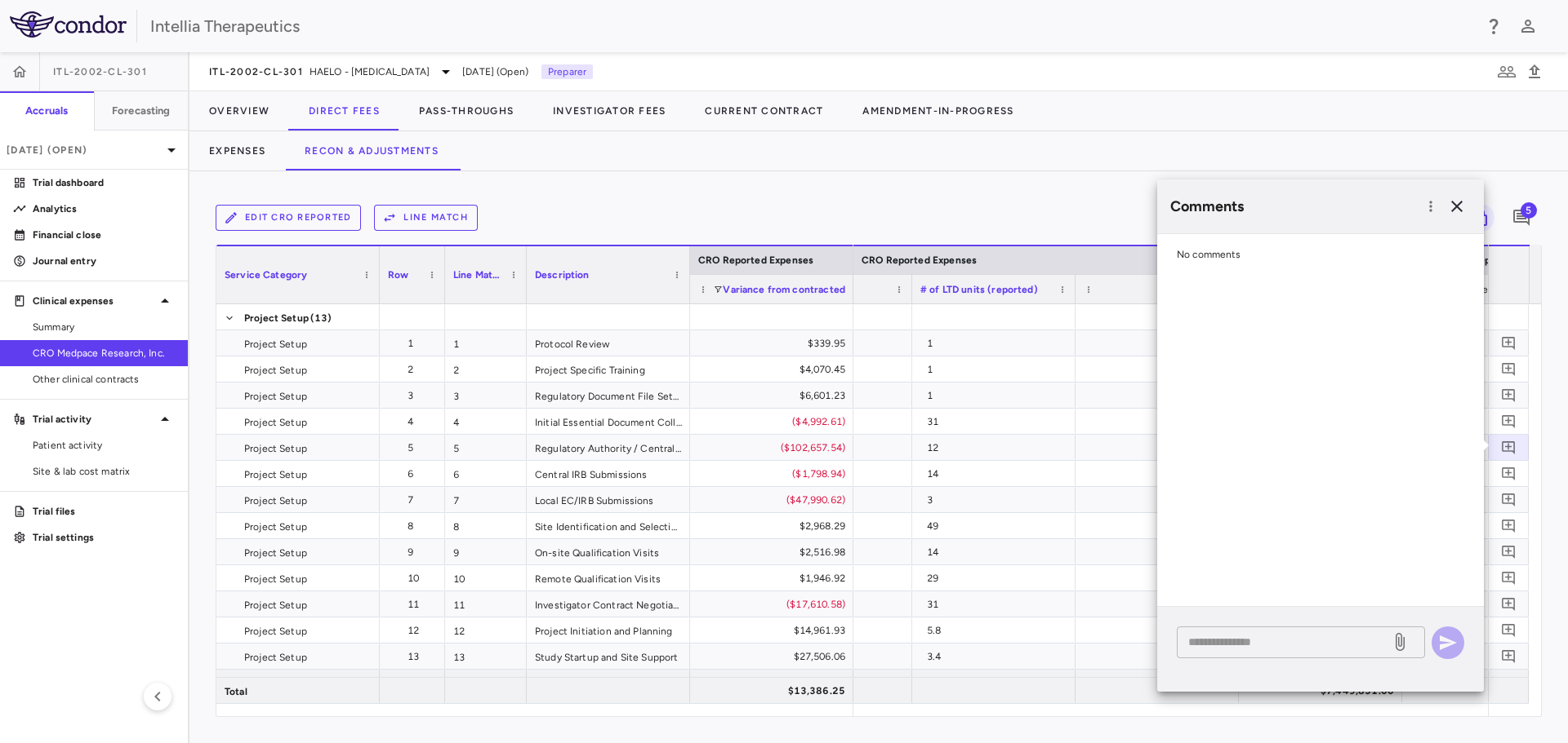
click at [1304, 637] on textarea at bounding box center [1283, 642] width 191 height 18
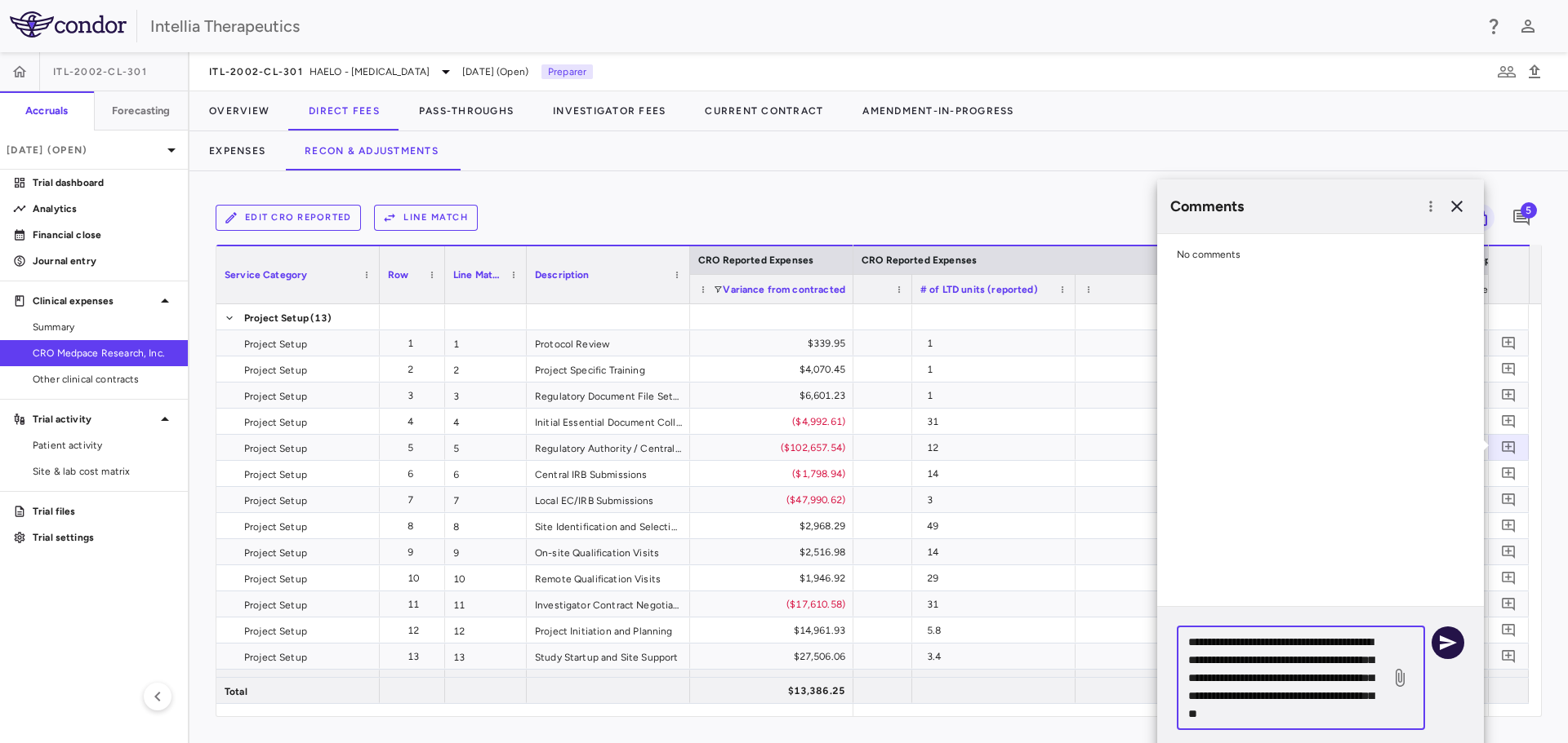
type textarea "**********"
click at [1450, 645] on icon "button" at bounding box center [1447, 643] width 19 height 19
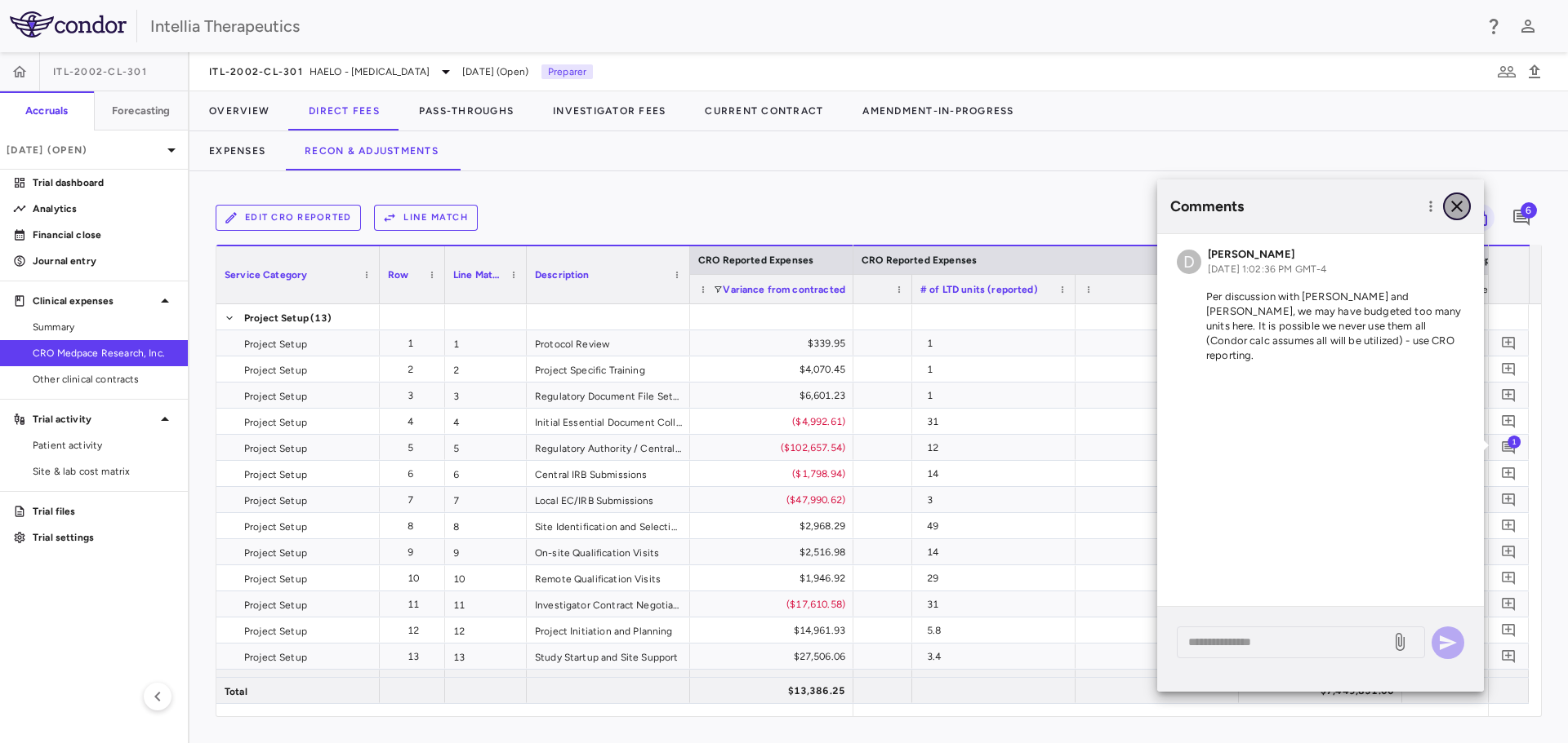
click at [1450, 195] on button "button" at bounding box center [1456, 206] width 28 height 28
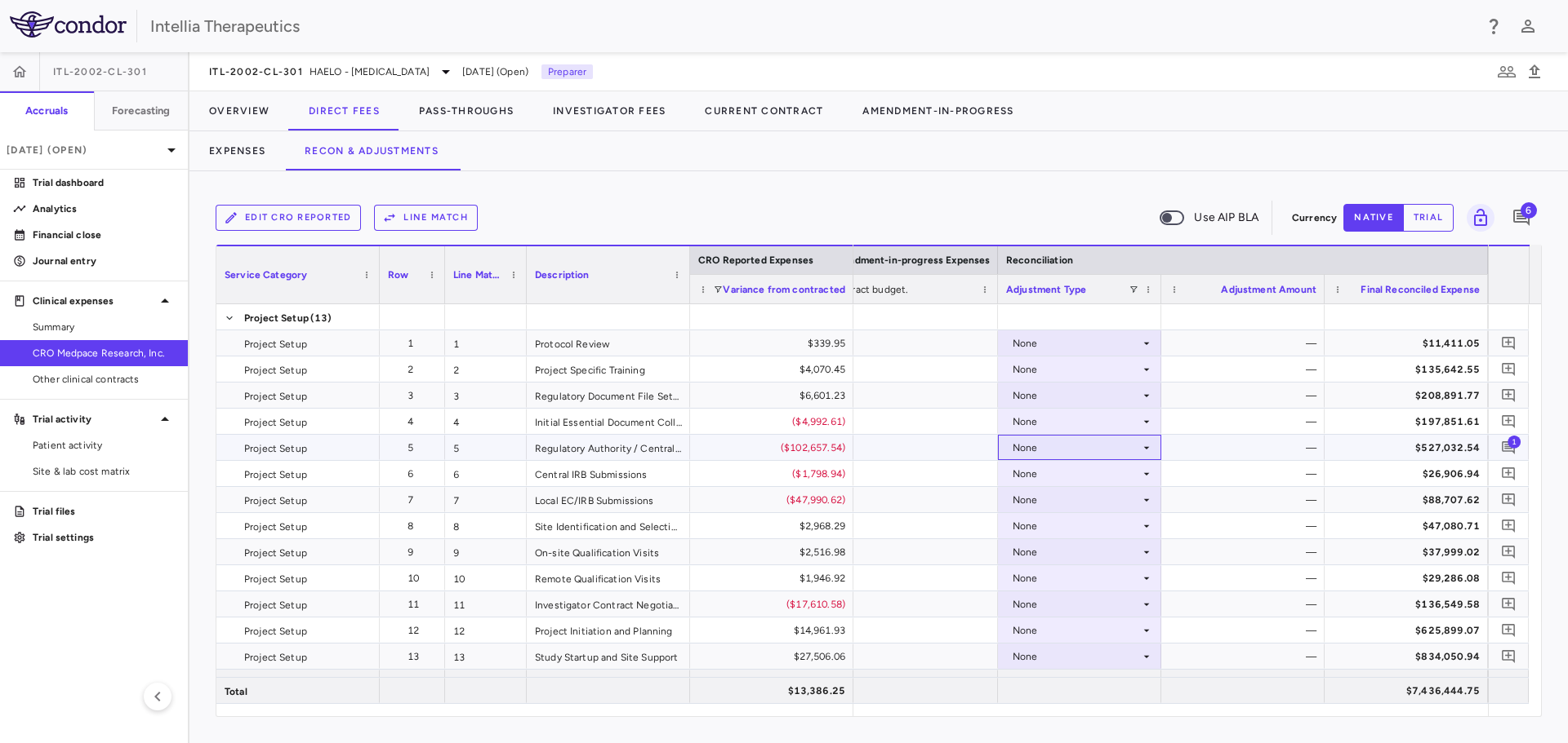
click at [1104, 443] on div "None" at bounding box center [1076, 448] width 127 height 26
click at [1093, 501] on div "CRO Reported" at bounding box center [1070, 504] width 77 height 15
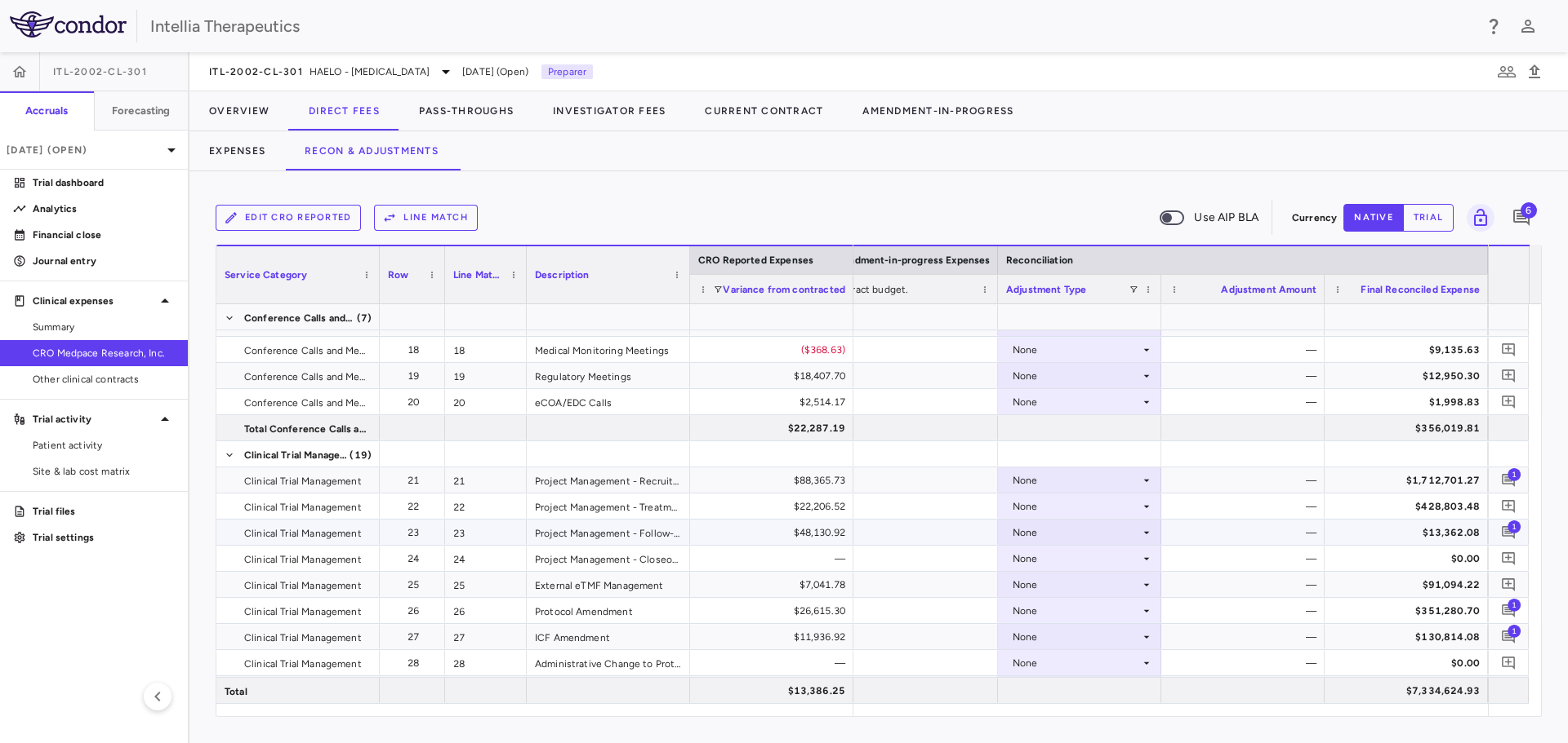
scroll to position [595, 0]
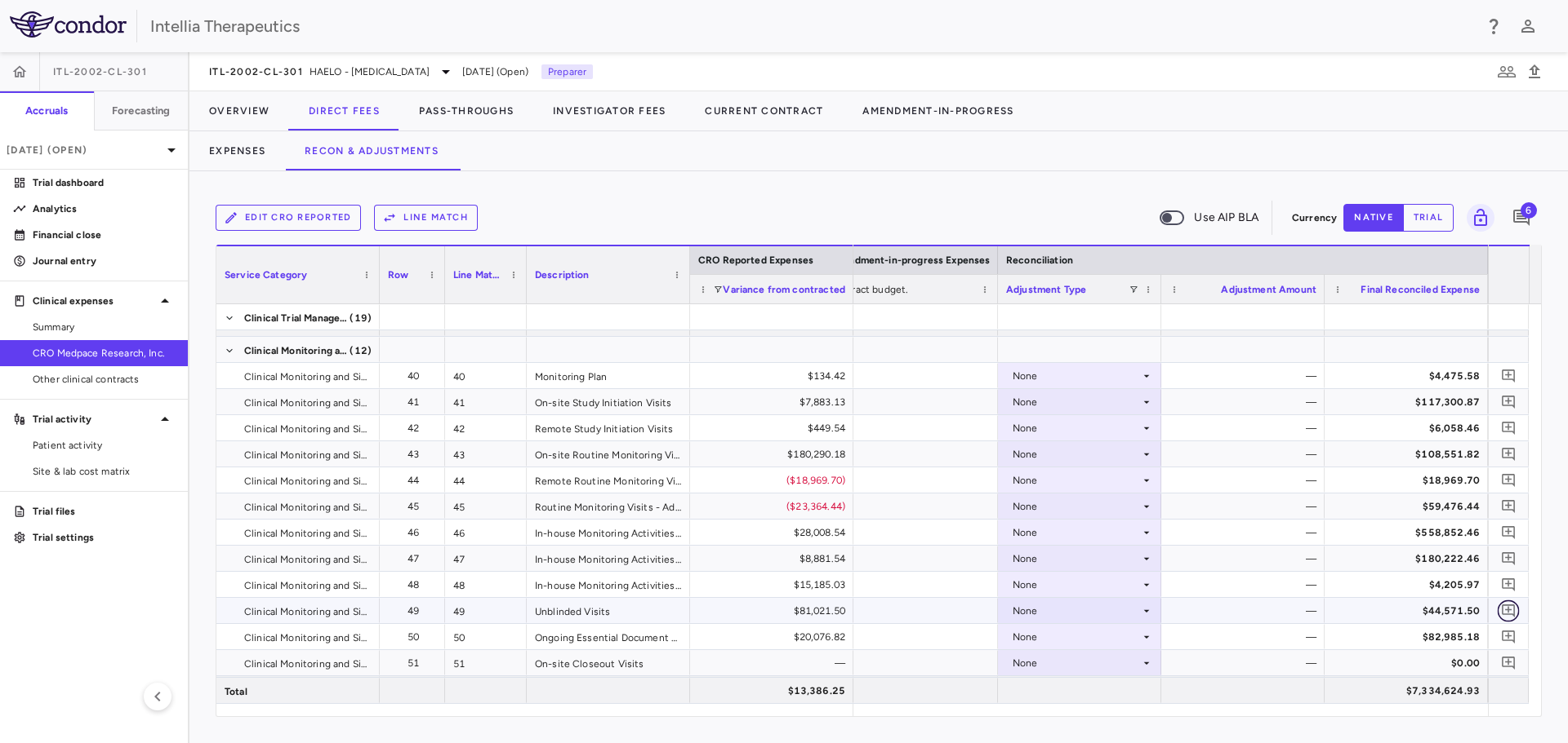
click at [1510, 609] on icon "Add comment" at bounding box center [1508, 611] width 13 height 13
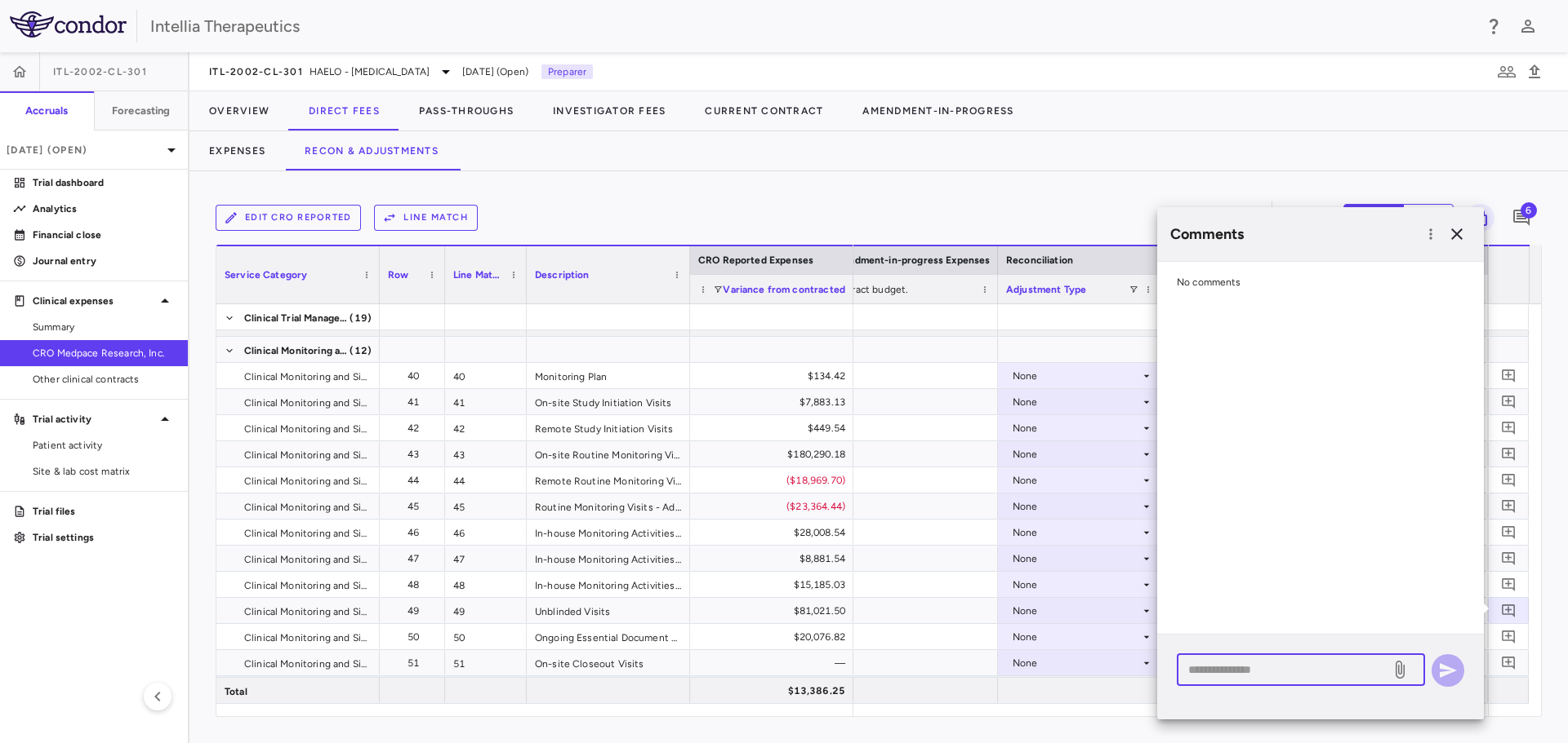
click at [1233, 665] on textarea at bounding box center [1283, 669] width 191 height 18
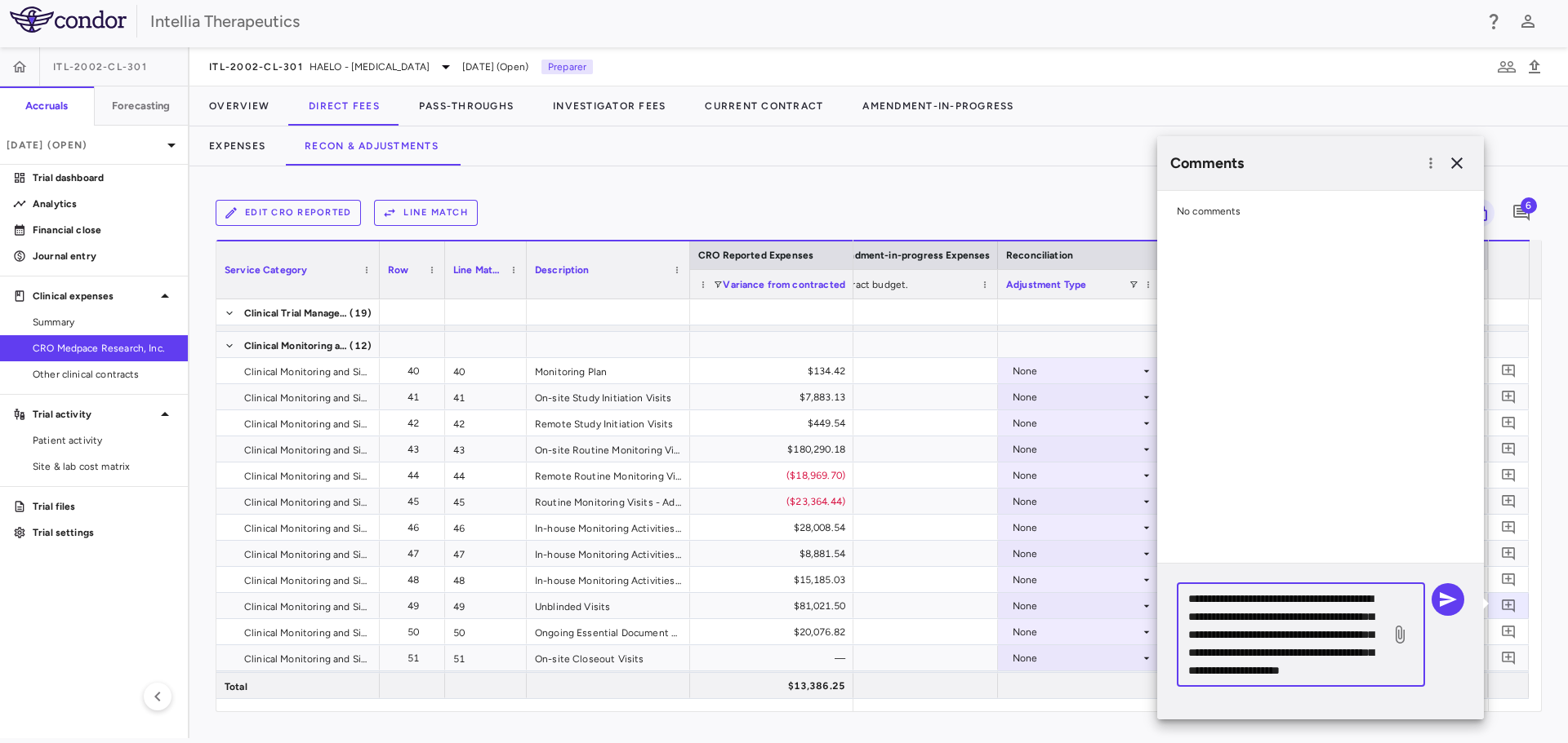
scroll to position [33, 0]
drag, startPoint x: 1270, startPoint y: 680, endPoint x: 1275, endPoint y: 622, distance: 58.2
click at [1270, 680] on div "**********" at bounding box center [1301, 635] width 248 height 103
type textarea "**********"
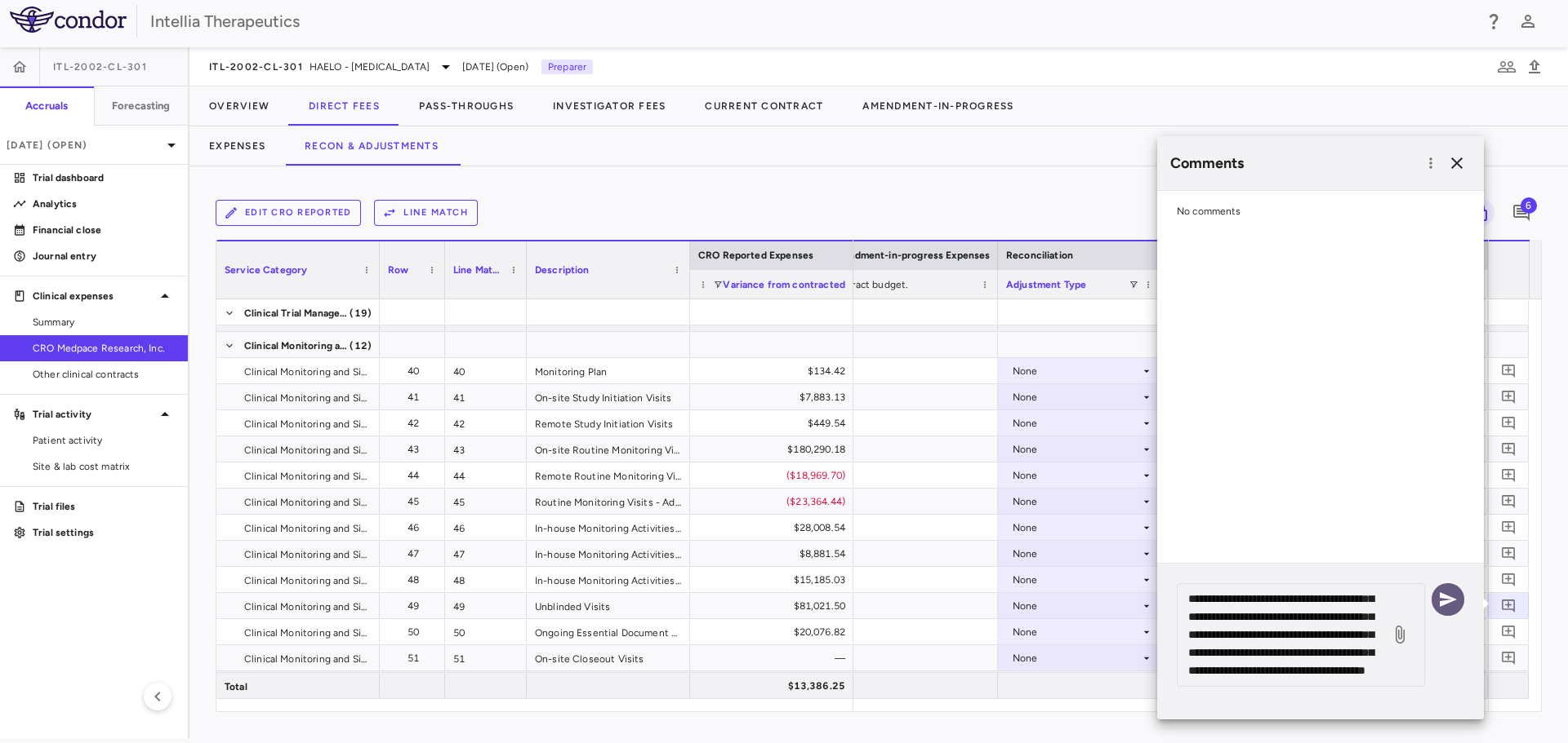
click at [1450, 596] on icon "button" at bounding box center [1447, 599] width 19 height 19
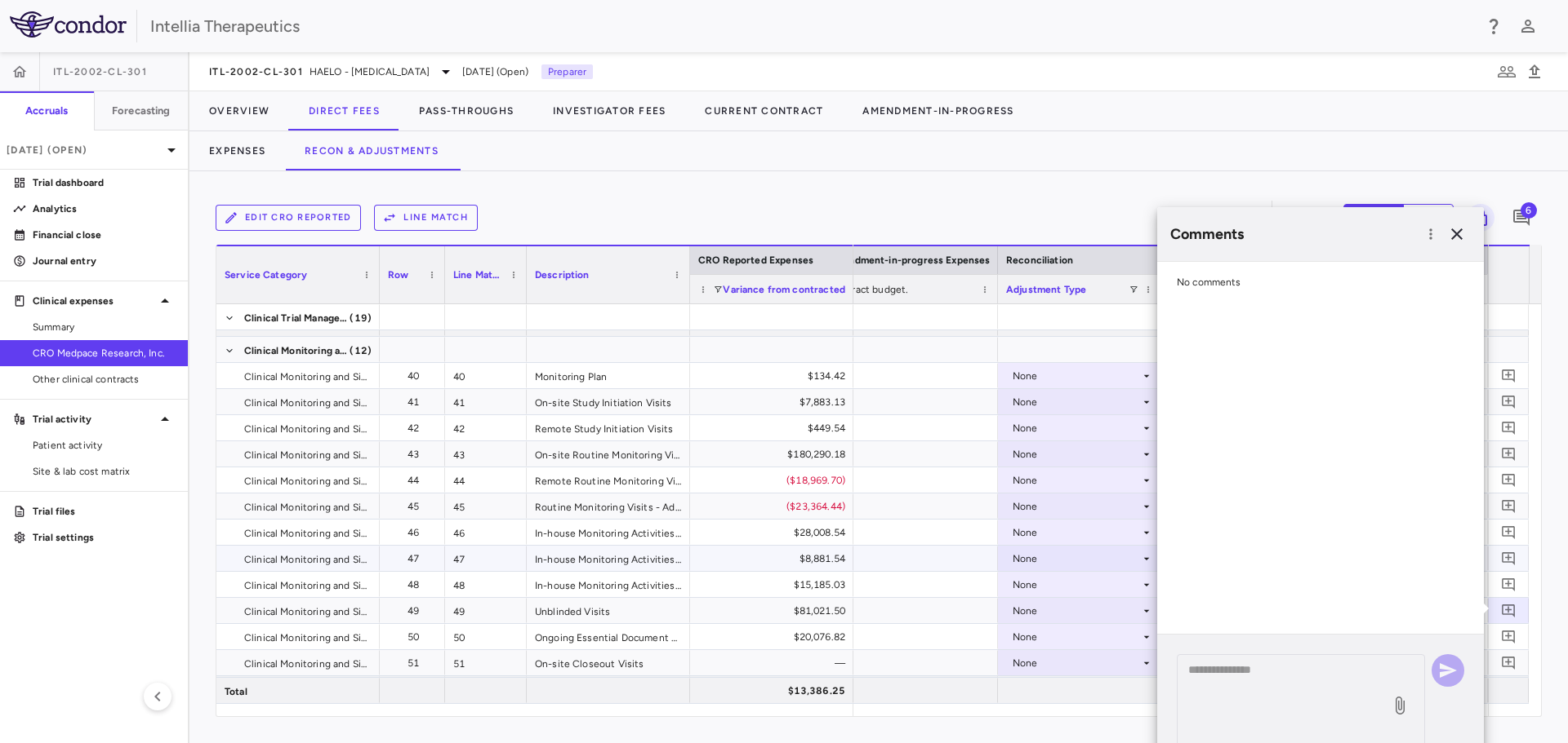
scroll to position [0, 0]
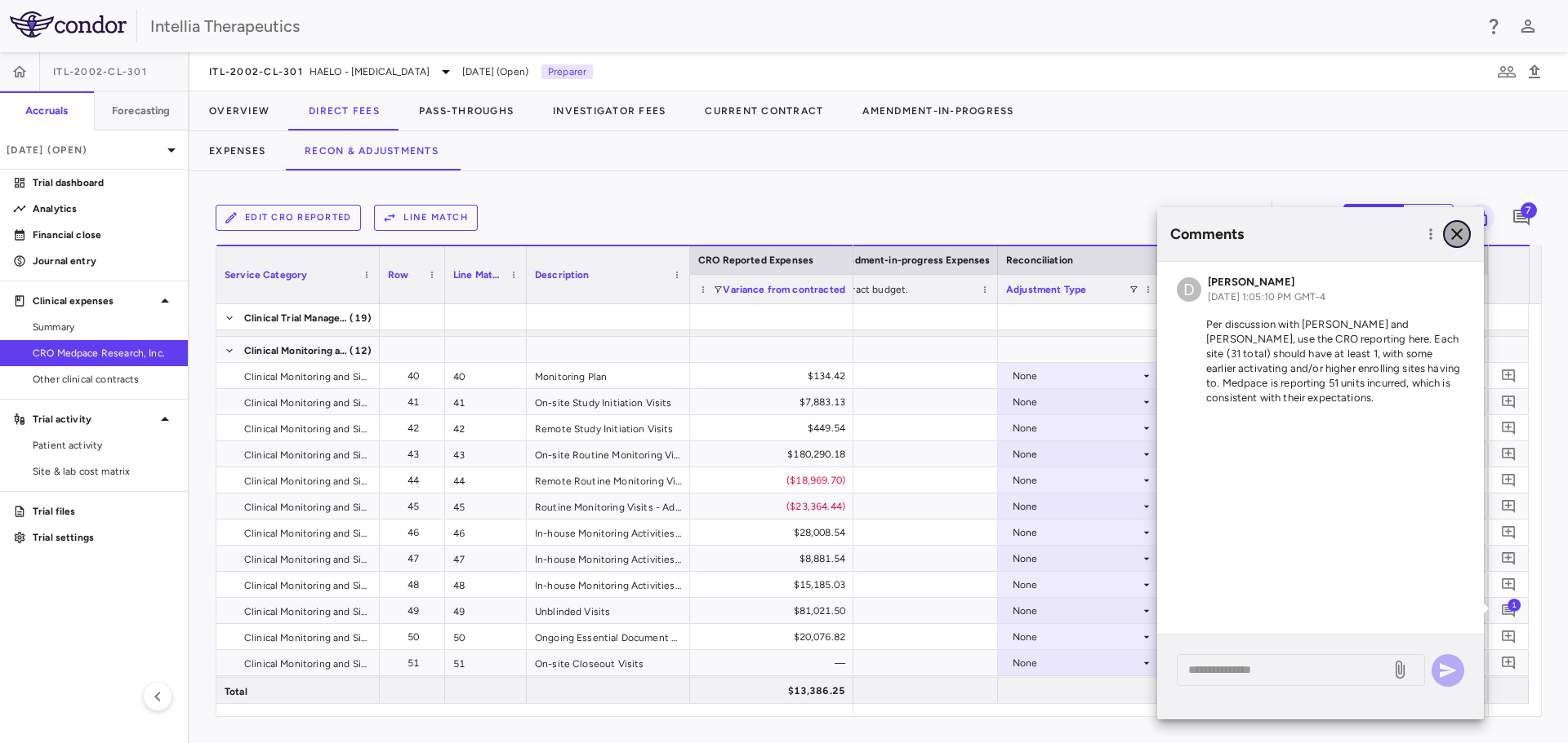
click at [1457, 227] on icon "button" at bounding box center [1456, 233] width 19 height 19
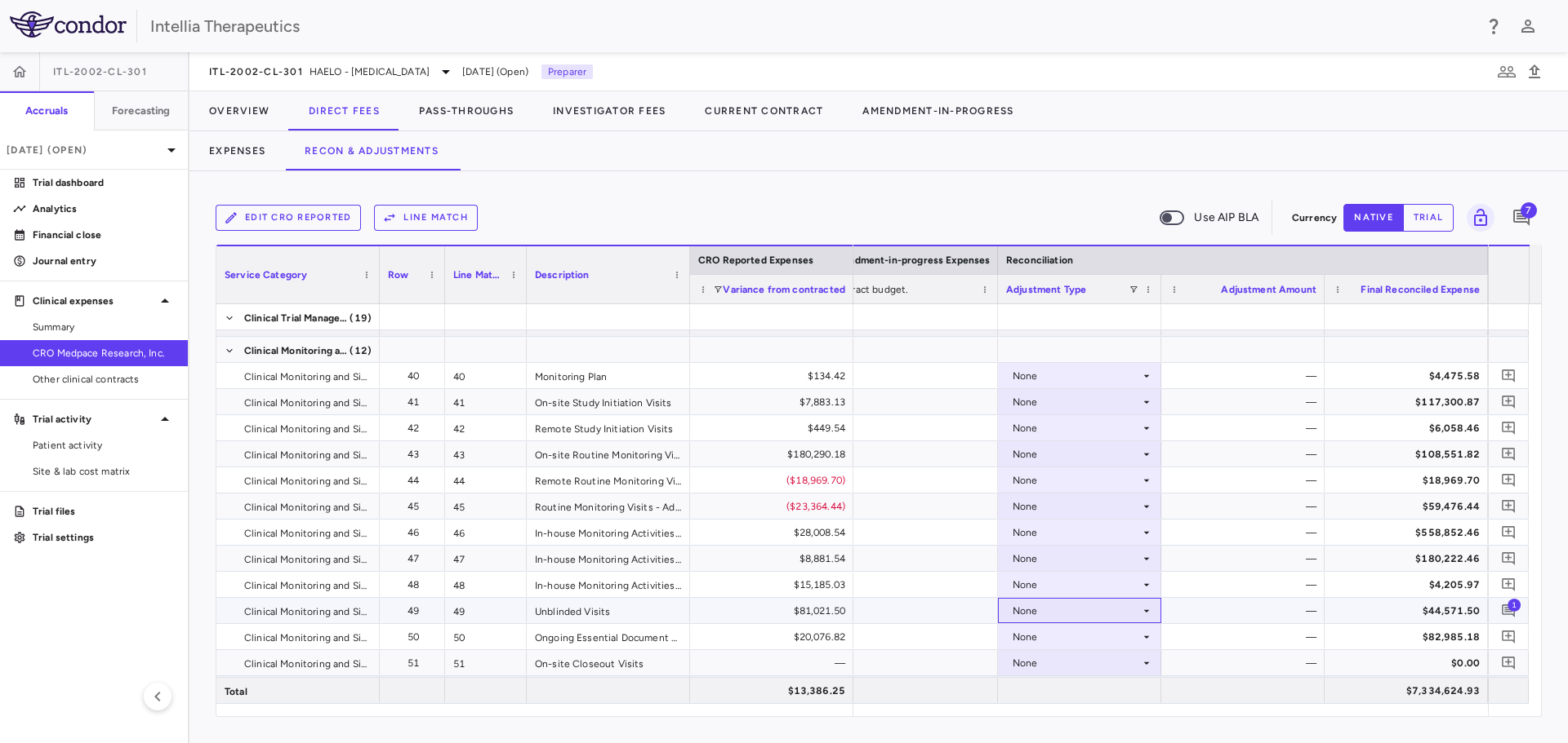
click at [1084, 616] on div "None" at bounding box center [1076, 611] width 127 height 26
click at [1109, 661] on li "CRO Reported" at bounding box center [1079, 667] width 161 height 25
click at [1511, 449] on icon "Add comment" at bounding box center [1508, 454] width 13 height 13
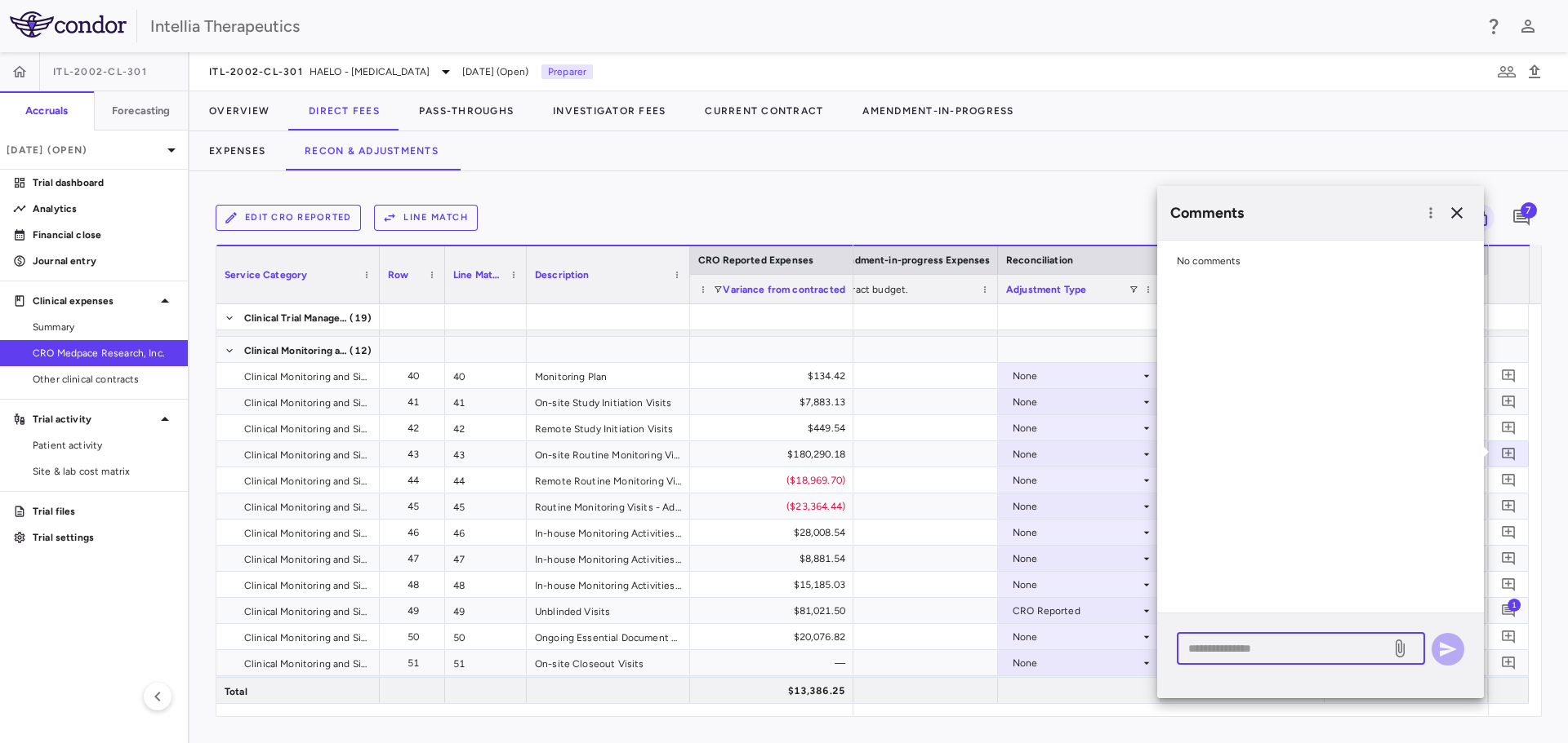
drag, startPoint x: 1323, startPoint y: 641, endPoint x: 1345, endPoint y: 544, distance: 99.5
click at [1321, 639] on div "* ​" at bounding box center [1301, 649] width 248 height 32
click at [722, 336] on div "$258,789.59" at bounding box center [771, 323] width 163 height 25
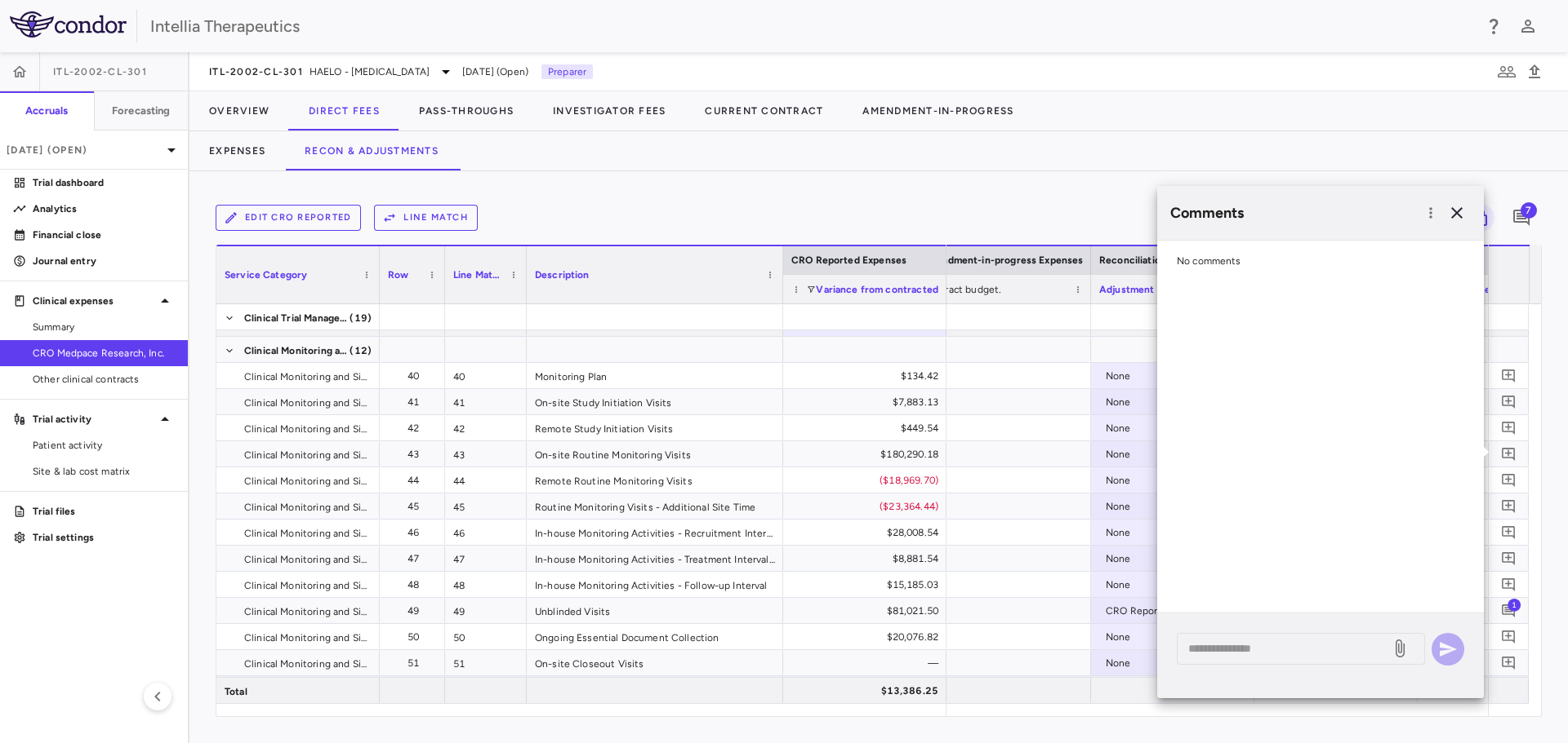
drag, startPoint x: 686, startPoint y: 277, endPoint x: 814, endPoint y: 324, distance: 136.4
click at [779, 283] on div at bounding box center [782, 275] width 6 height 57
click at [1310, 666] on div "* ​" at bounding box center [1320, 656] width 327 height 85
click at [1297, 652] on textarea at bounding box center [1283, 648] width 191 height 18
click at [1226, 643] on textarea at bounding box center [1283, 648] width 191 height 18
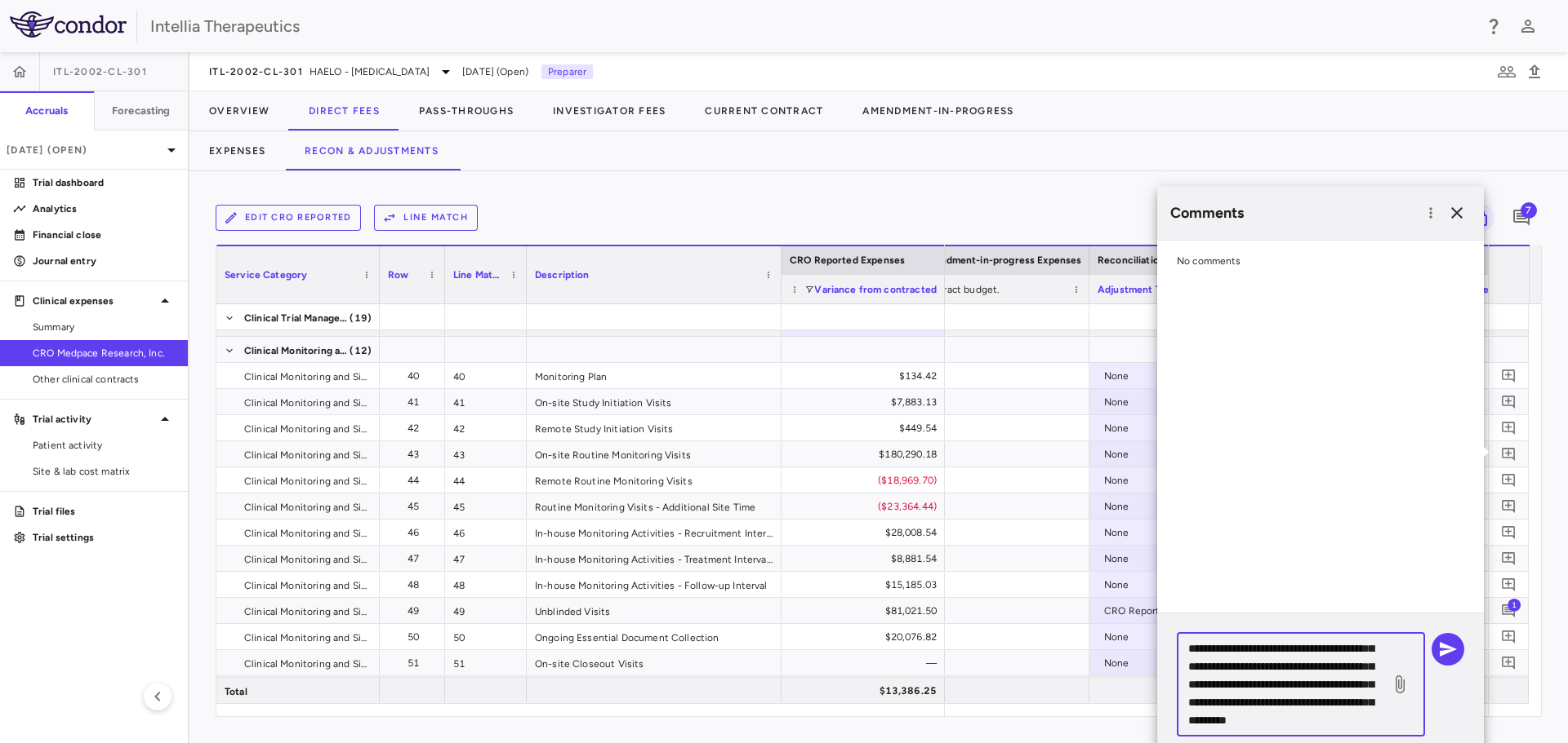
scroll to position [88, 0]
type textarea "**********"
click at [1446, 649] on icon "button" at bounding box center [1447, 649] width 19 height 19
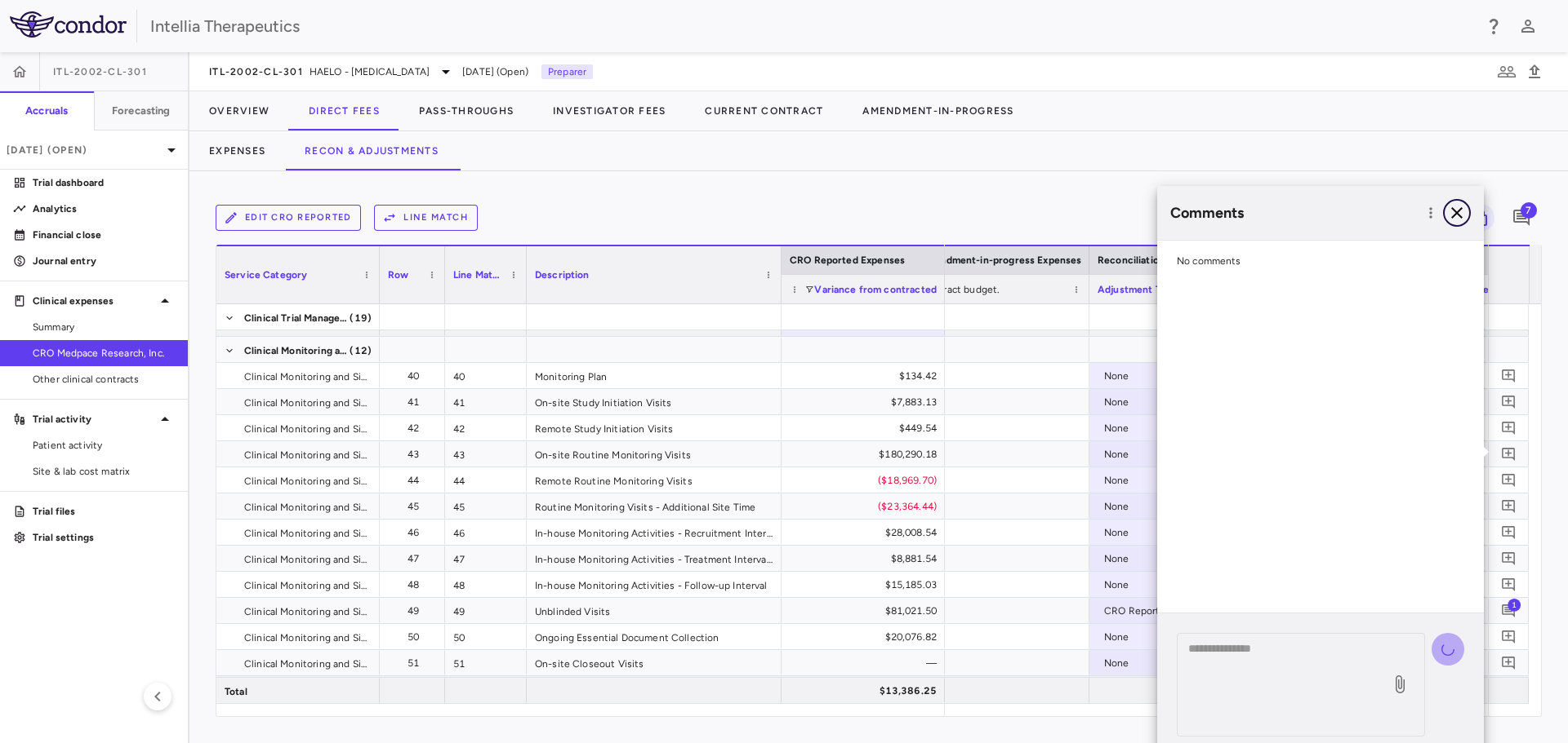
click at [1455, 210] on icon "button" at bounding box center [1456, 213] width 11 height 11
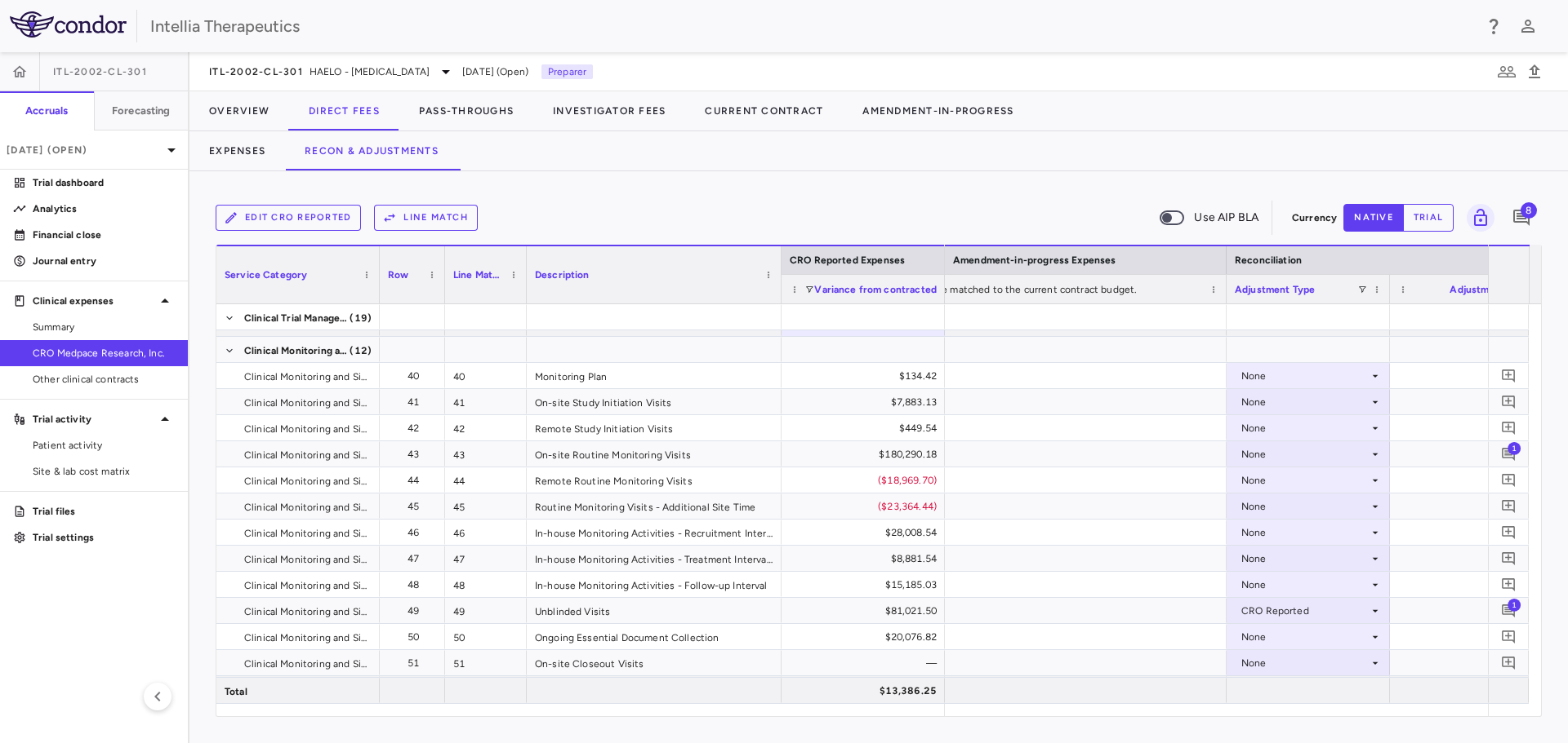
scroll to position [0, 2855]
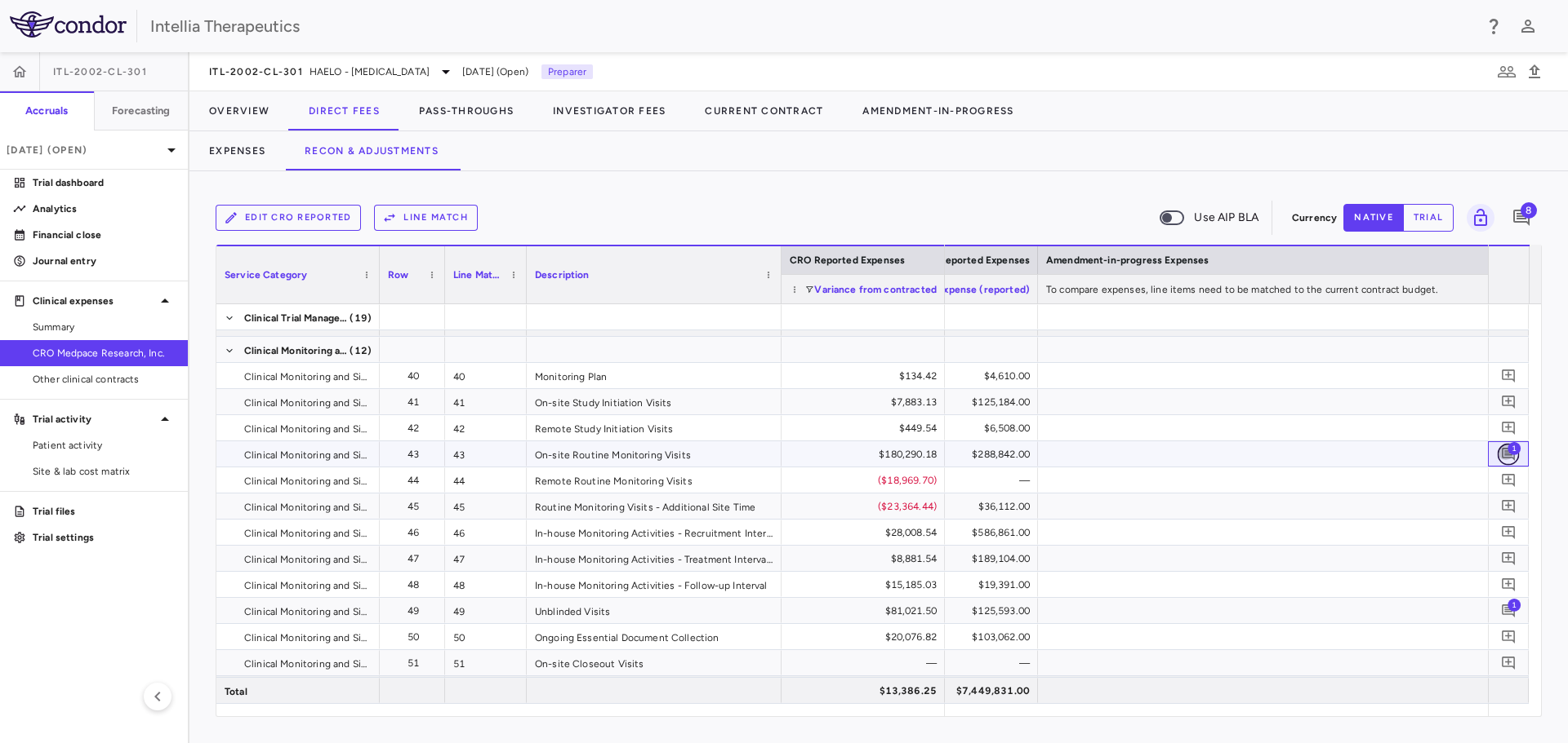
click at [1498, 457] on button "button" at bounding box center [1509, 454] width 22 height 22
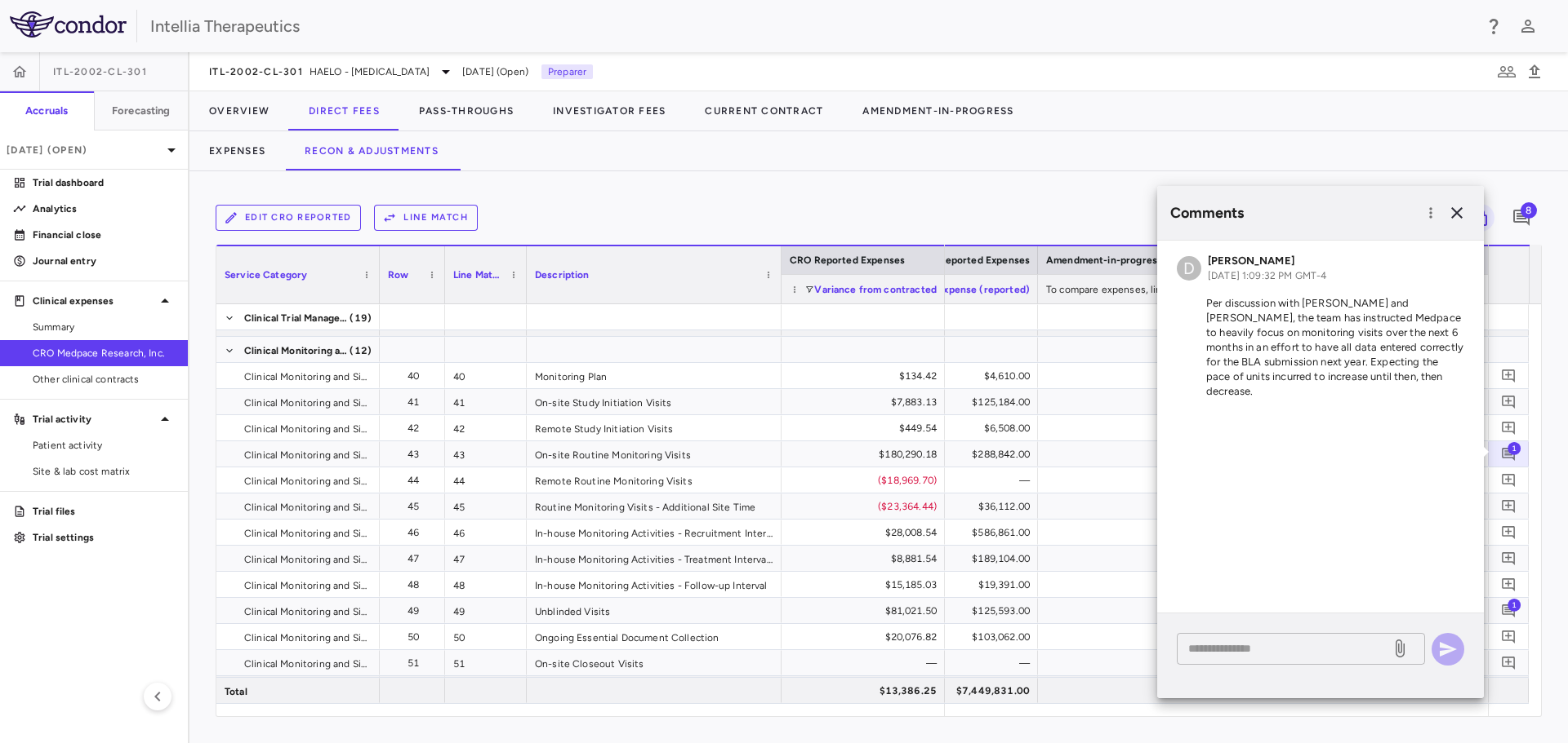
click at [1323, 653] on textarea at bounding box center [1283, 648] width 191 height 18
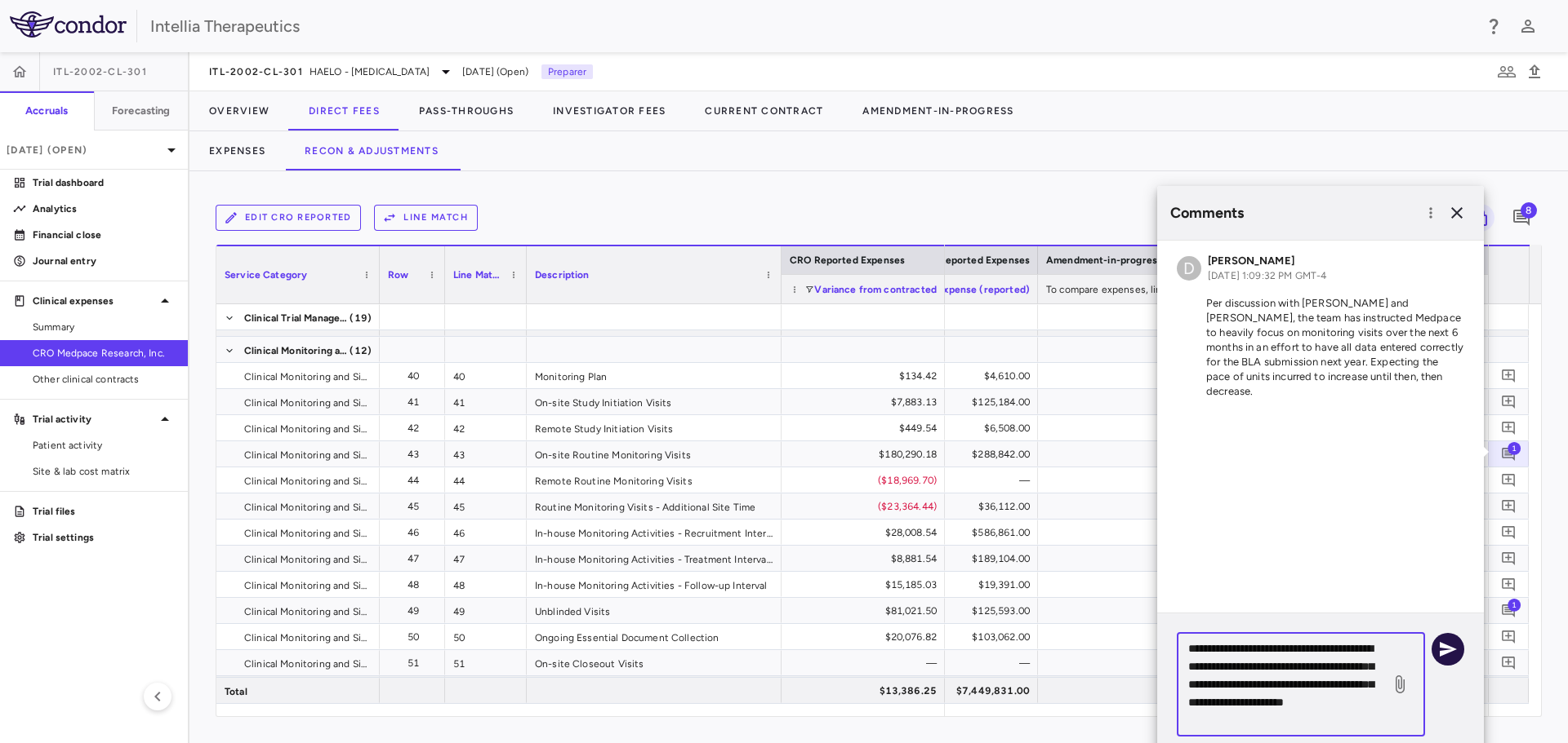
type textarea "**********"
click at [1447, 638] on button "button" at bounding box center [1447, 649] width 32 height 32
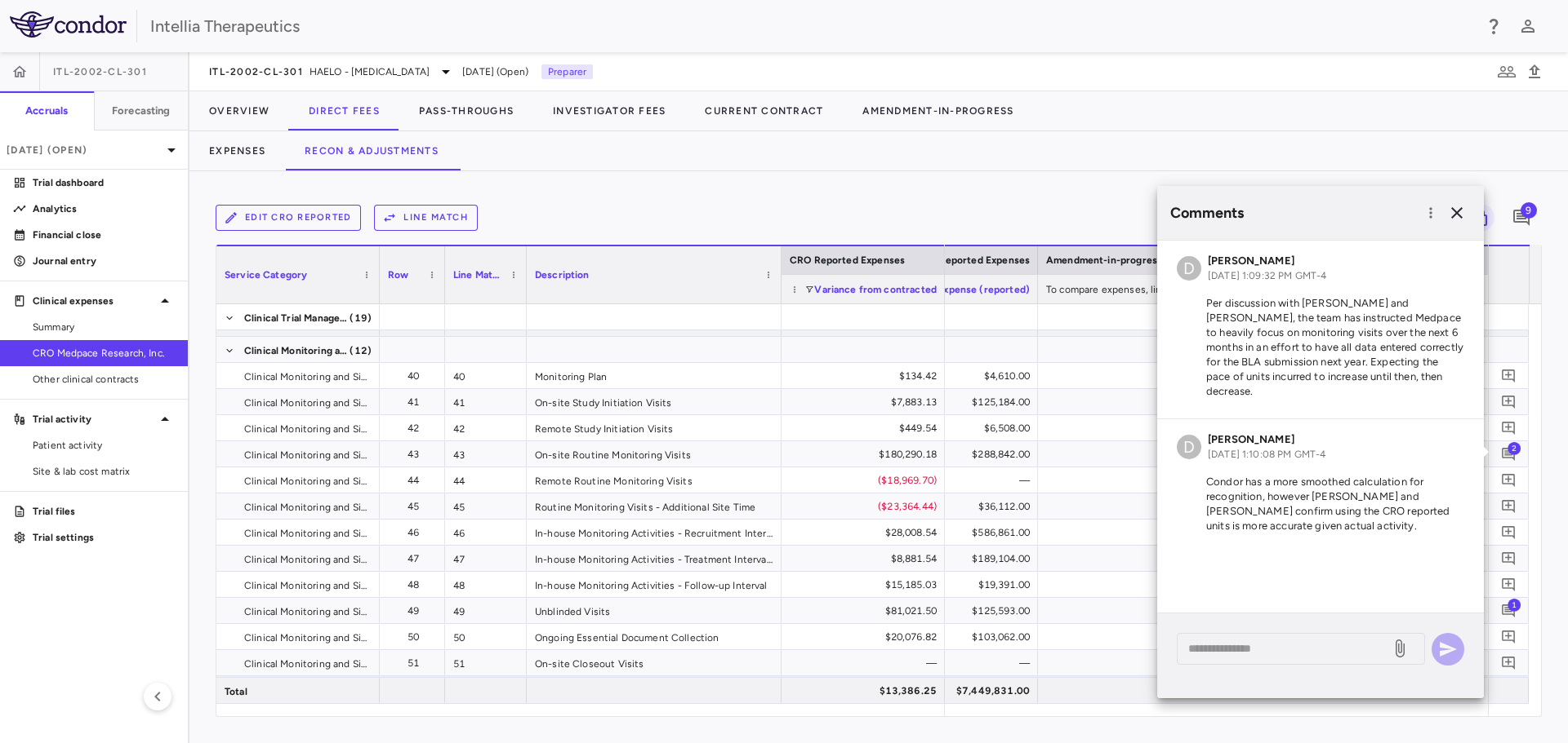
drag, startPoint x: 1335, startPoint y: 708, endPoint x: 1352, endPoint y: 705, distance: 17.3
click at [1352, 705] on div "Comments D [PERSON_NAME] [DATE] 1:09:32 PM GMT-4 Per discussion with [PERSON_NA…" at bounding box center [1320, 454] width 327 height 537
click at [1456, 207] on icon "button" at bounding box center [1456, 212] width 19 height 19
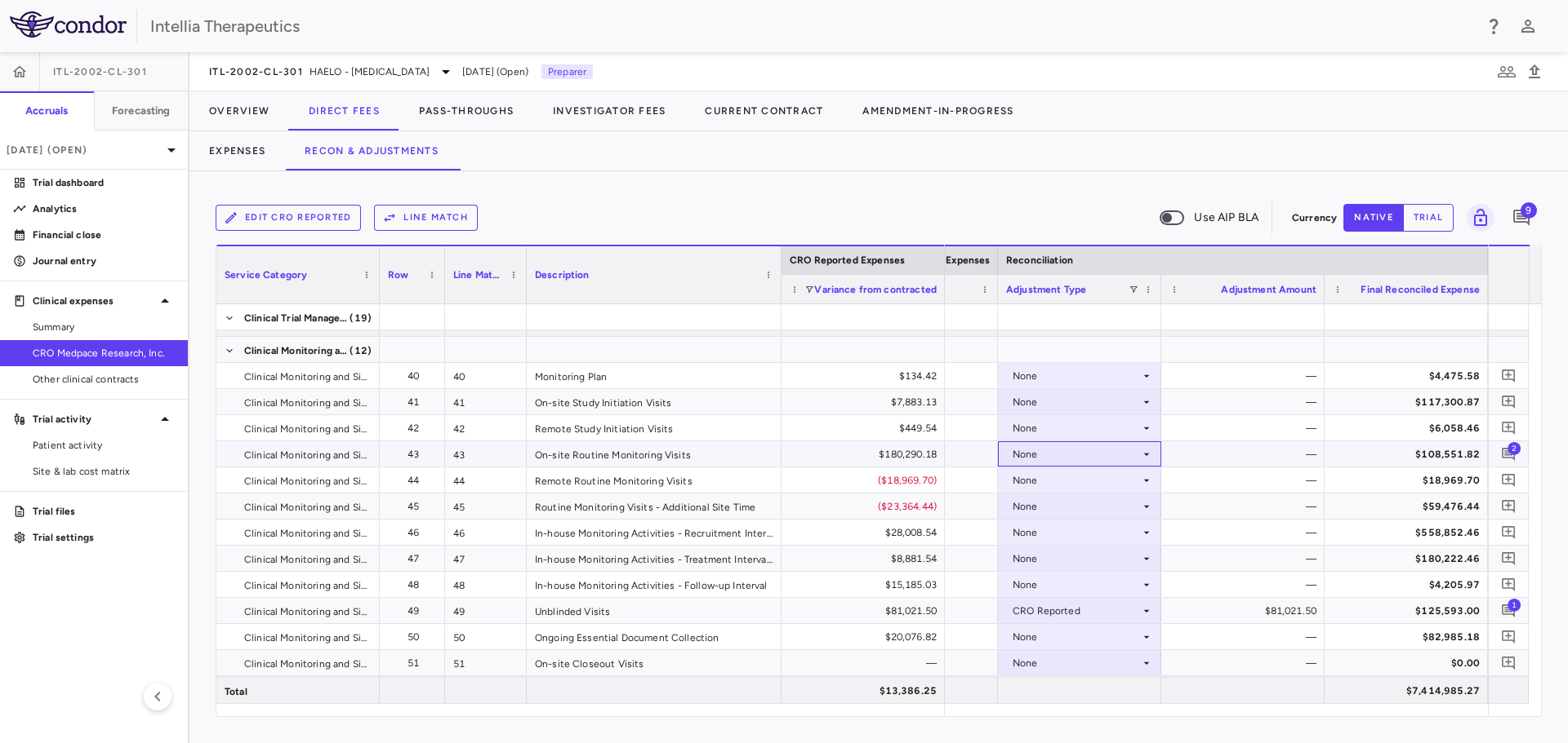
click at [1105, 462] on div "None" at bounding box center [1076, 454] width 127 height 26
click at [1095, 505] on div "CRO Reported" at bounding box center [1070, 511] width 77 height 15
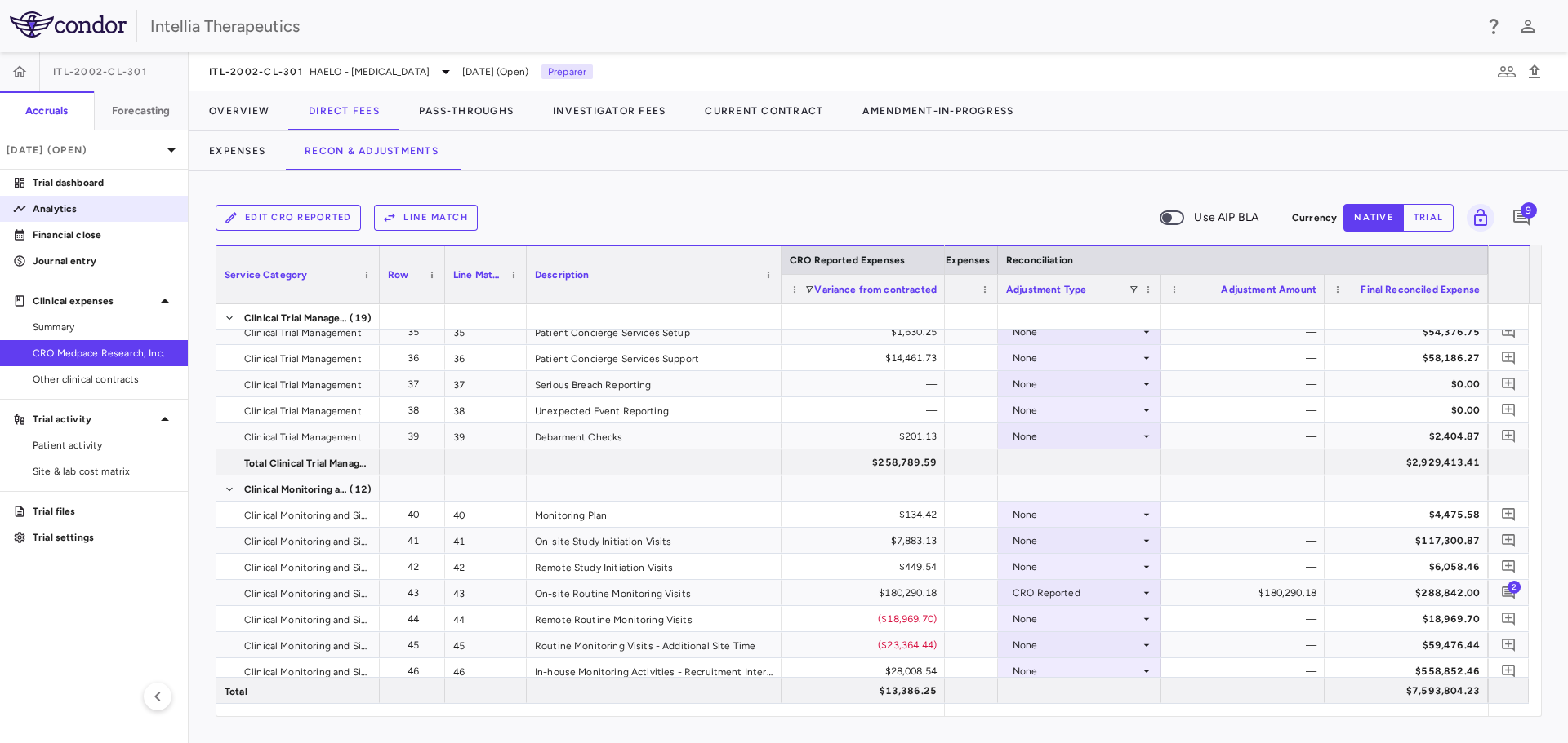
click at [83, 207] on p "Analytics" at bounding box center [103, 209] width 142 height 15
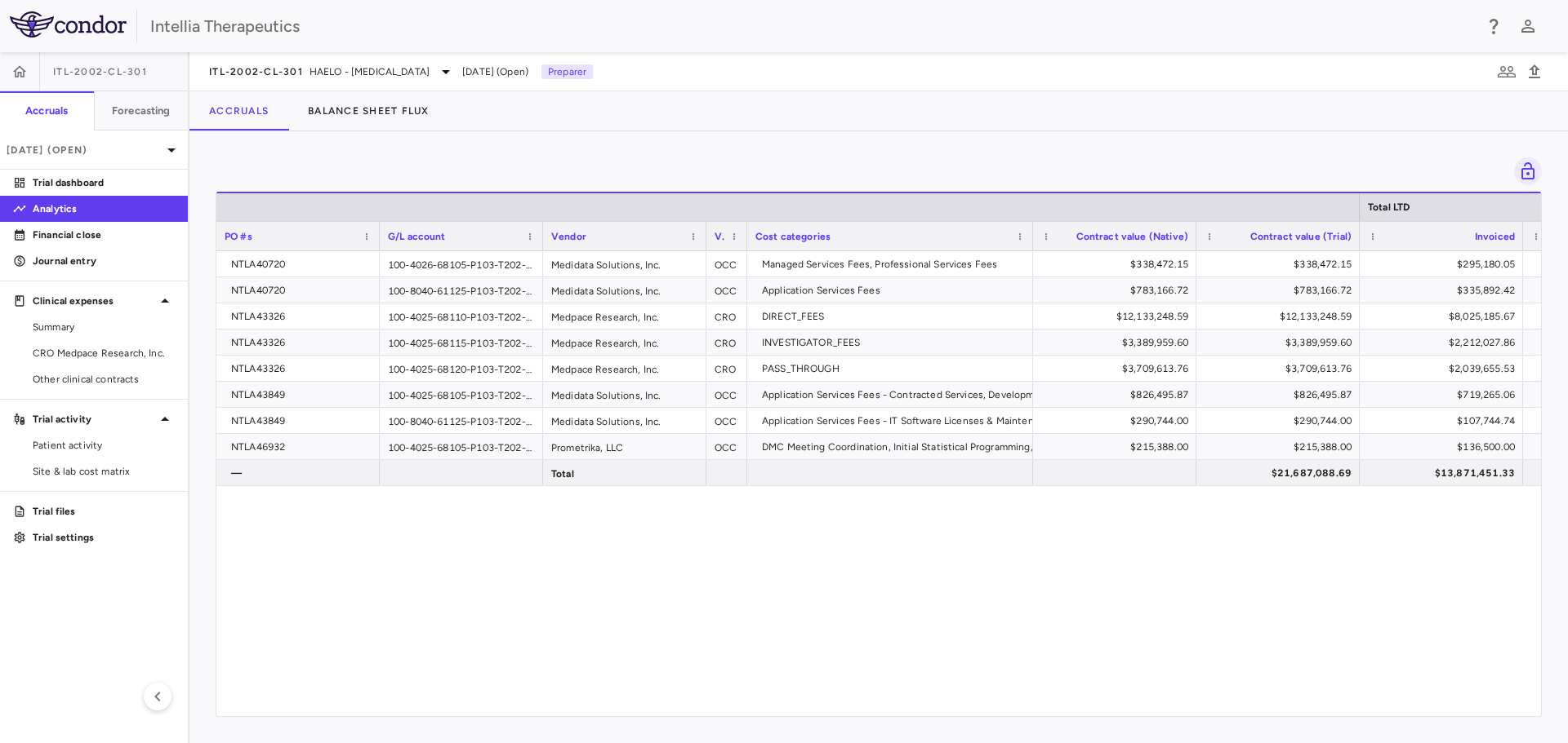
click at [1448, 586] on div "NTLA40720 100-4026-68105-P103-T202-000-F000-F0000-CLN007 Medidata Solutions, In…" at bounding box center [879, 478] width 1324 height 453
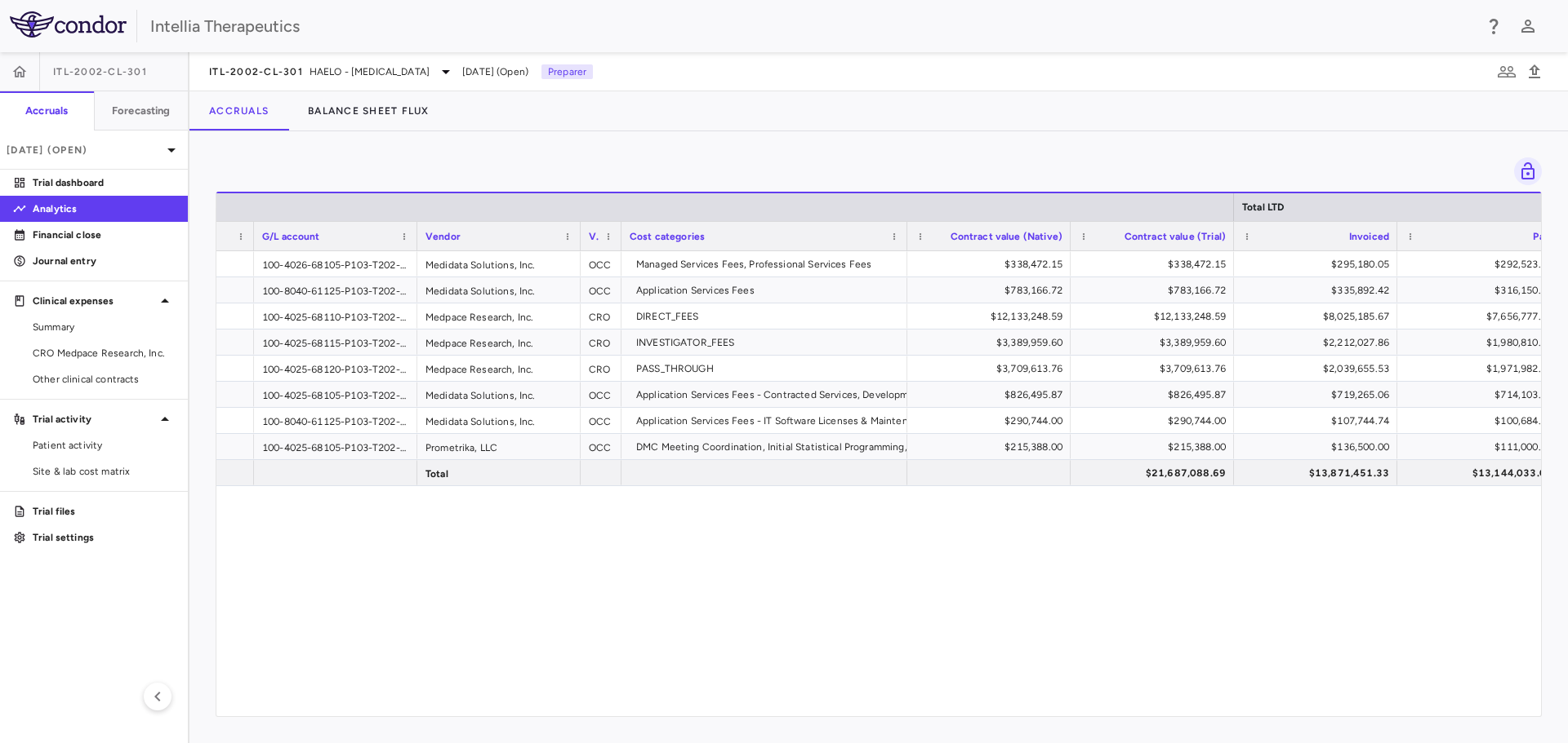
scroll to position [0, 141]
